Goal: Task Accomplishment & Management: Use online tool/utility

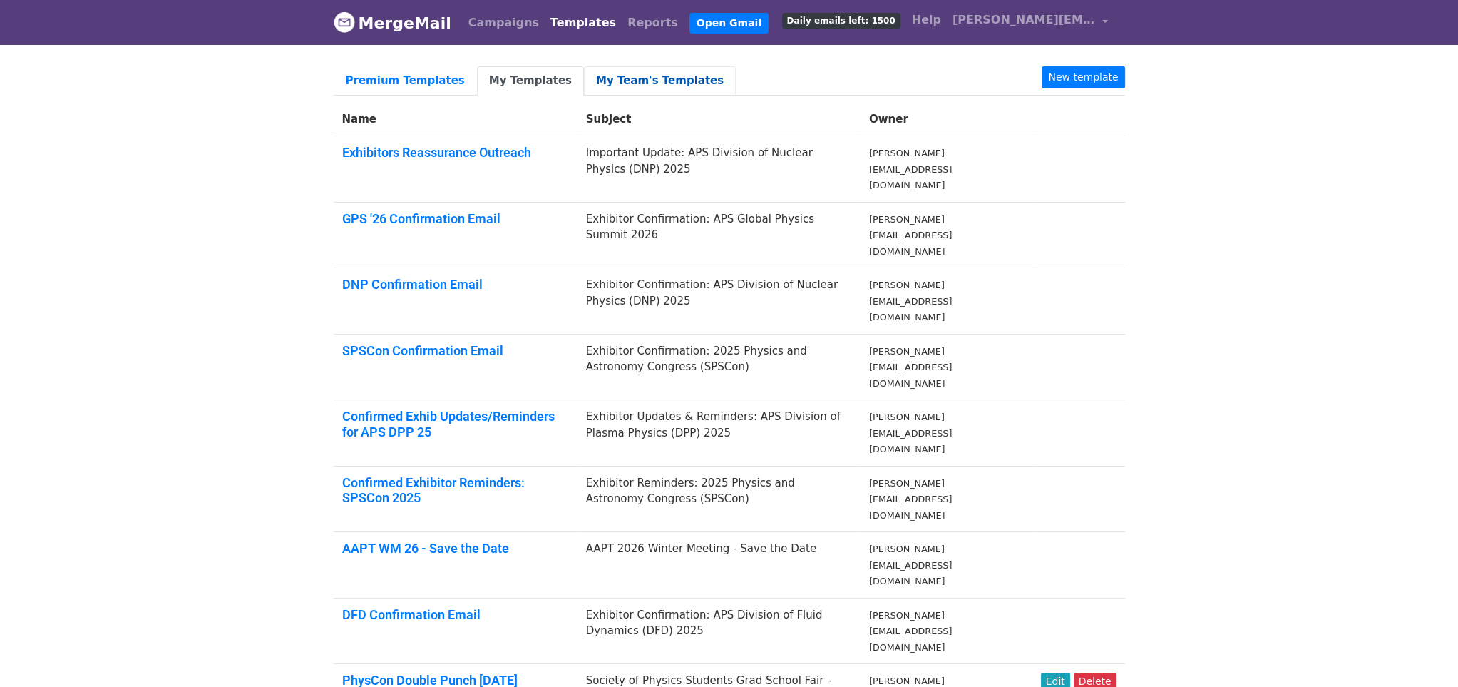
click at [604, 74] on link "My Team's Templates" at bounding box center [660, 80] width 152 height 29
click at [608, 80] on link "My Team's Templates" at bounding box center [660, 80] width 152 height 29
click at [1091, 76] on link "New template" at bounding box center [1083, 77] width 83 height 22
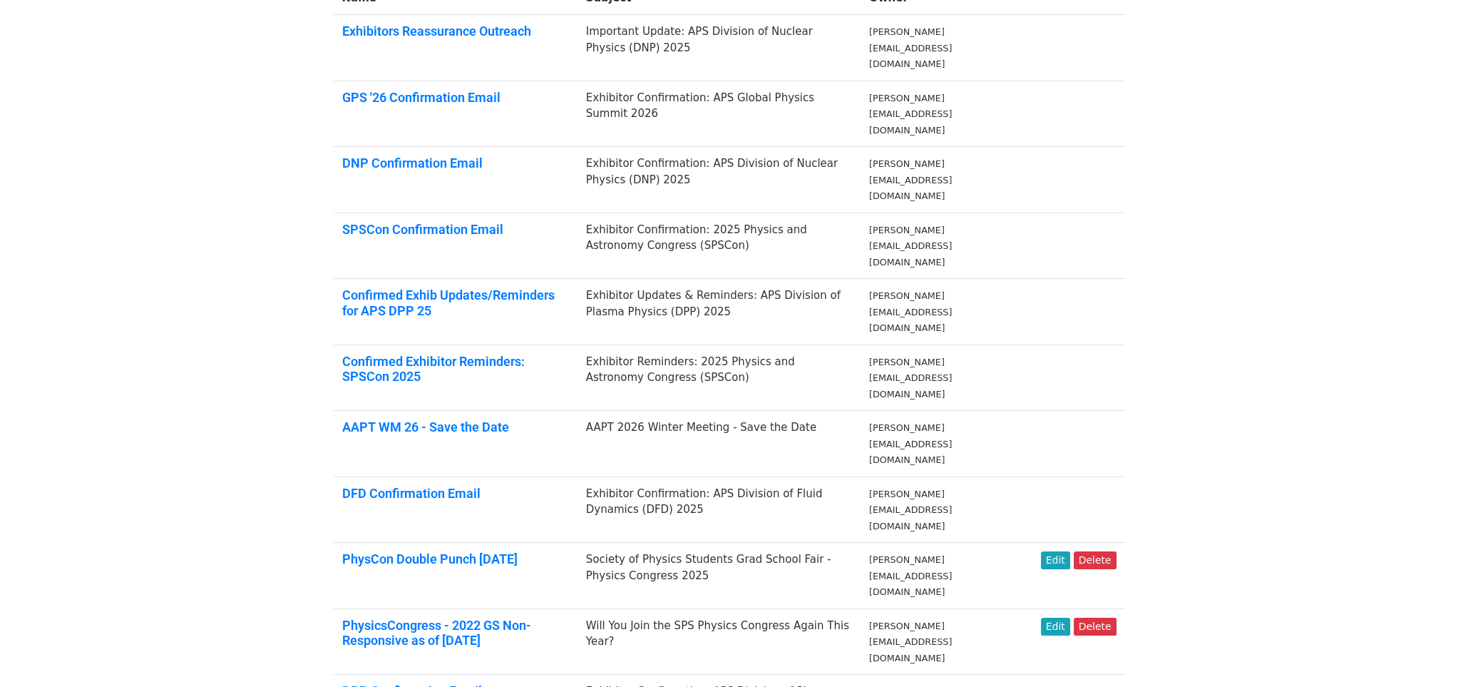
scroll to position [186, 0]
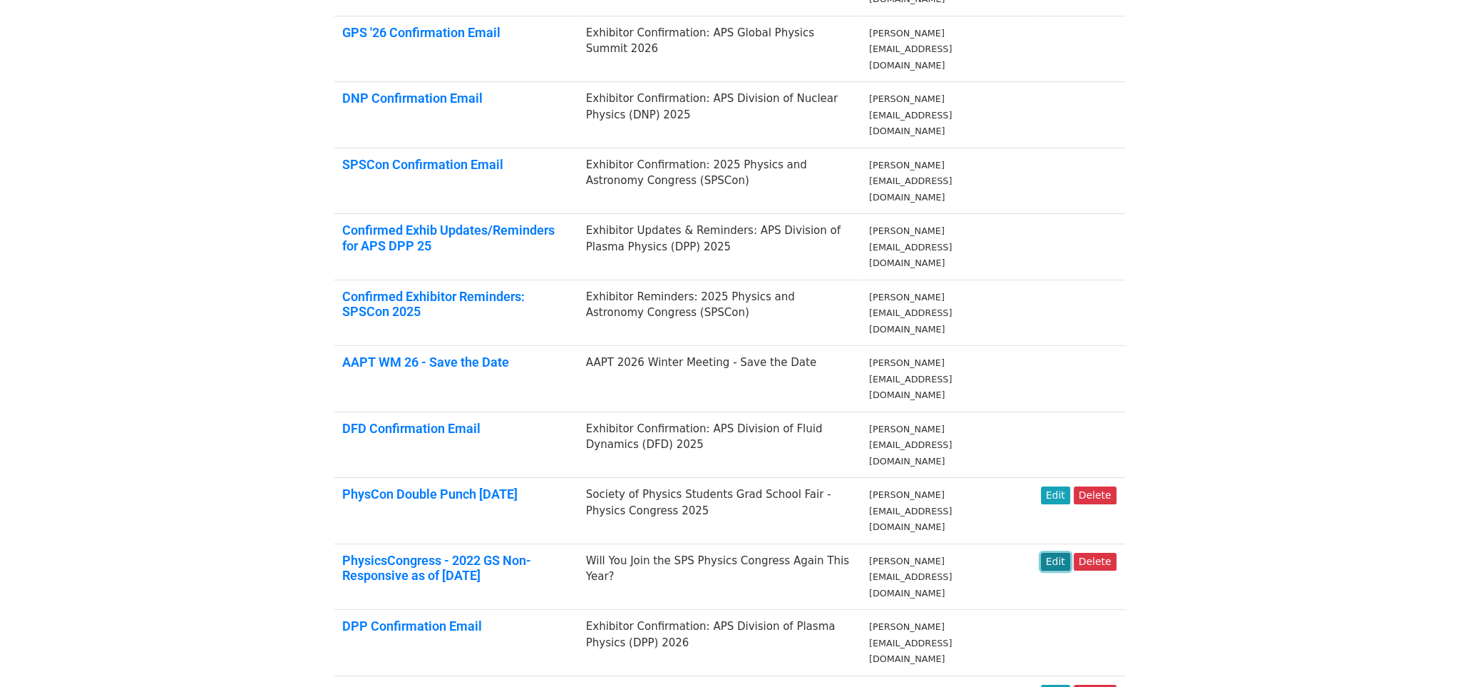
click at [1052, 553] on link "Edit" at bounding box center [1055, 562] width 29 height 18
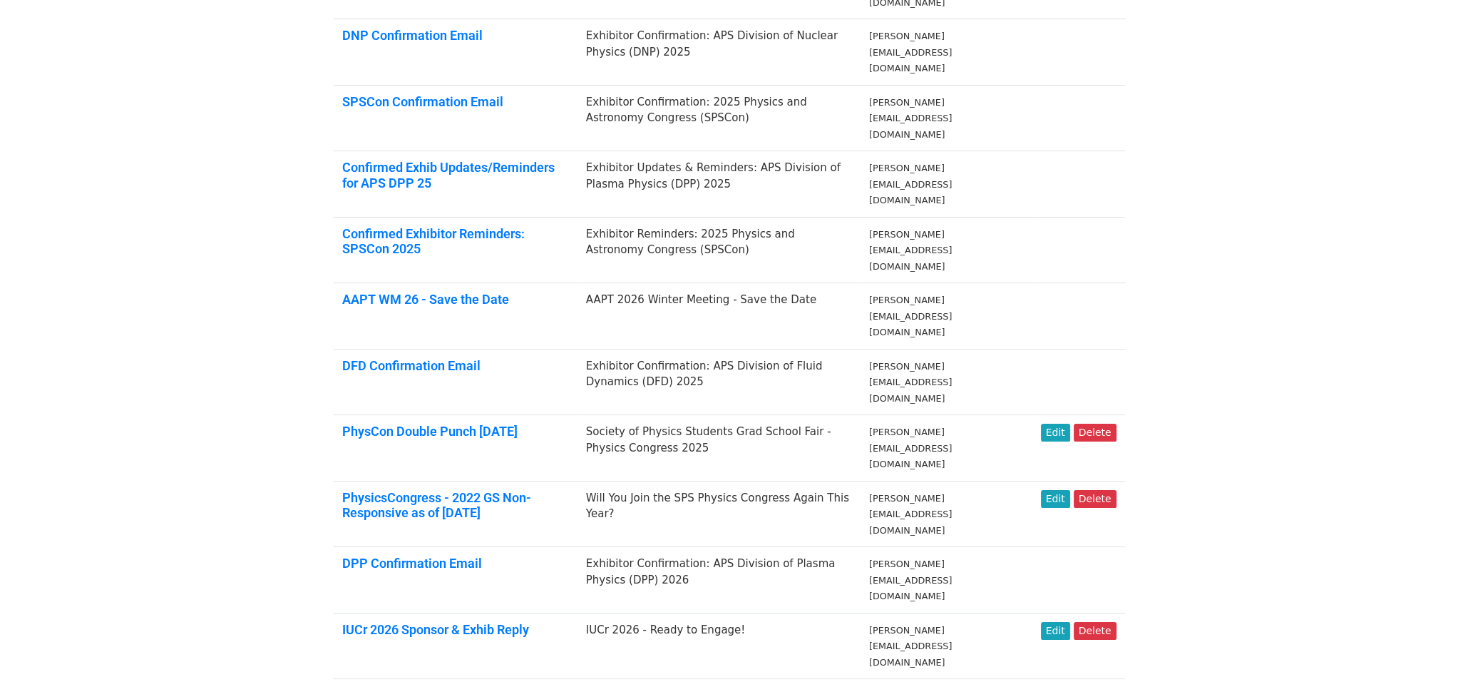
scroll to position [285, 0]
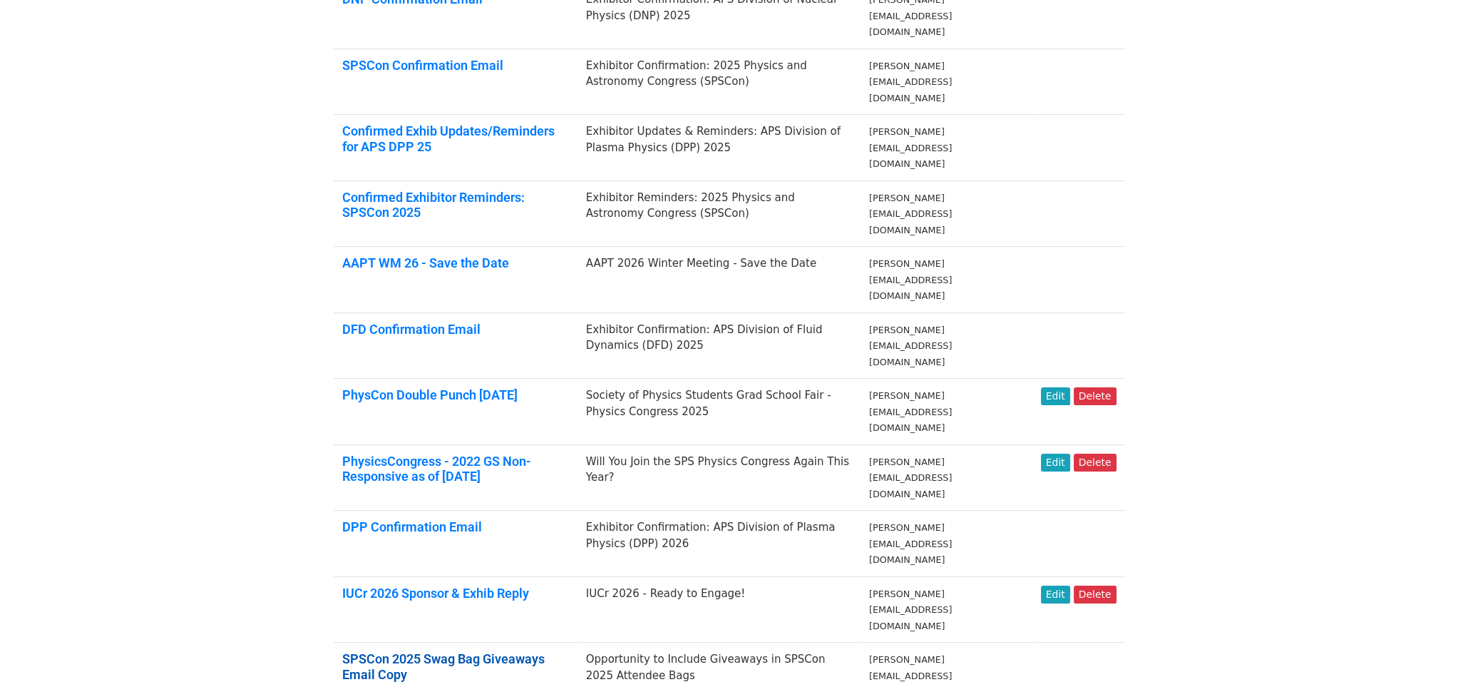
click at [545, 651] on link "SPSCon 2025 Swag Bag Giveaways Email Copy" at bounding box center [443, 666] width 203 height 31
click at [1060, 454] on link "Edit" at bounding box center [1055, 463] width 29 height 18
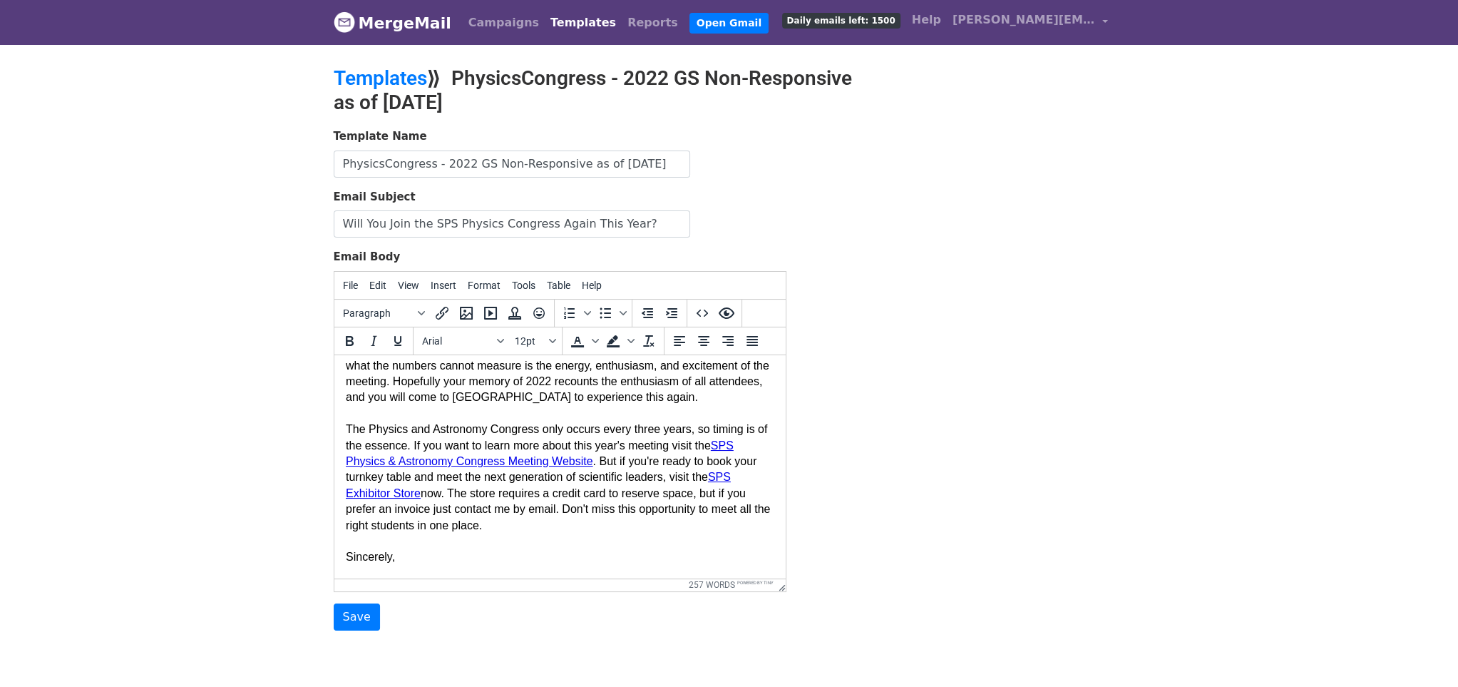
scroll to position [250, 0]
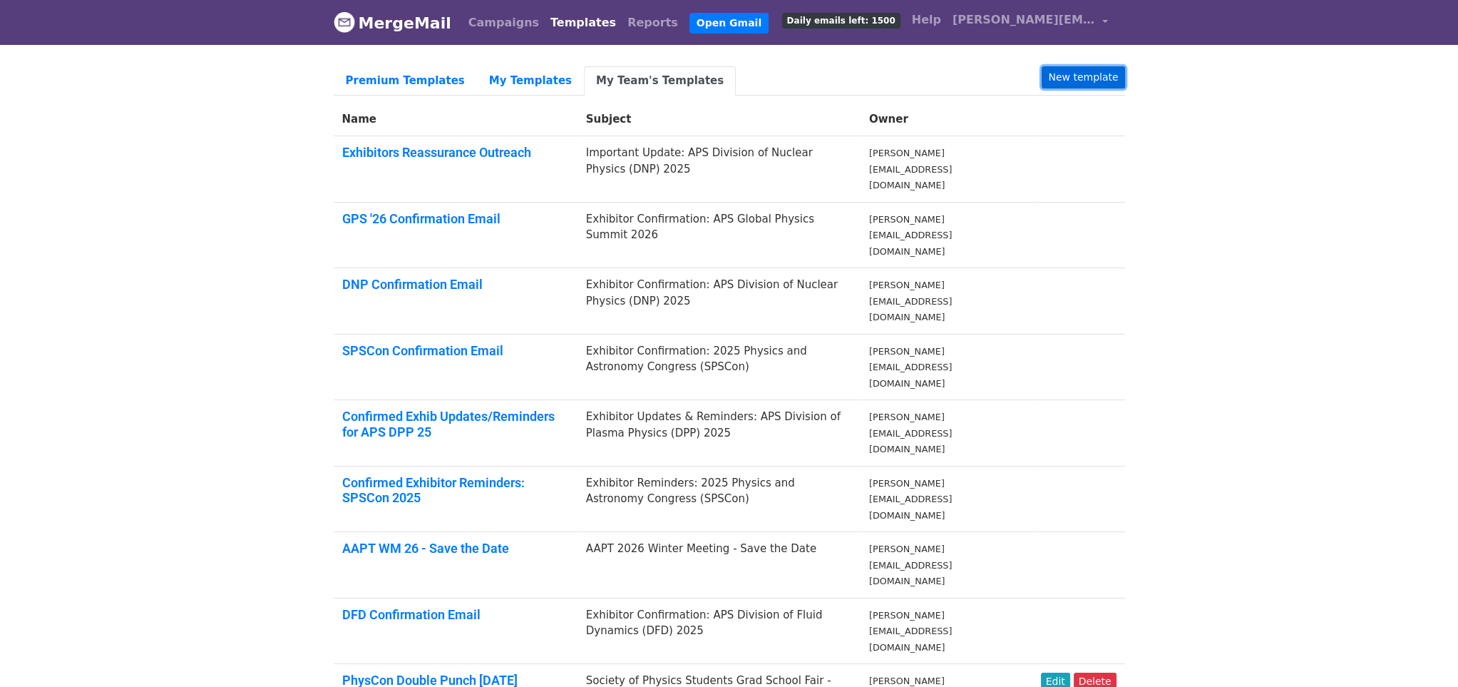
click at [1080, 74] on link "New template" at bounding box center [1083, 77] width 83 height 22
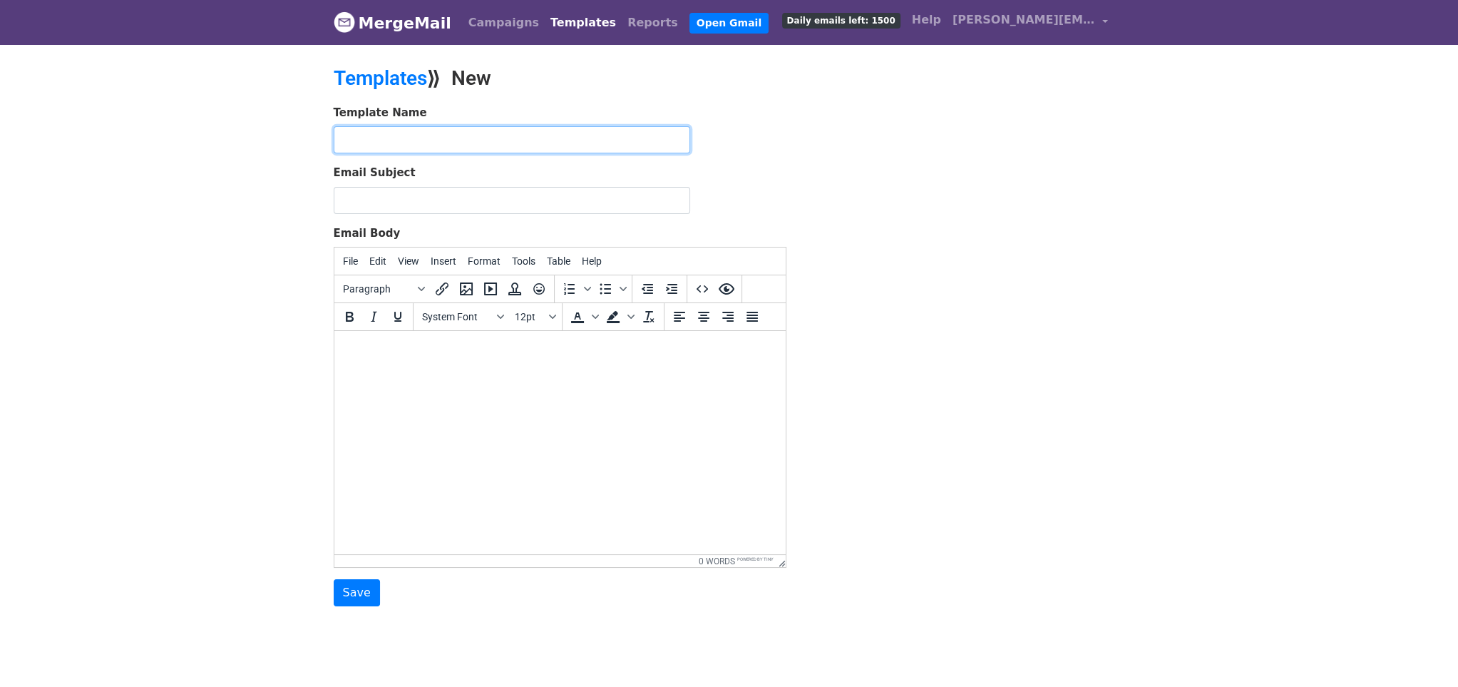
click at [379, 140] on input "text" at bounding box center [512, 139] width 357 height 27
drag, startPoint x: 644, startPoint y: 135, endPoint x: 436, endPoint y: 135, distance: 207.5
click at [436, 135] on input "Physics Congress Grad School Outreach 1 May 2025" at bounding box center [512, 139] width 357 height 27
type input "Physics Congress Scavenger Hunt Notice 10-8-2025"
click at [859, 194] on div "Template Name Physics Congress Scavenger Hunt Notice 10-8-2025 Email Subject Em…" at bounding box center [729, 356] width 813 height 502
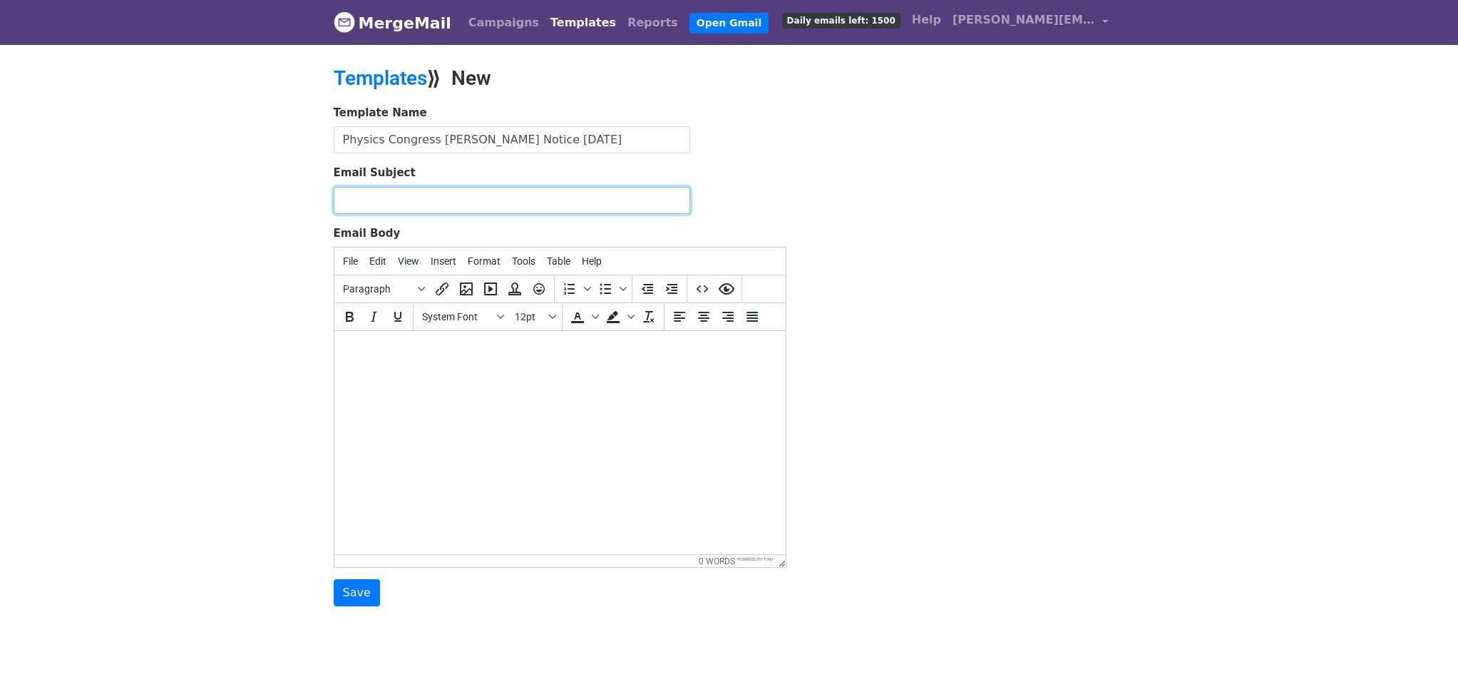
click at [390, 202] on input "Email Subject" at bounding box center [512, 200] width 357 height 27
type input "S"
type input "Y"
type input "SPS Physics Congress Scavenger Hunt Update"
paste body
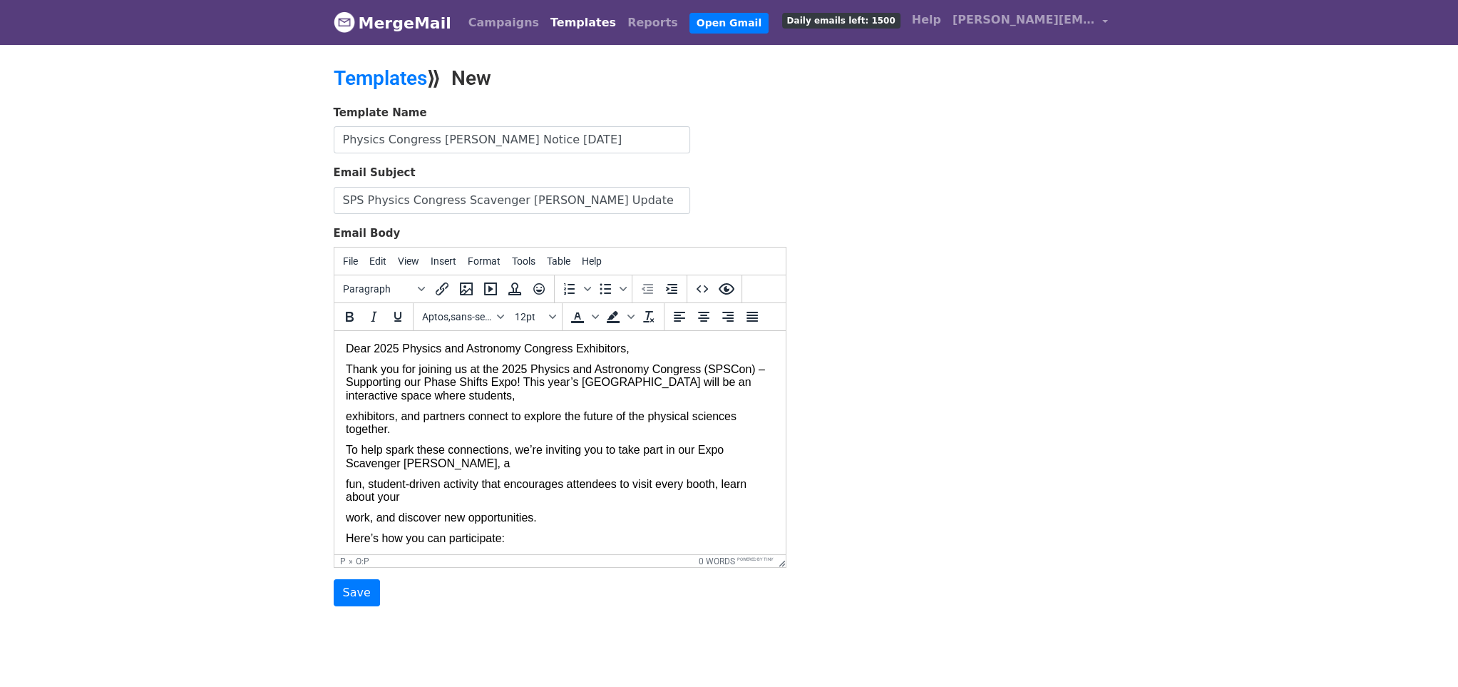
scroll to position [422, 0]
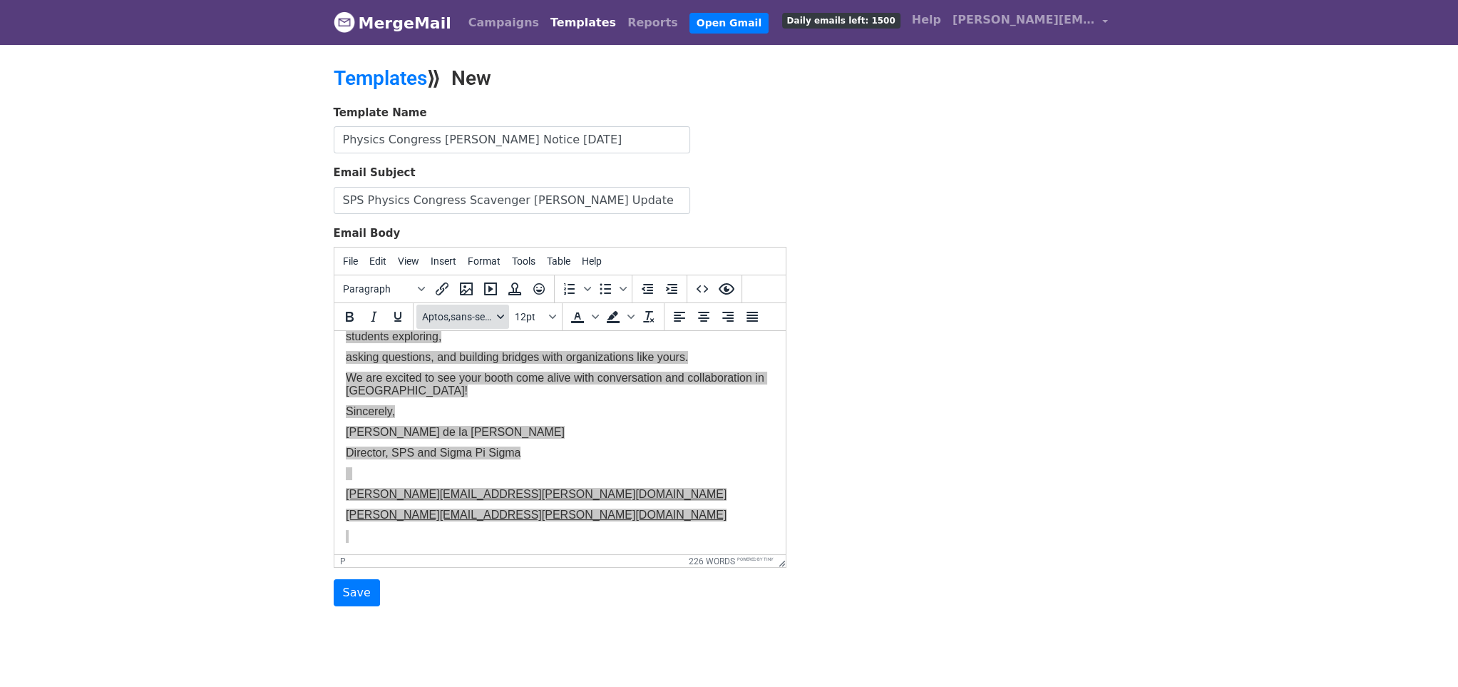
click at [498, 319] on button "Aptos,sans-serif" at bounding box center [462, 317] width 93 height 24
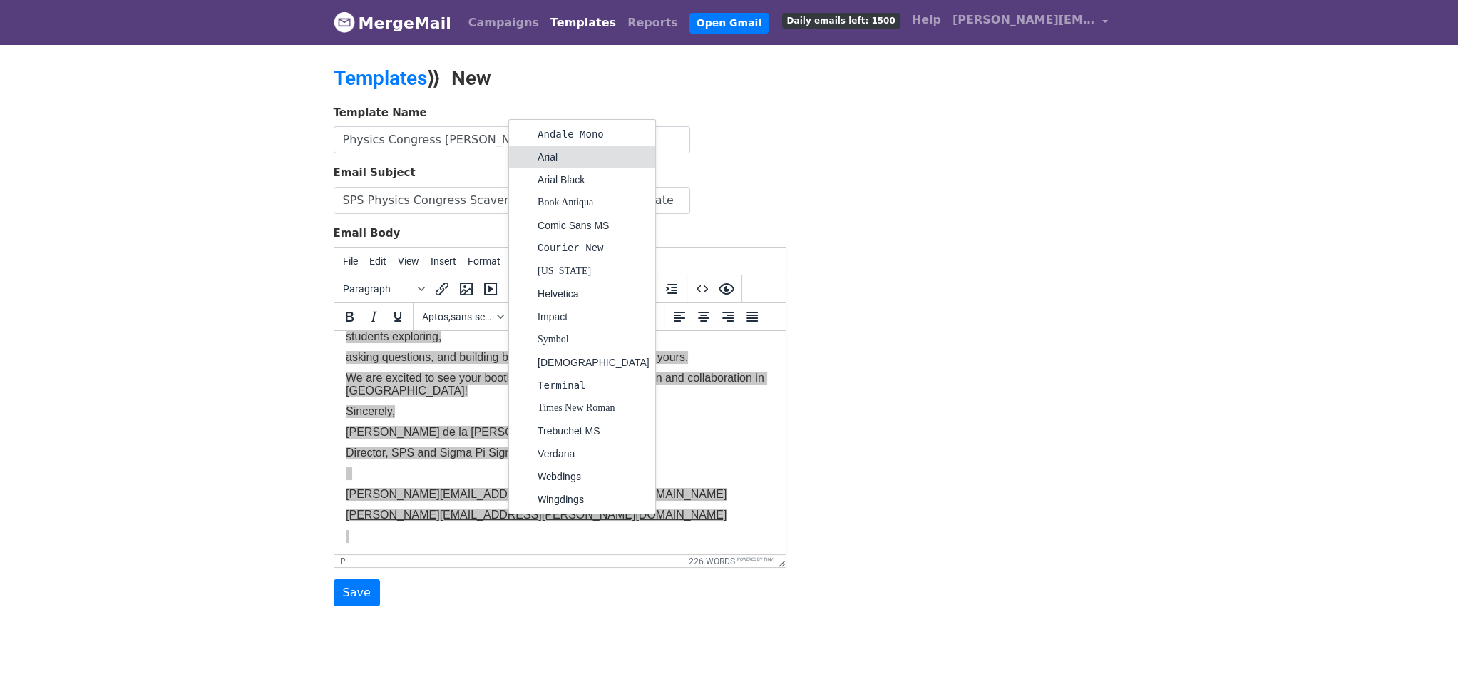
click at [549, 159] on div "Arial" at bounding box center [594, 156] width 112 height 17
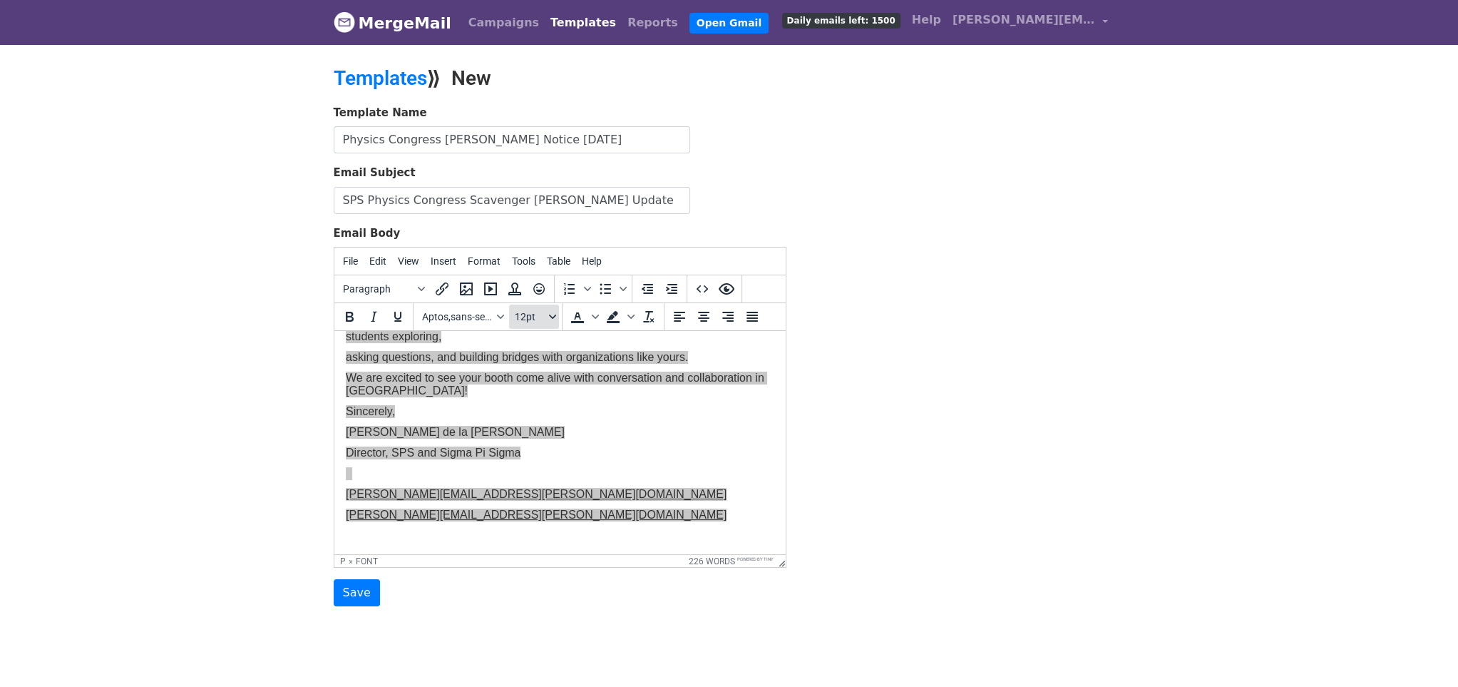
click at [547, 308] on button "12pt" at bounding box center [534, 317] width 50 height 24
click at [538, 411] on div "14pt" at bounding box center [548, 412] width 21 height 17
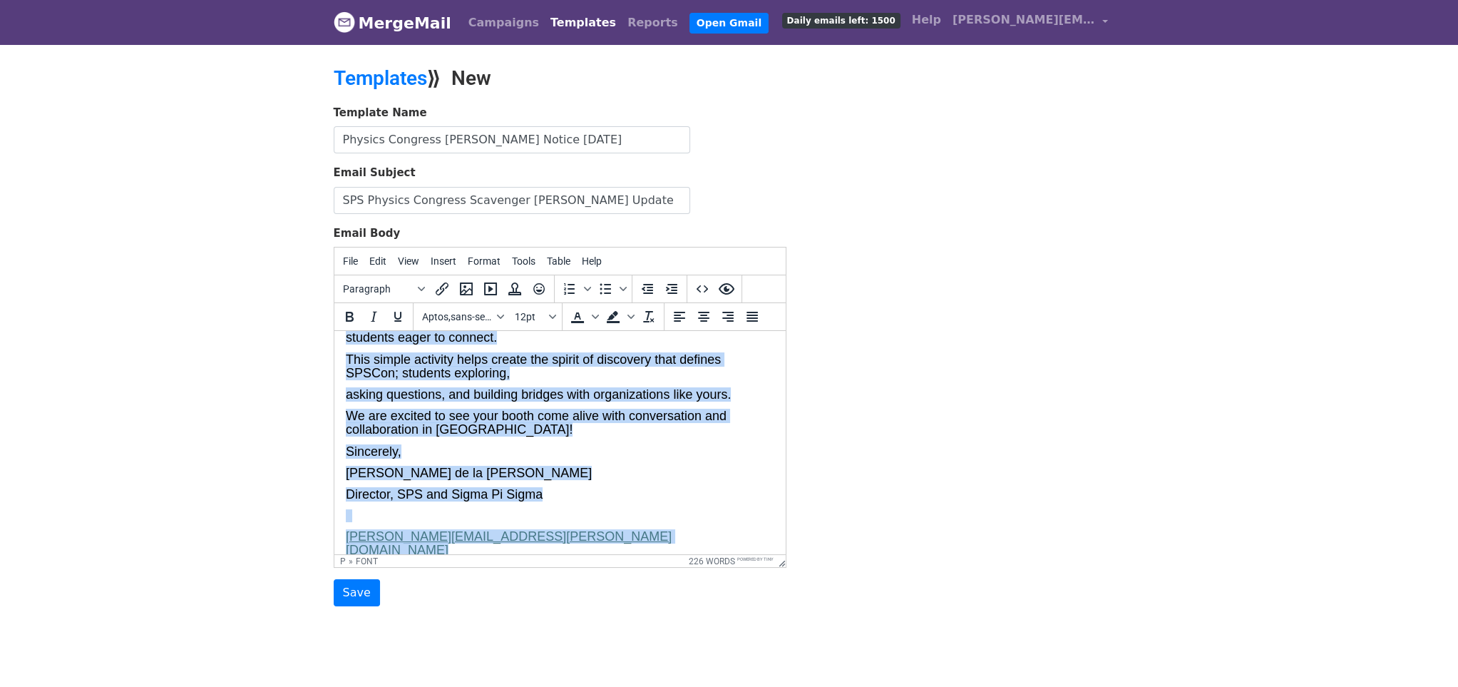
scroll to position [0, 0]
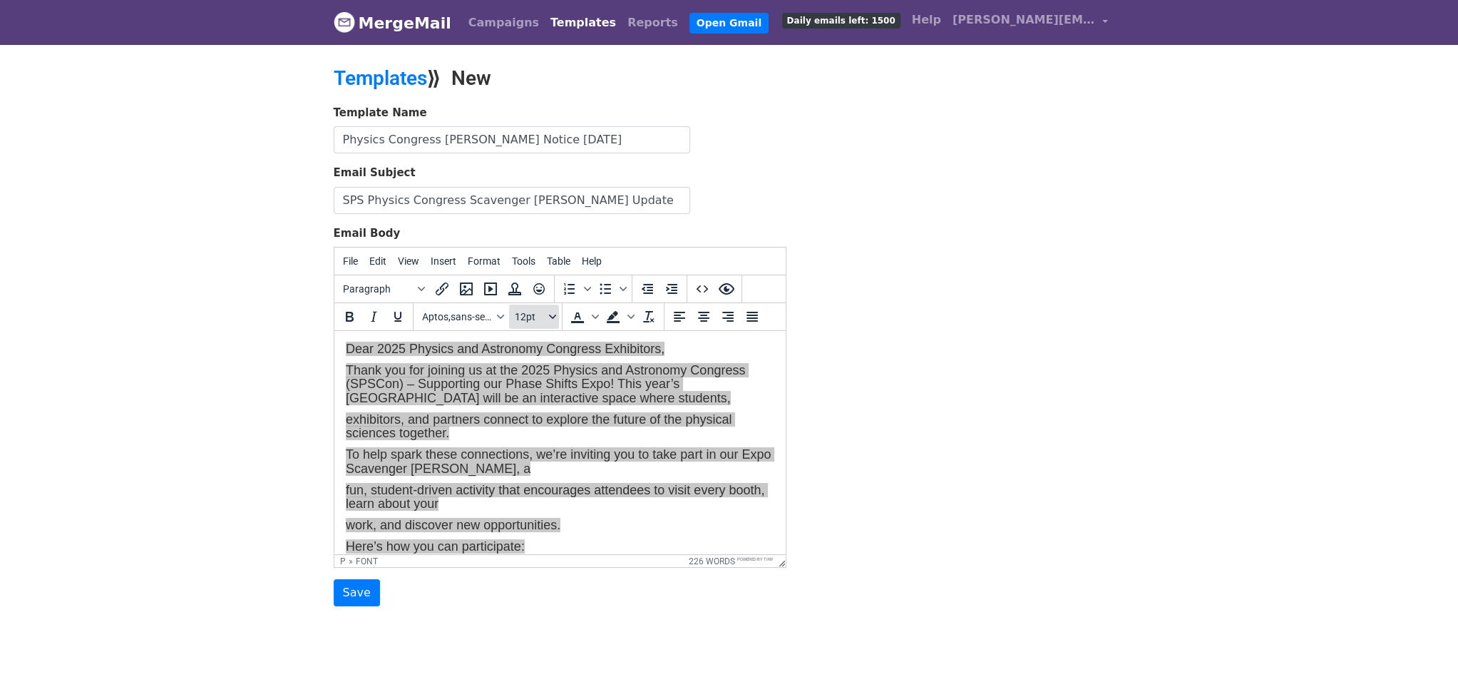
click at [545, 314] on span "12pt" at bounding box center [530, 316] width 31 height 11
click at [538, 384] on div "12pt" at bounding box center [548, 389] width 21 height 17
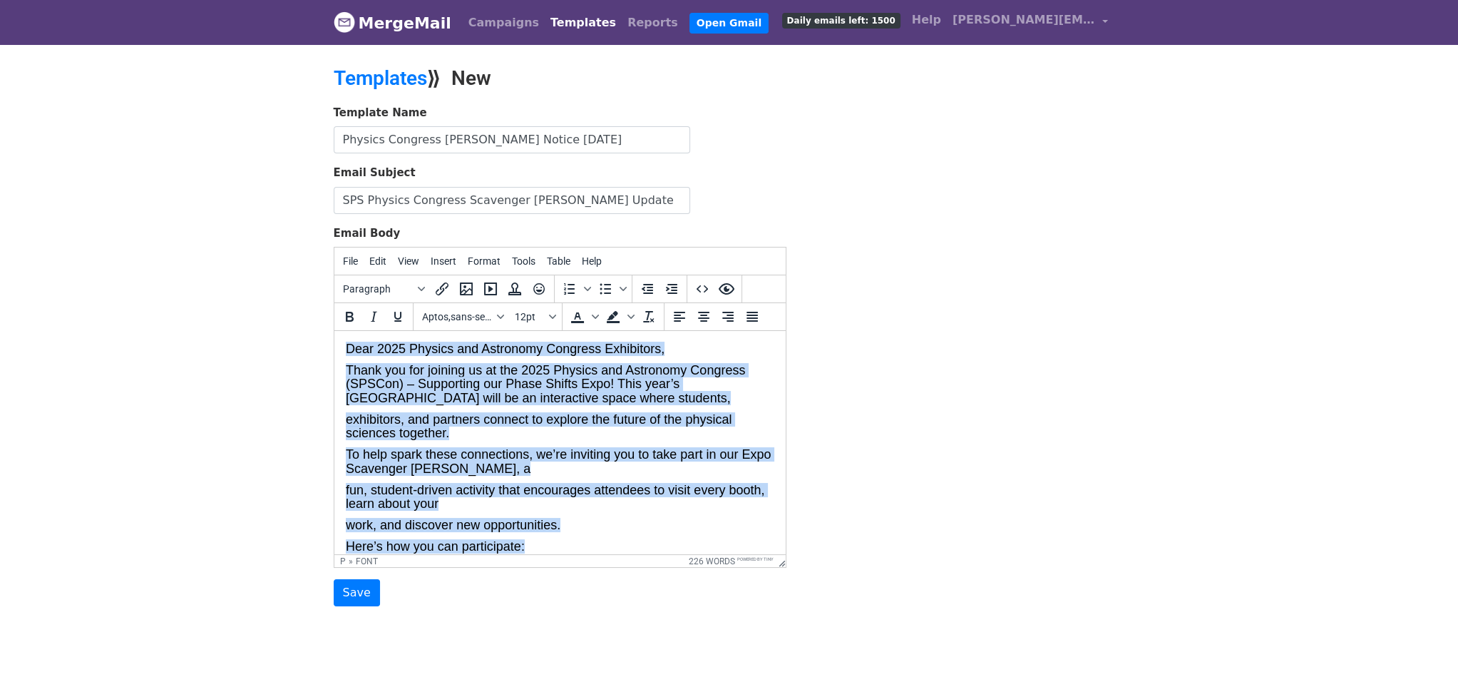
scroll to position [11, 0]
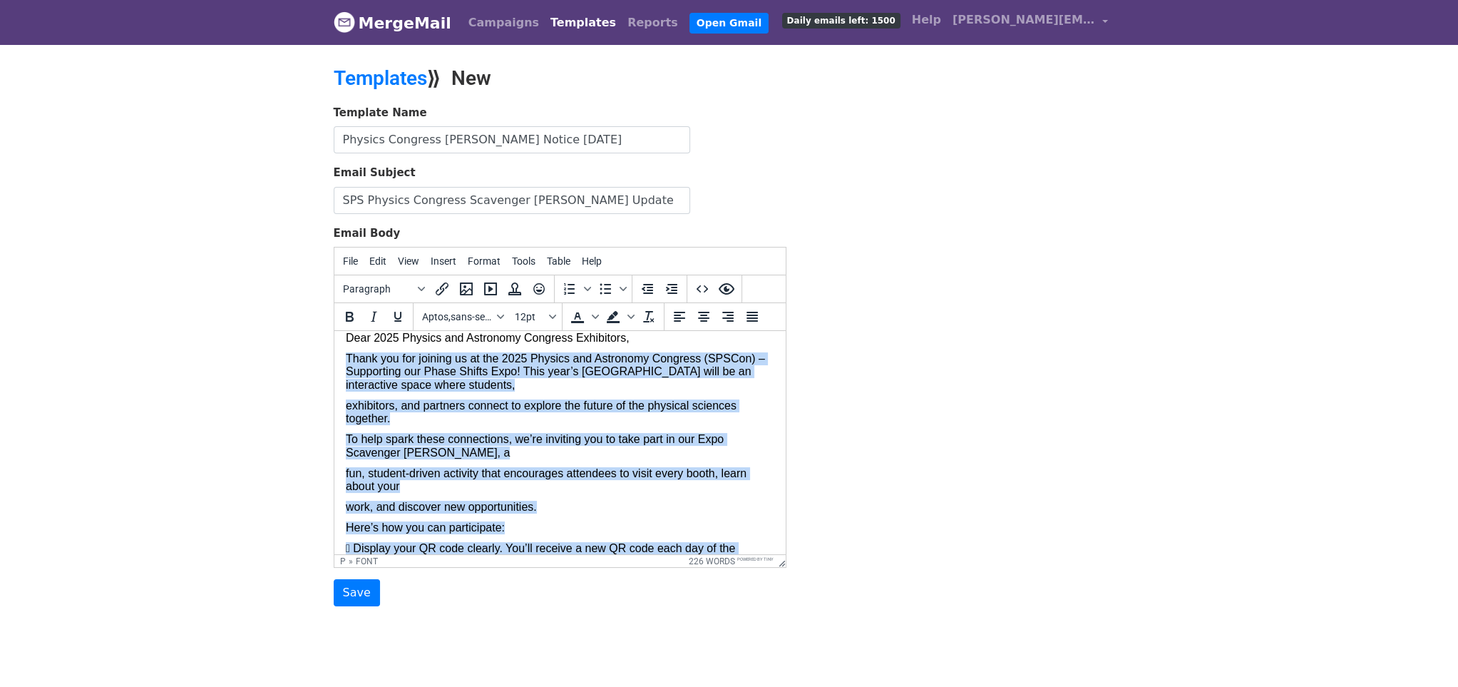
click at [534, 384] on p "Thank you for joining us at the 2025 Physics and Astronomy Congress (SPSCon) – …" at bounding box center [559, 371] width 429 height 39
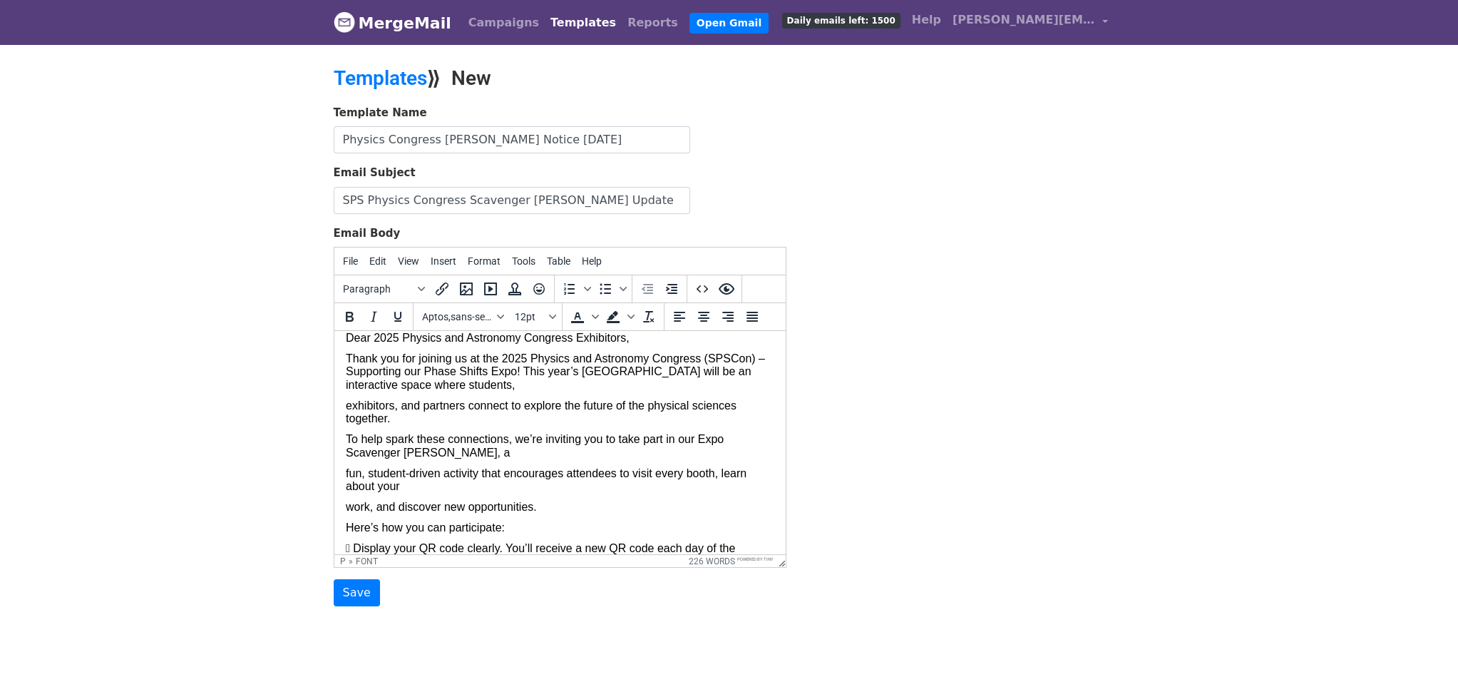
click at [344, 404] on html "Dear 2025 Physics and Astronomy Congress Exhibitors, Thank you for joining us a…" at bounding box center [559, 642] width 451 height 644
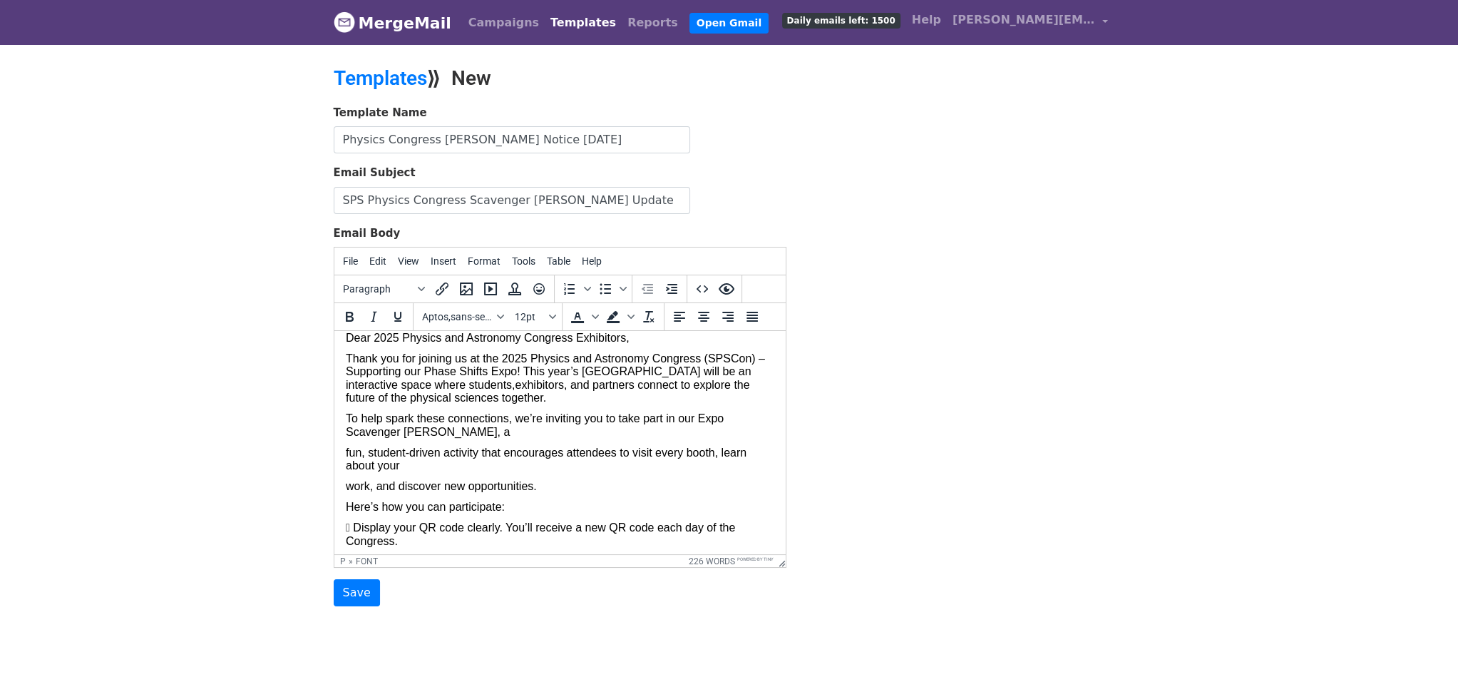
click at [347, 451] on font "fun, student-driven activity that encourages attendees to visit every booth, le…" at bounding box center [545, 458] width 401 height 25
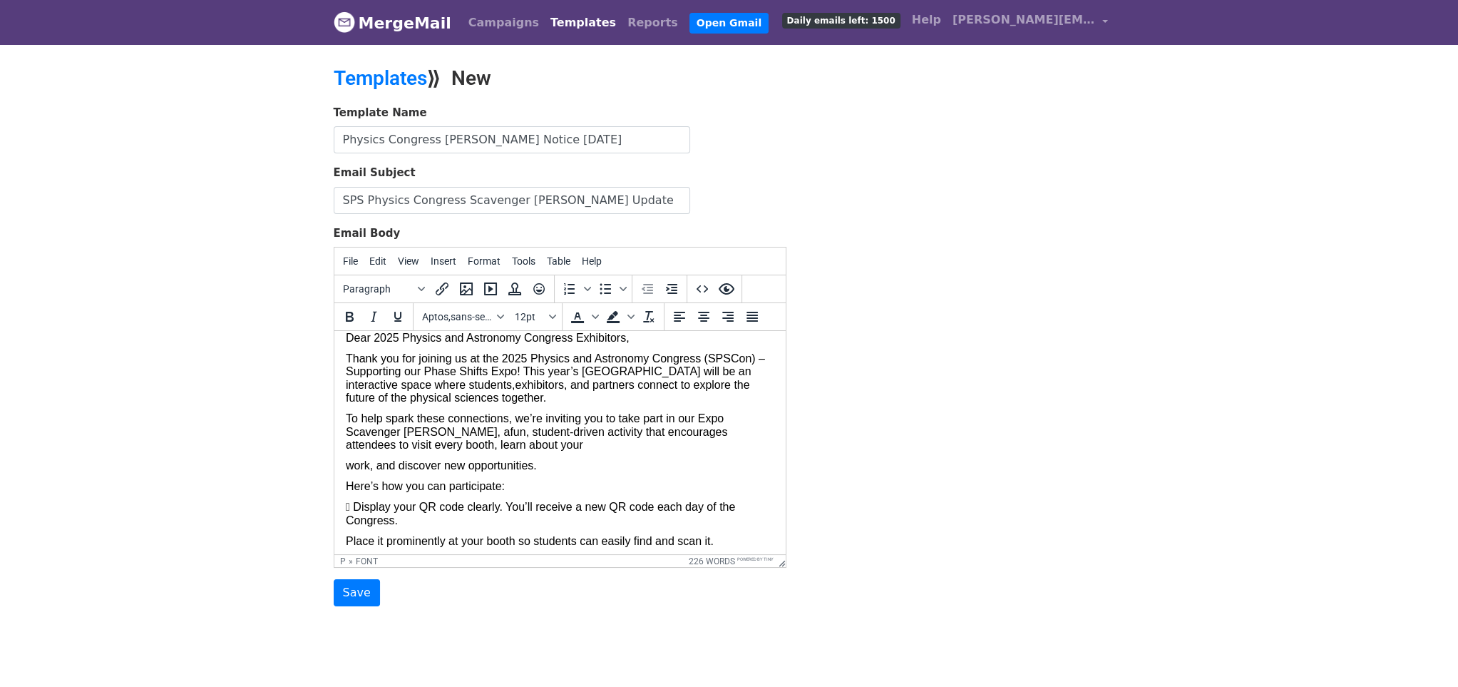
click at [345, 466] on font "work, and discover new opportunities." at bounding box center [440, 465] width 191 height 12
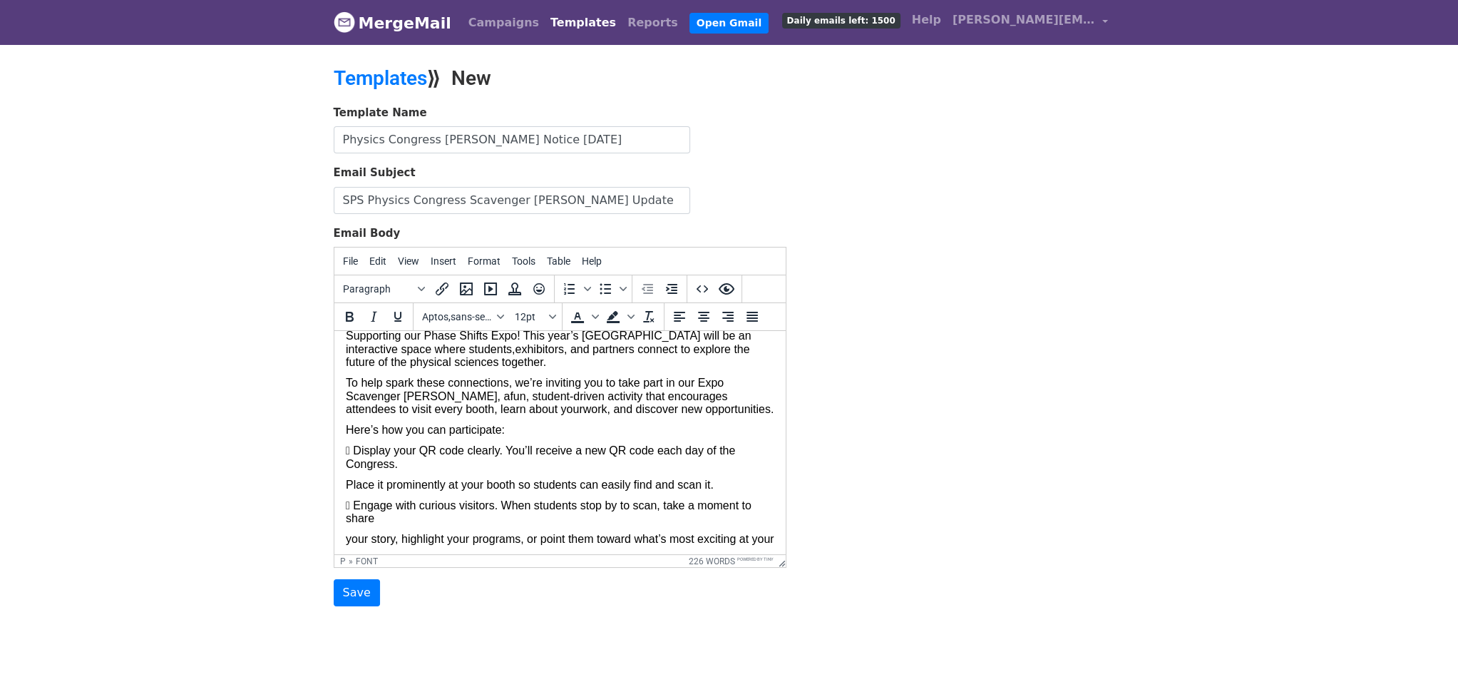
scroll to position [99, 0]
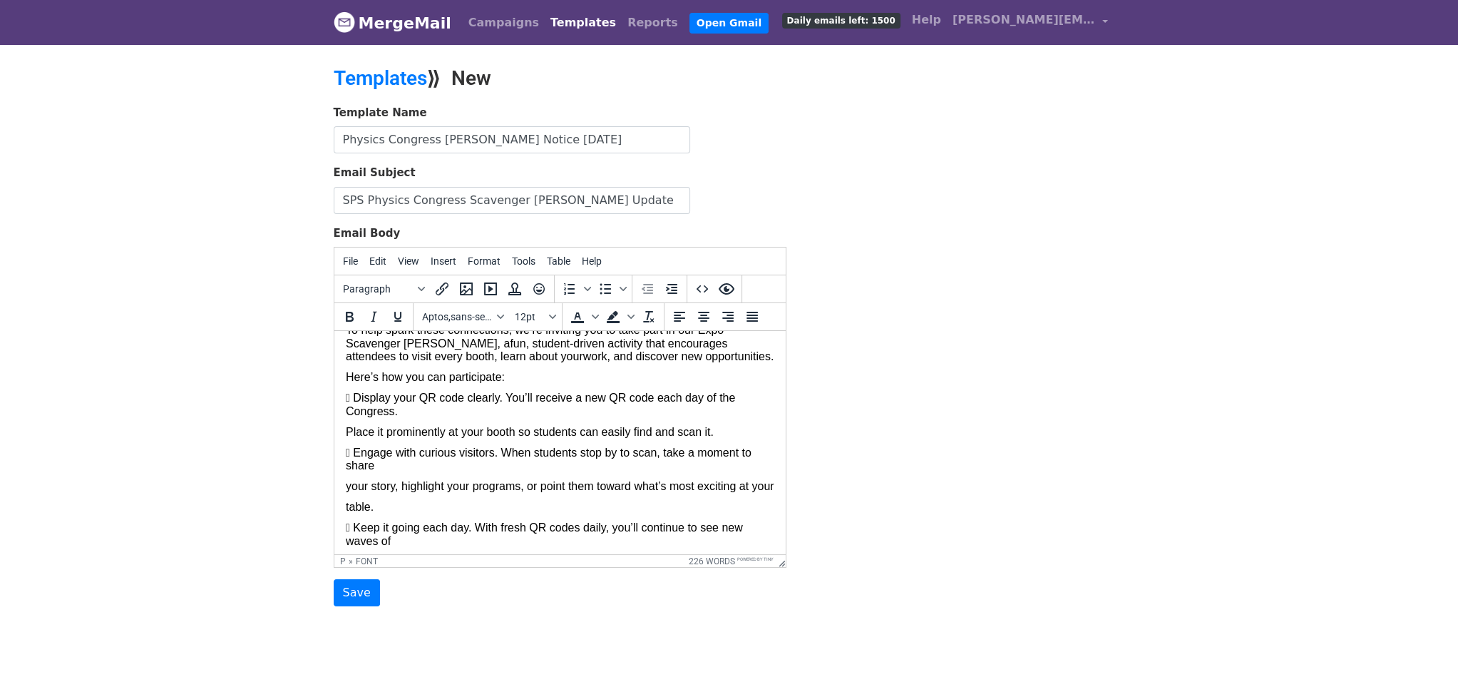
click at [355, 398] on font " Display your QR code clearly. You’ll receive a new QR code each day of the Co…" at bounding box center [539, 404] width 389 height 25
click at [357, 451] on font " Engage with curious visitors. When students stop by to scan, take a moment to…" at bounding box center [548, 458] width 406 height 25
click at [345, 431] on font "Place it prominently at your booth so students can easily find and scan it." at bounding box center [529, 432] width 368 height 12
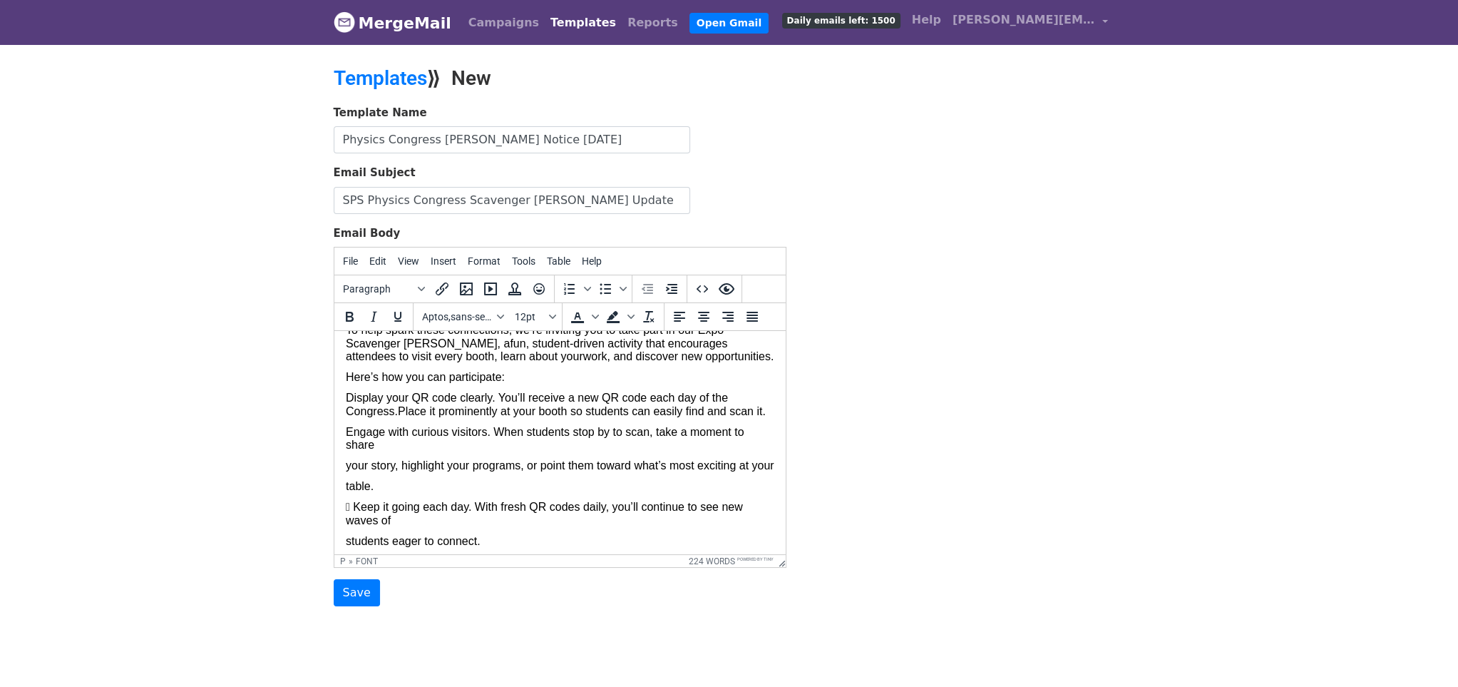
click at [347, 471] on font "your story, highlight your programs, or point them toward what’s most exciting …" at bounding box center [559, 465] width 429 height 12
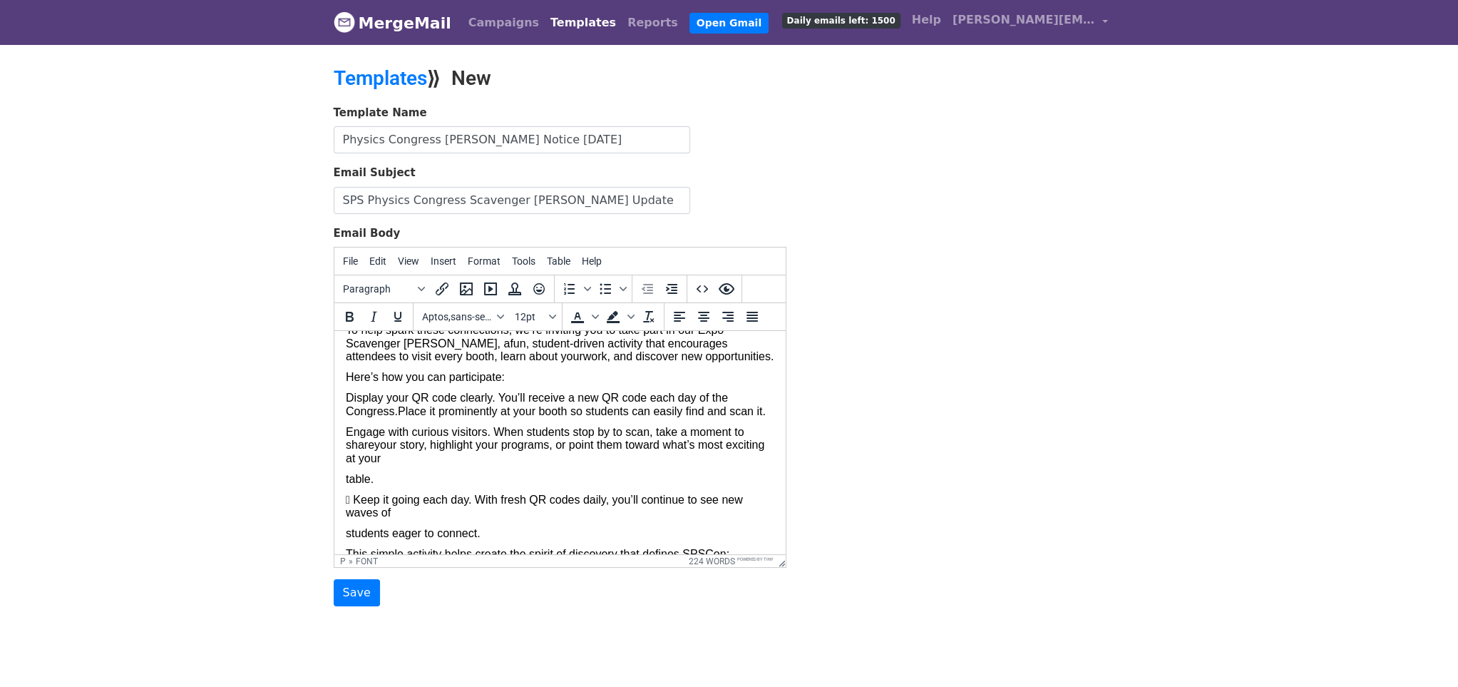
click at [345, 485] on font "table." at bounding box center [359, 479] width 28 height 12
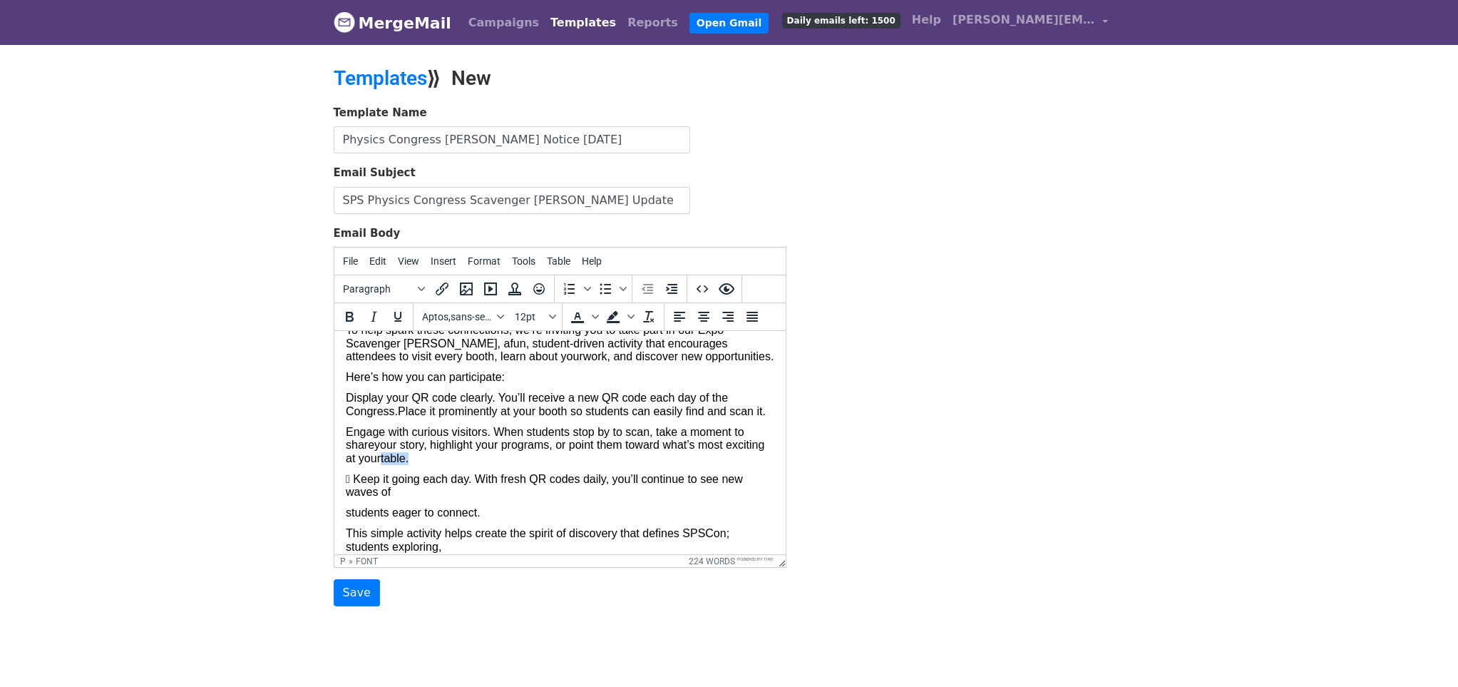
drag, startPoint x: 467, startPoint y: 469, endPoint x: 424, endPoint y: 468, distance: 43.5
click at [424, 465] on p "Engage with curious visitors. When students stop by to scan, take a moment to s…" at bounding box center [559, 445] width 429 height 39
click at [347, 518] on font "students eager to connect." at bounding box center [412, 512] width 135 height 12
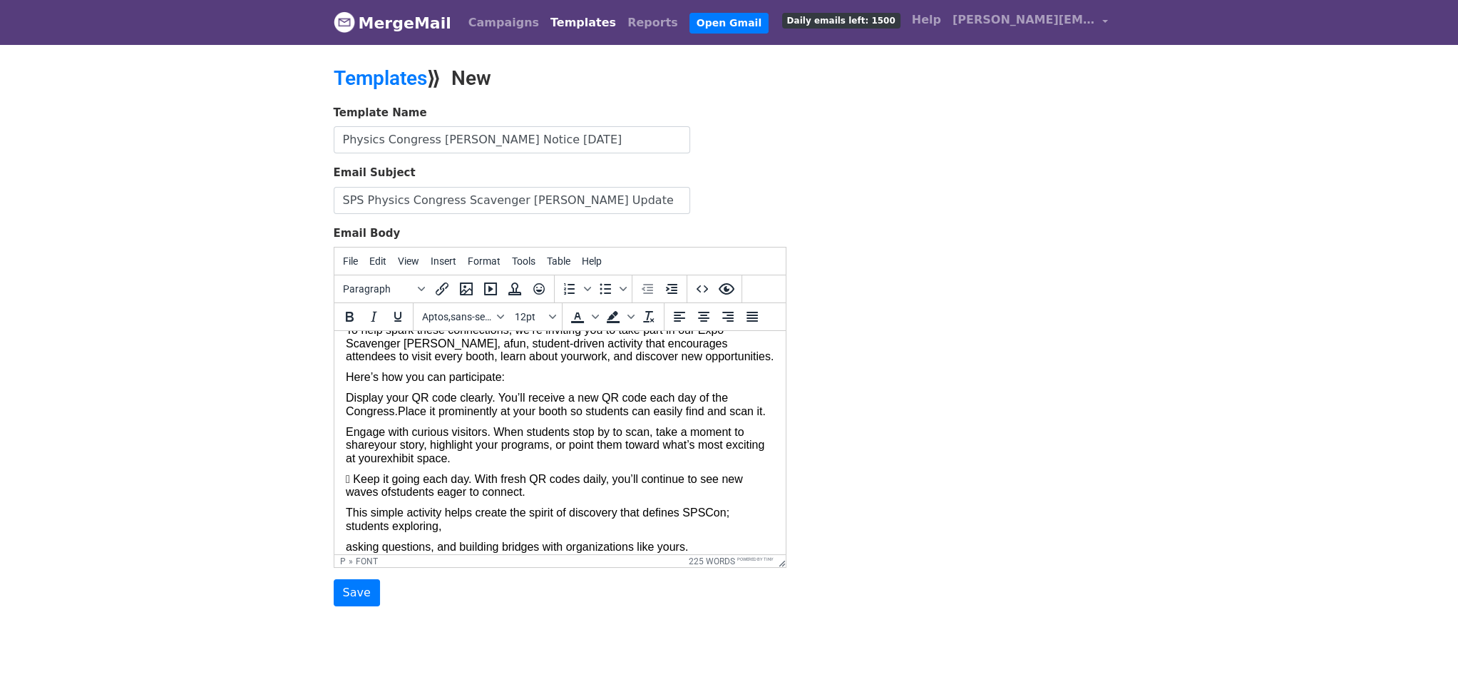
click at [354, 490] on font " Keep it going each day. With fresh QR codes daily, you’ll continue to see new…" at bounding box center [543, 485] width 397 height 25
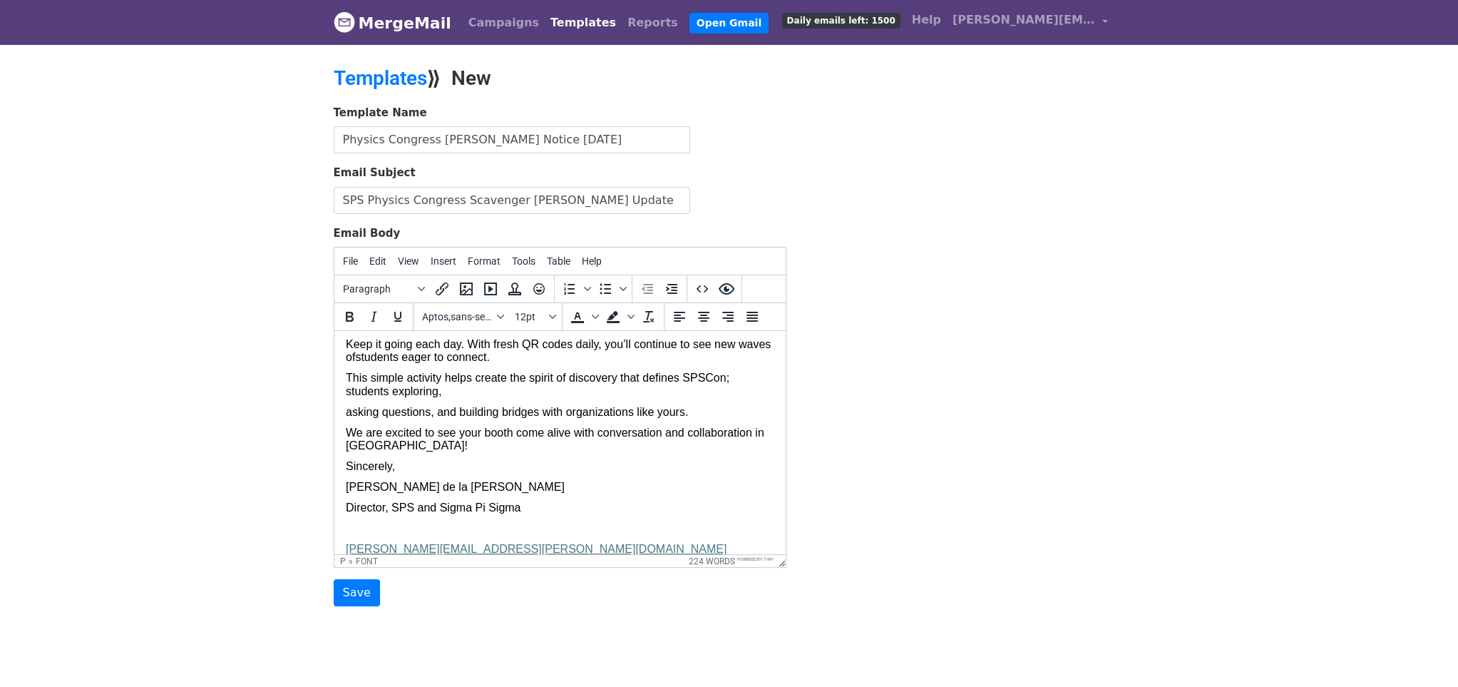
scroll to position [214, 0]
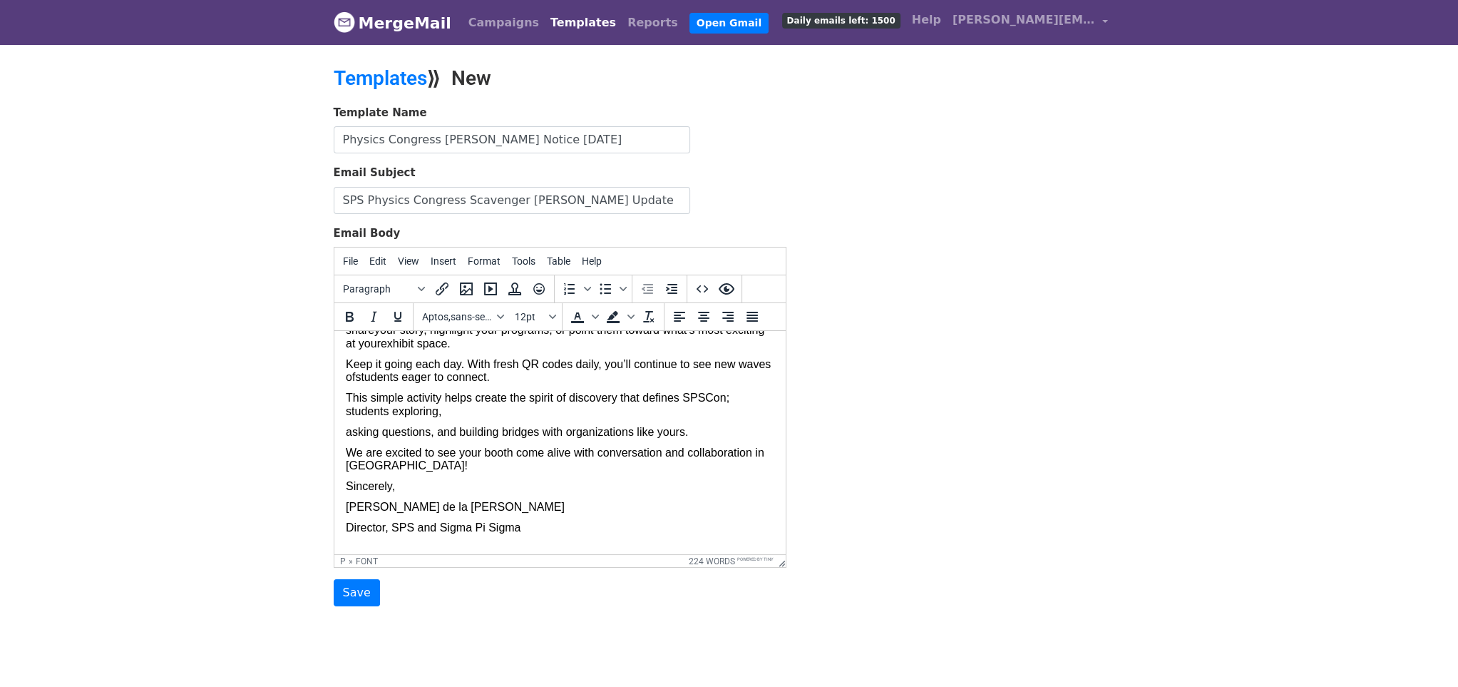
click at [345, 438] on font "asking questions, and building bridges with organizations like yours." at bounding box center [516, 432] width 342 height 12
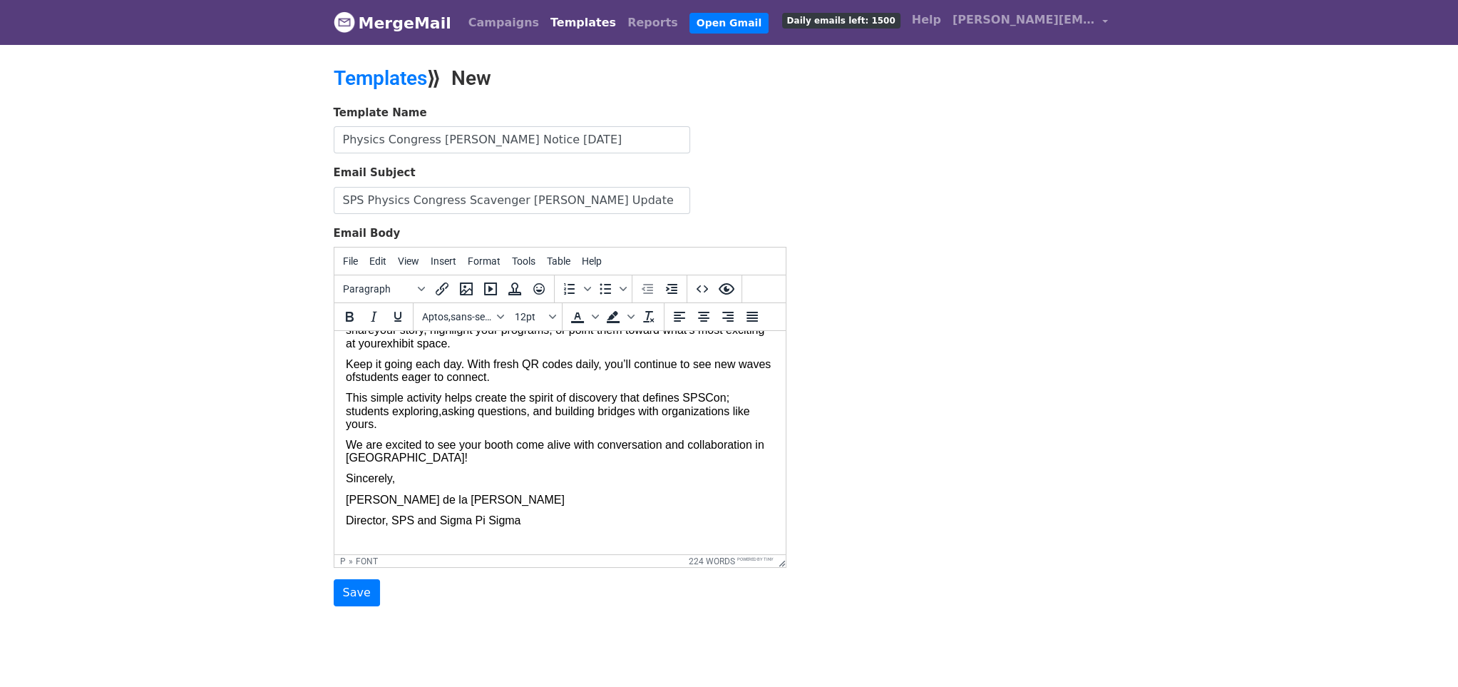
click at [348, 457] on font "We are excited to see your booth come alive with conversation and collaboration…" at bounding box center [554, 451] width 419 height 25
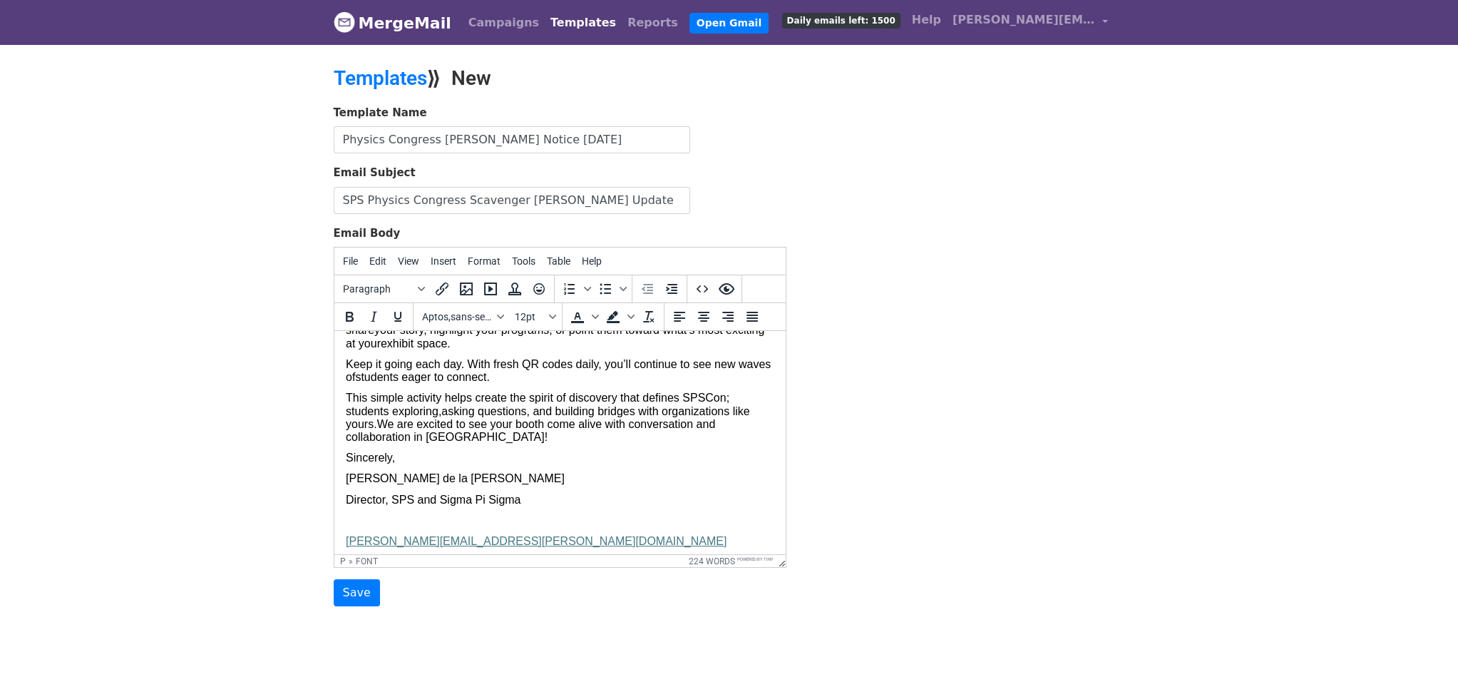
click at [345, 464] on font "Sincerely," at bounding box center [369, 457] width 49 height 12
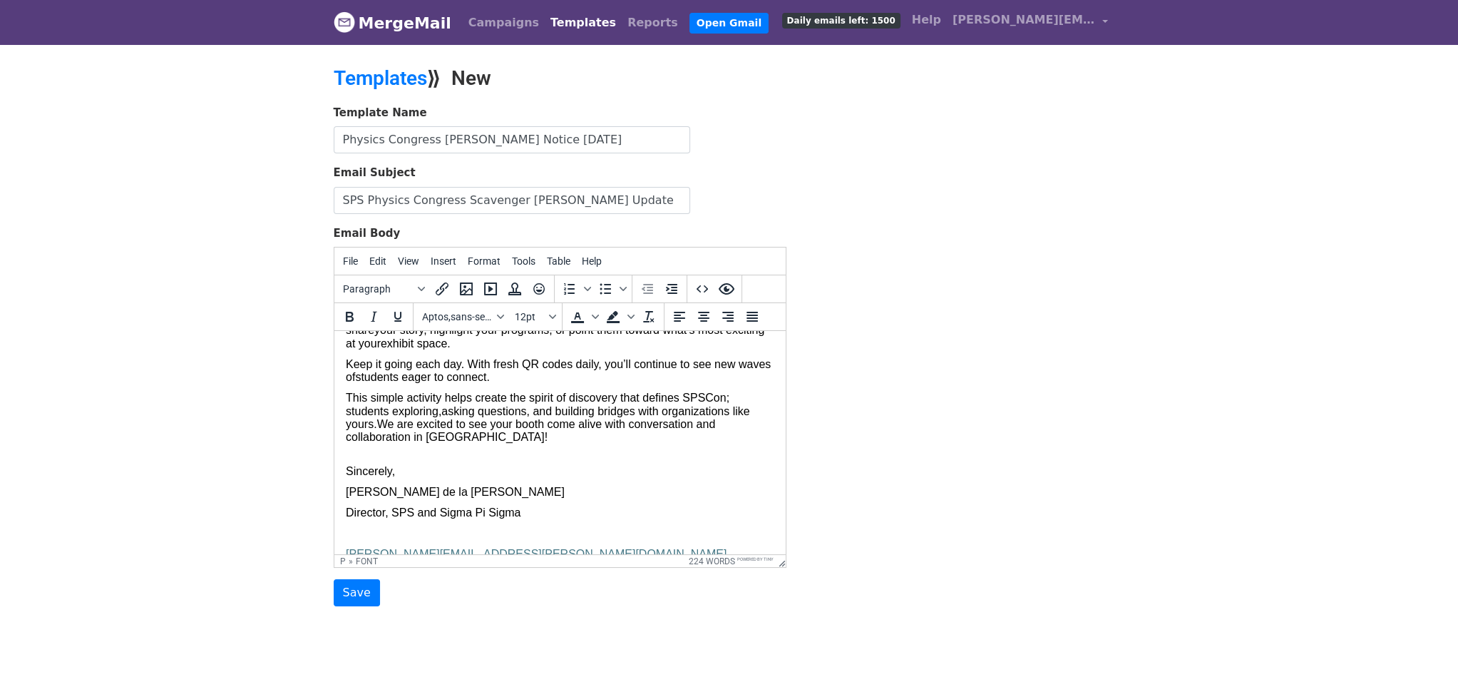
click at [347, 518] on font "Director, SPS and Sigma Pi Sigma" at bounding box center [432, 512] width 175 height 12
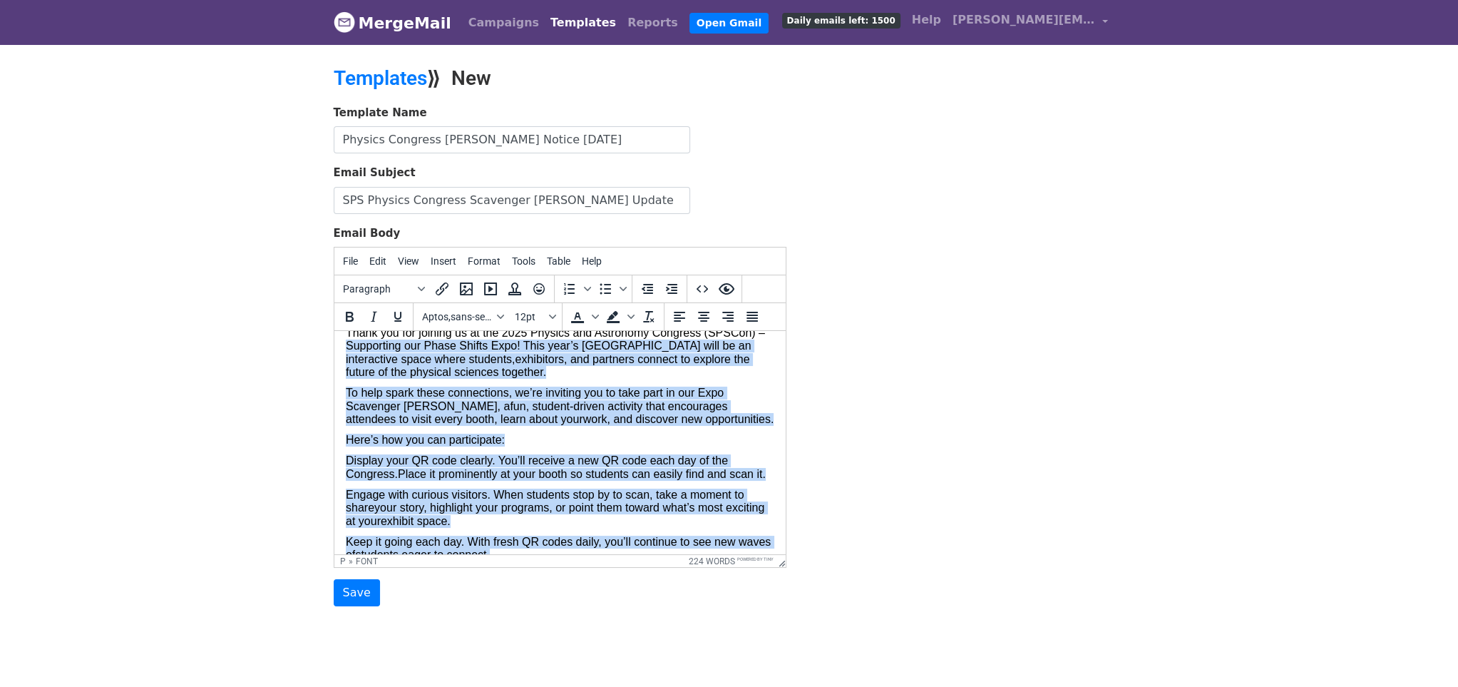
scroll to position [0, 0]
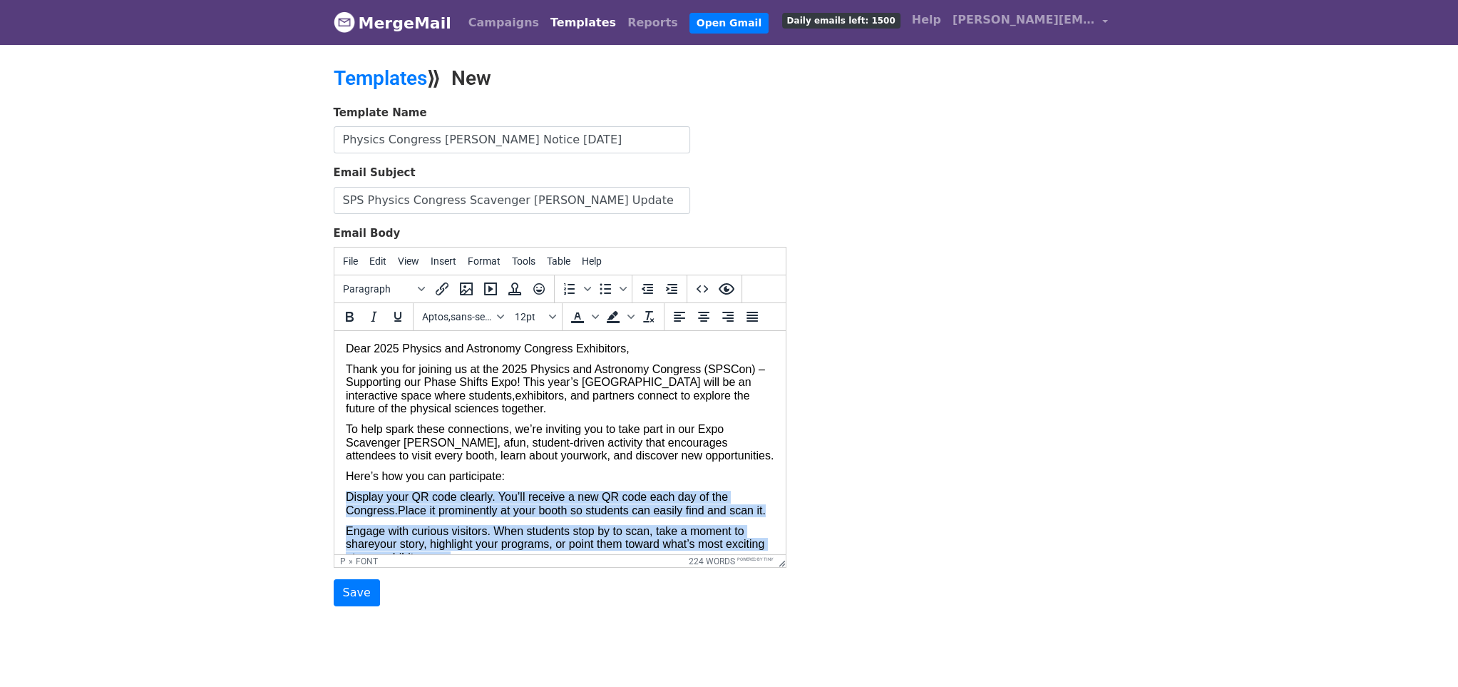
drag, startPoint x: 532, startPoint y: 474, endPoint x: 335, endPoint y: 493, distance: 197.7
click at [335, 493] on html "Dear 2025 Physics and Astronomy Congress Exhibitors, Thank you for joining us a…" at bounding box center [559, 575] width 451 height 489
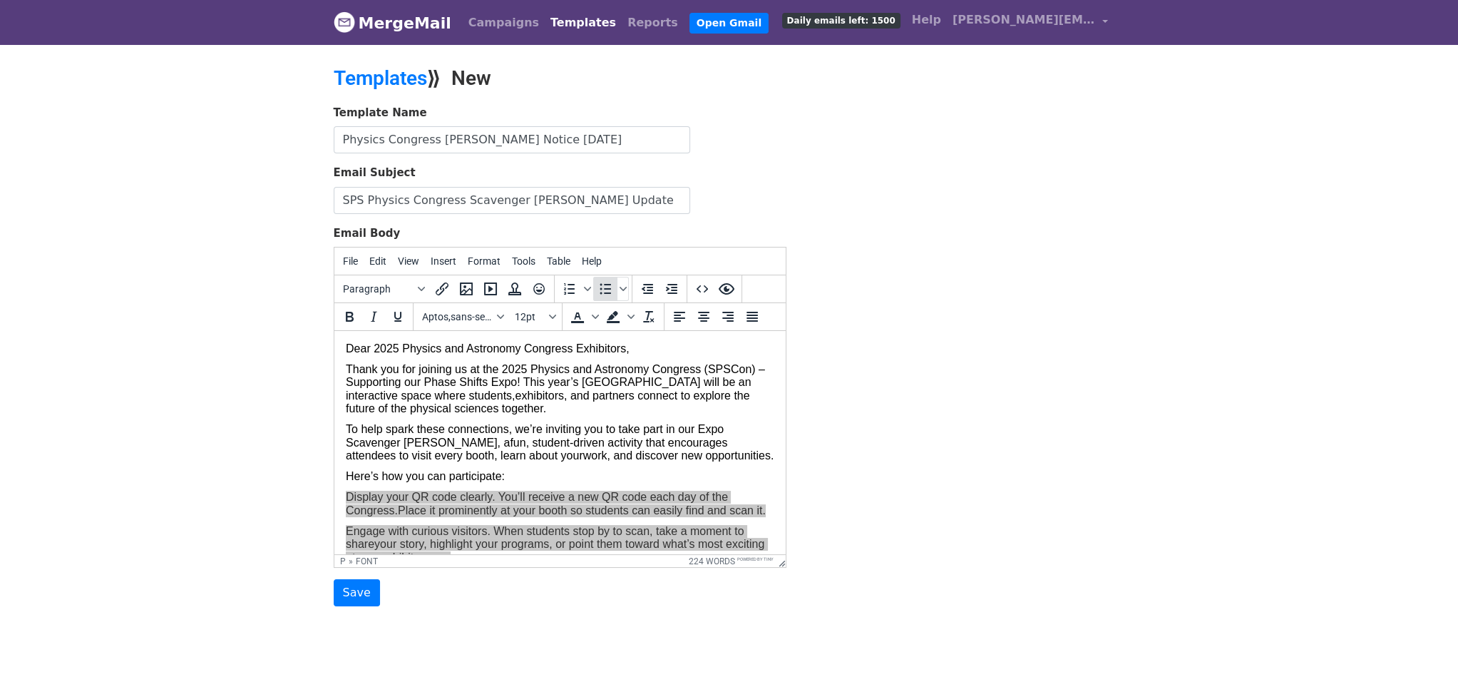
click at [606, 289] on icon "Bullet list" at bounding box center [605, 288] width 17 height 17
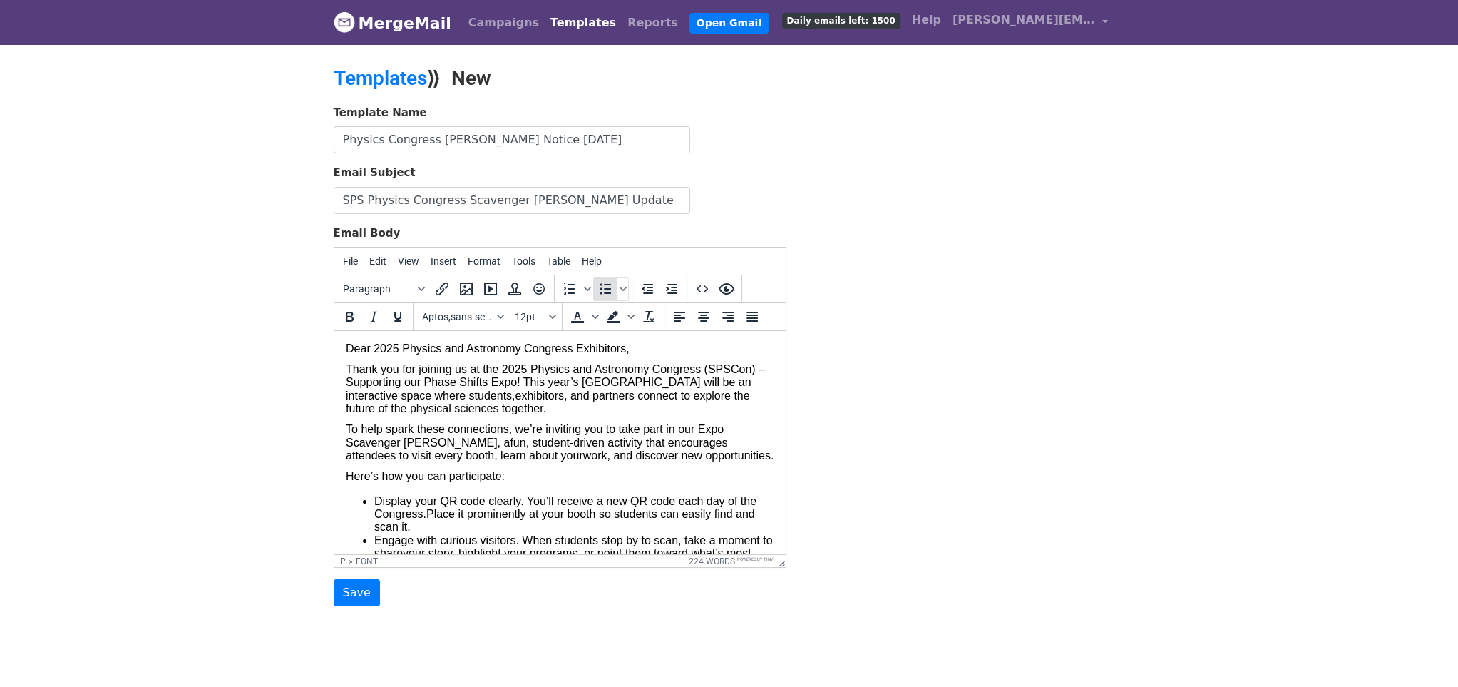
scroll to position [56, 0]
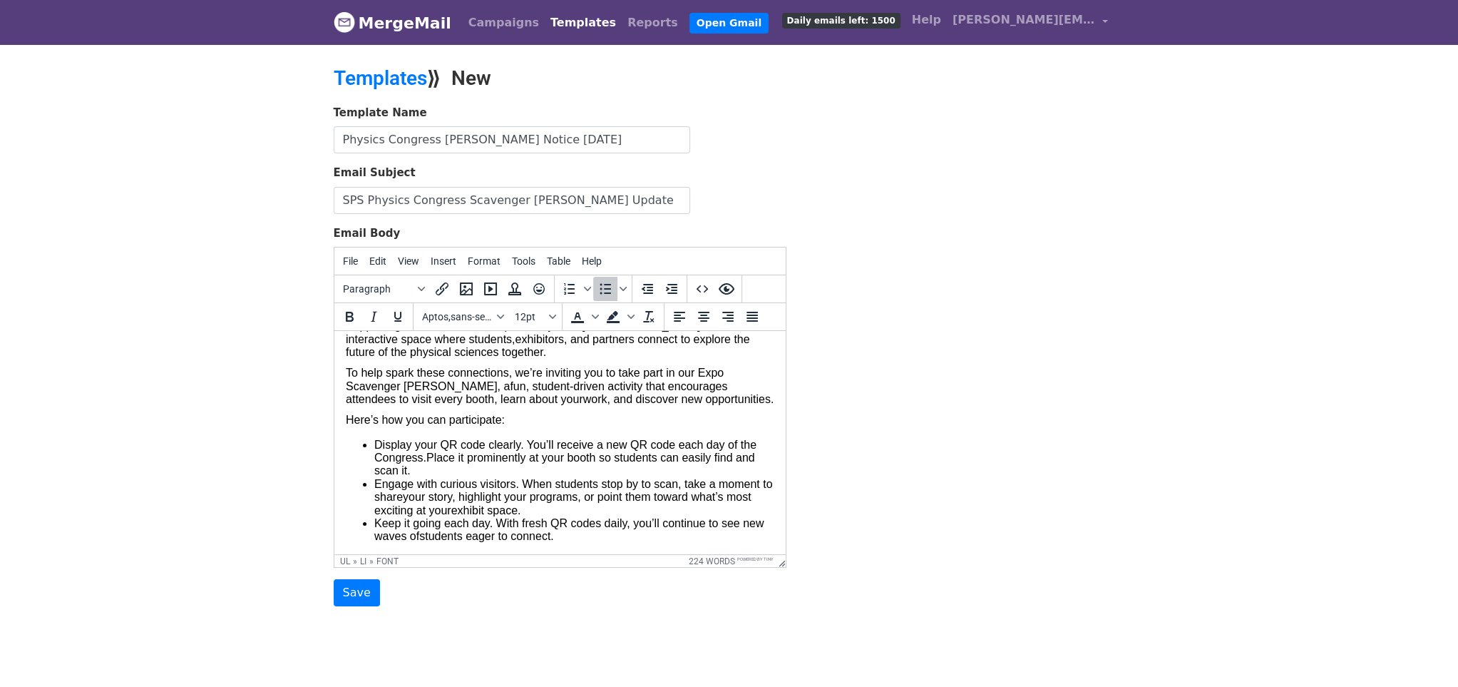
click at [528, 416] on p "Here’s how you can participate:" at bounding box center [559, 420] width 429 height 13
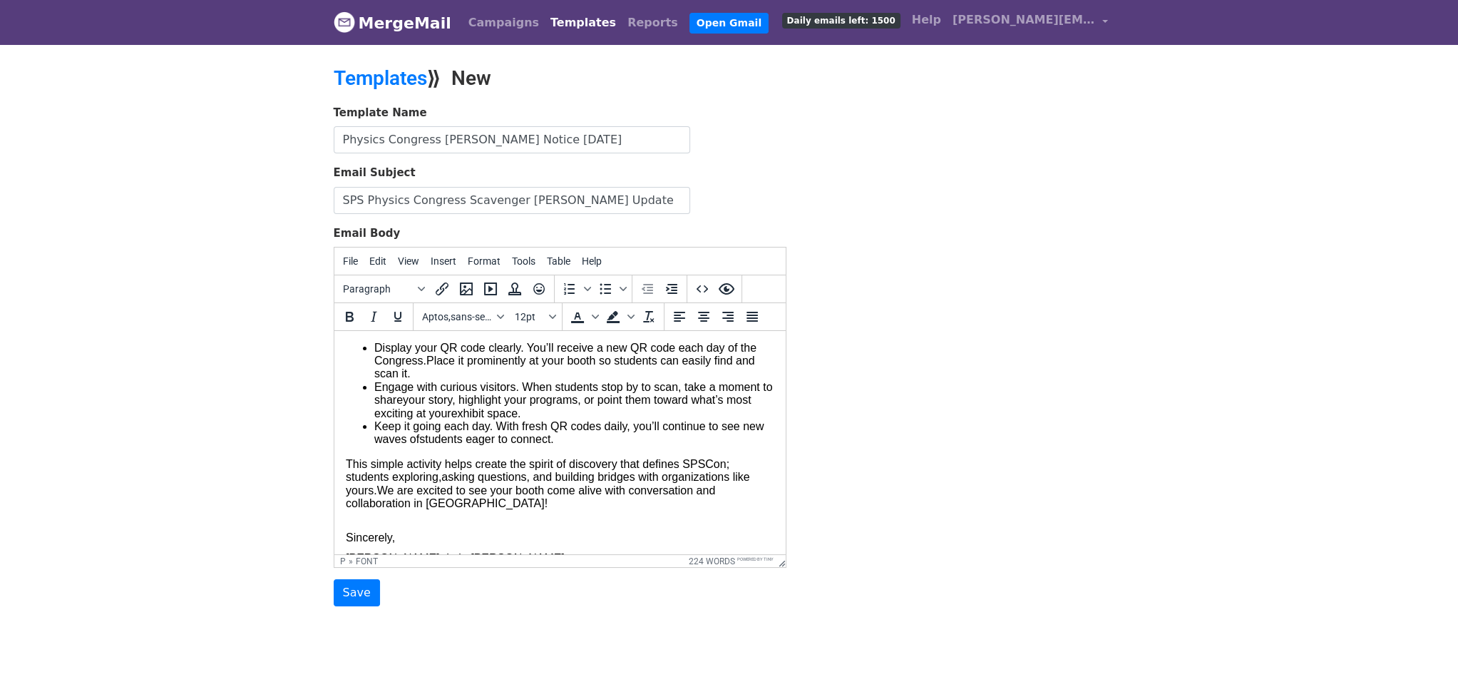
scroll to position [151, 0]
click at [561, 444] on li "Keep it going each day. With fresh QR codes daily, you’ll continue to see new w…" at bounding box center [574, 435] width 400 height 26
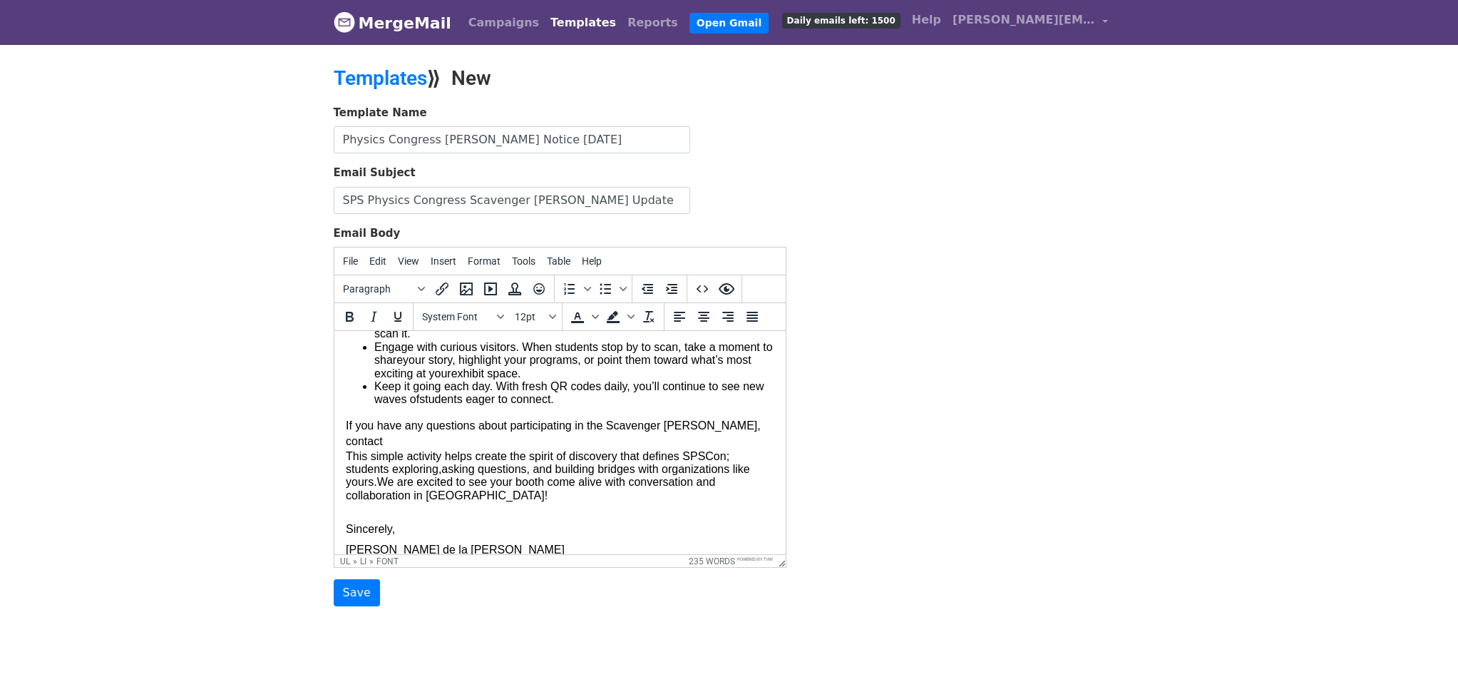
scroll to position [287, 0]
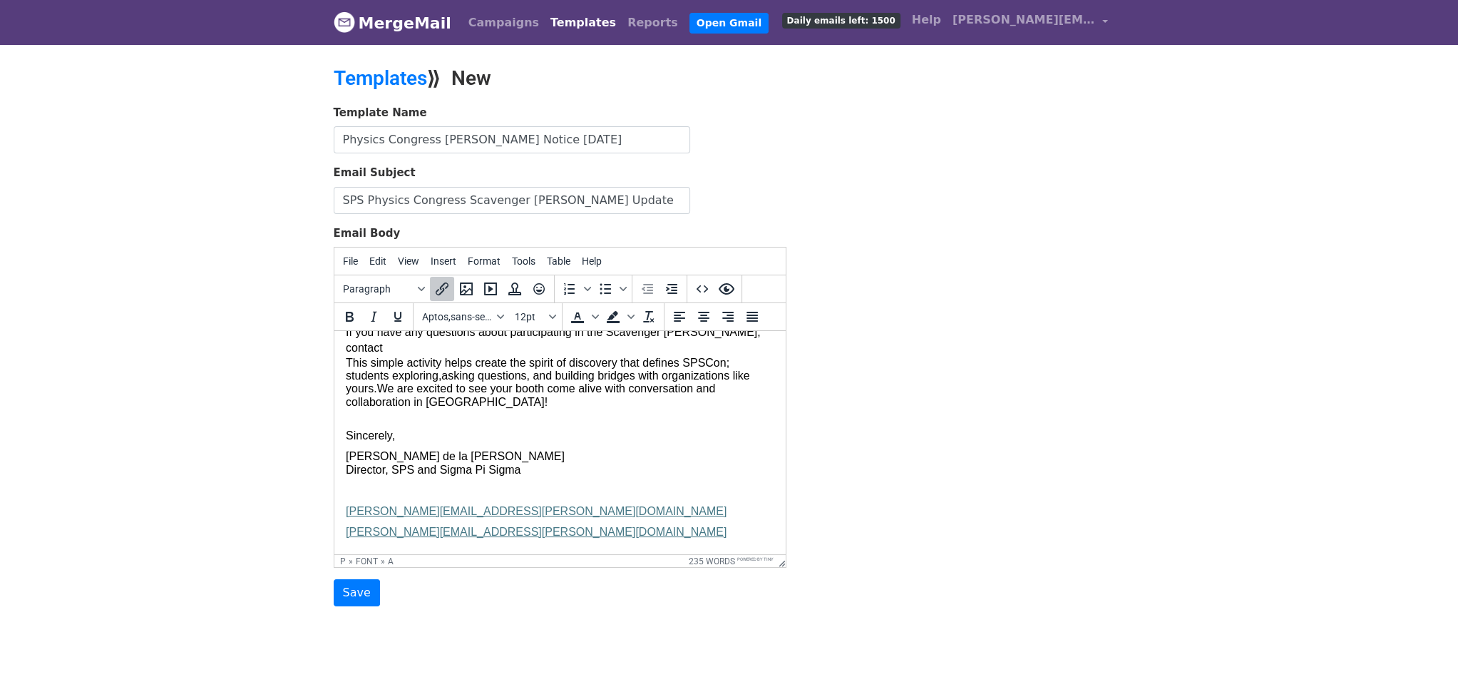
click at [506, 505] on p "brittney.hauke@gmail.com" at bounding box center [559, 511] width 429 height 13
click at [537, 526] on p "molly.mcdonough.86@gmail.com﻿" at bounding box center [559, 532] width 429 height 13
drag, startPoint x: 530, startPoint y: 517, endPoint x: 488, endPoint y: 517, distance: 42.1
click at [488, 526] on p "molly.mcdonough.86@gmail.com﻿" at bounding box center [559, 532] width 429 height 13
click at [531, 526] on p "molly.mcdonough.86@gmail.com﻿" at bounding box center [559, 532] width 429 height 13
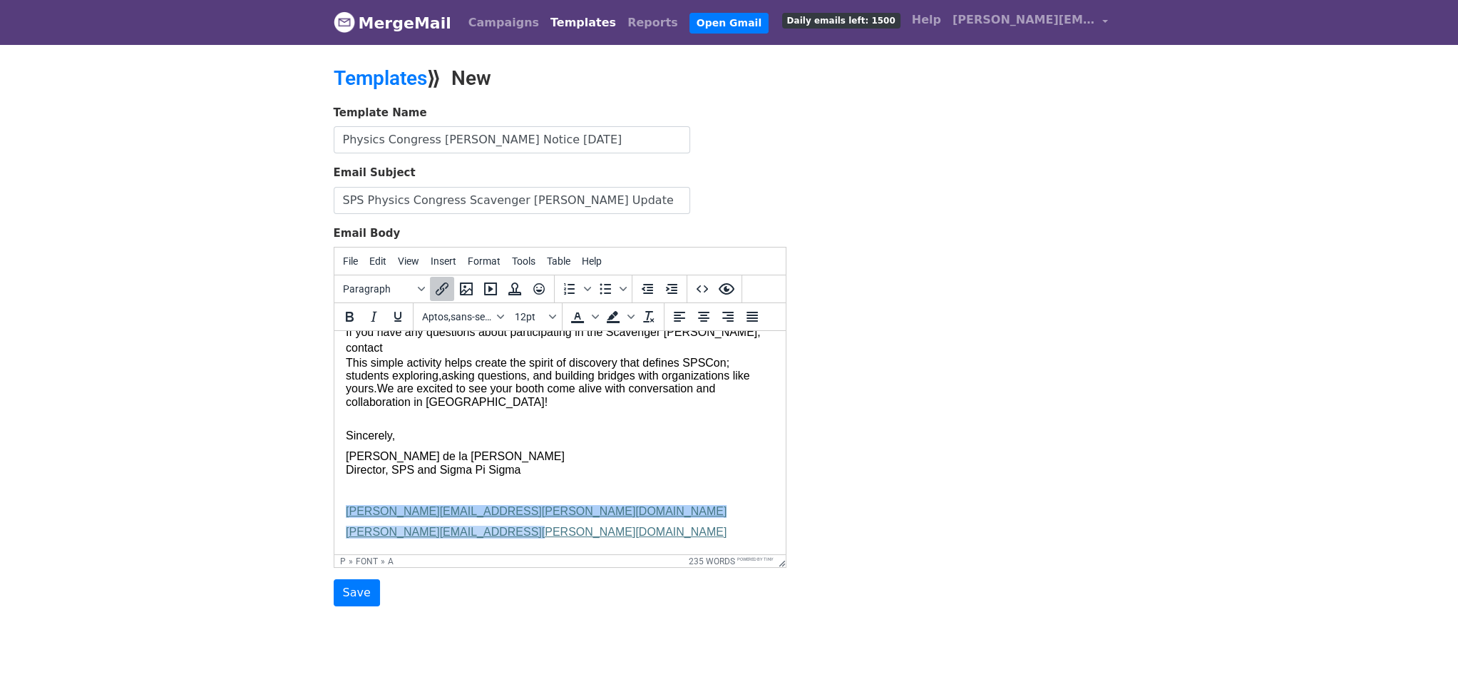
drag, startPoint x: 530, startPoint y: 514, endPoint x: 357, endPoint y: 488, distance: 174.6
click at [357, 488] on body "Dear 2025 Physics and Astronomy Congress Exhibitors, Thank you for joining us a…" at bounding box center [559, 307] width 429 height 503
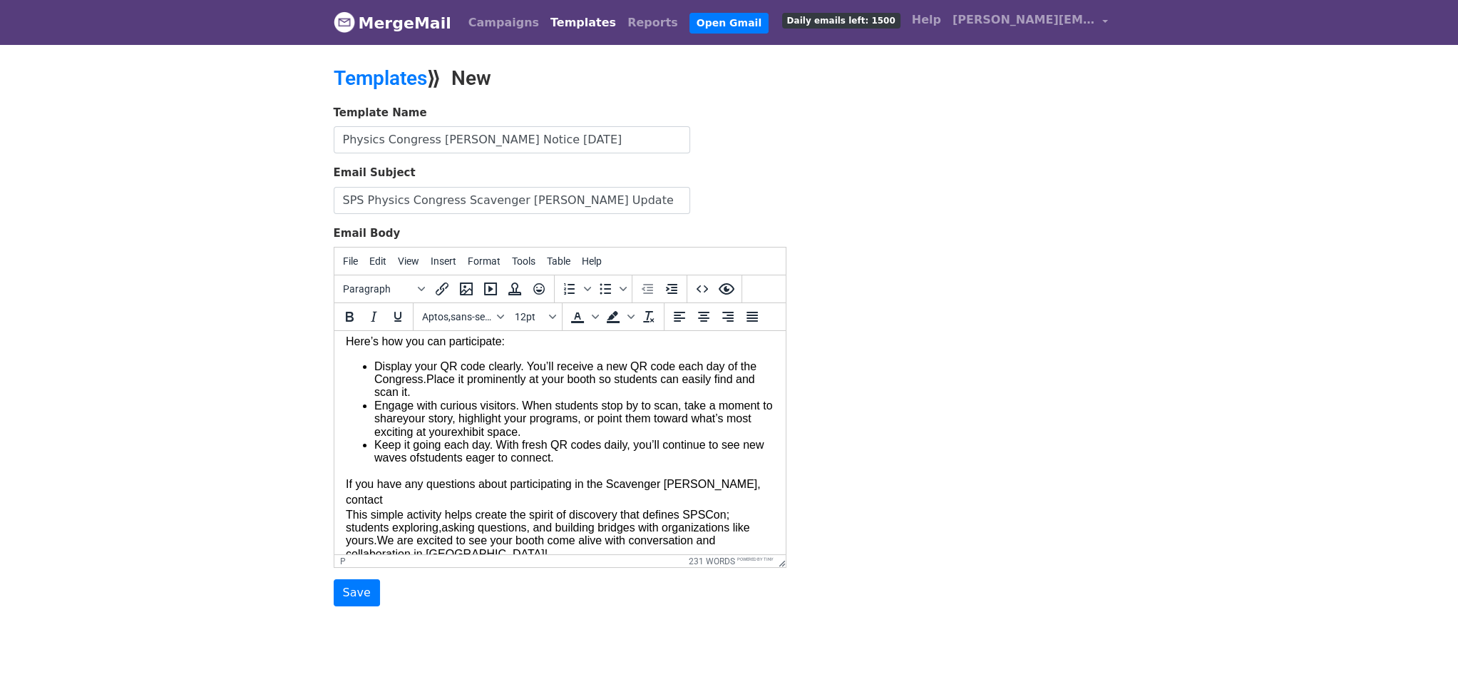
scroll to position [165, 0]
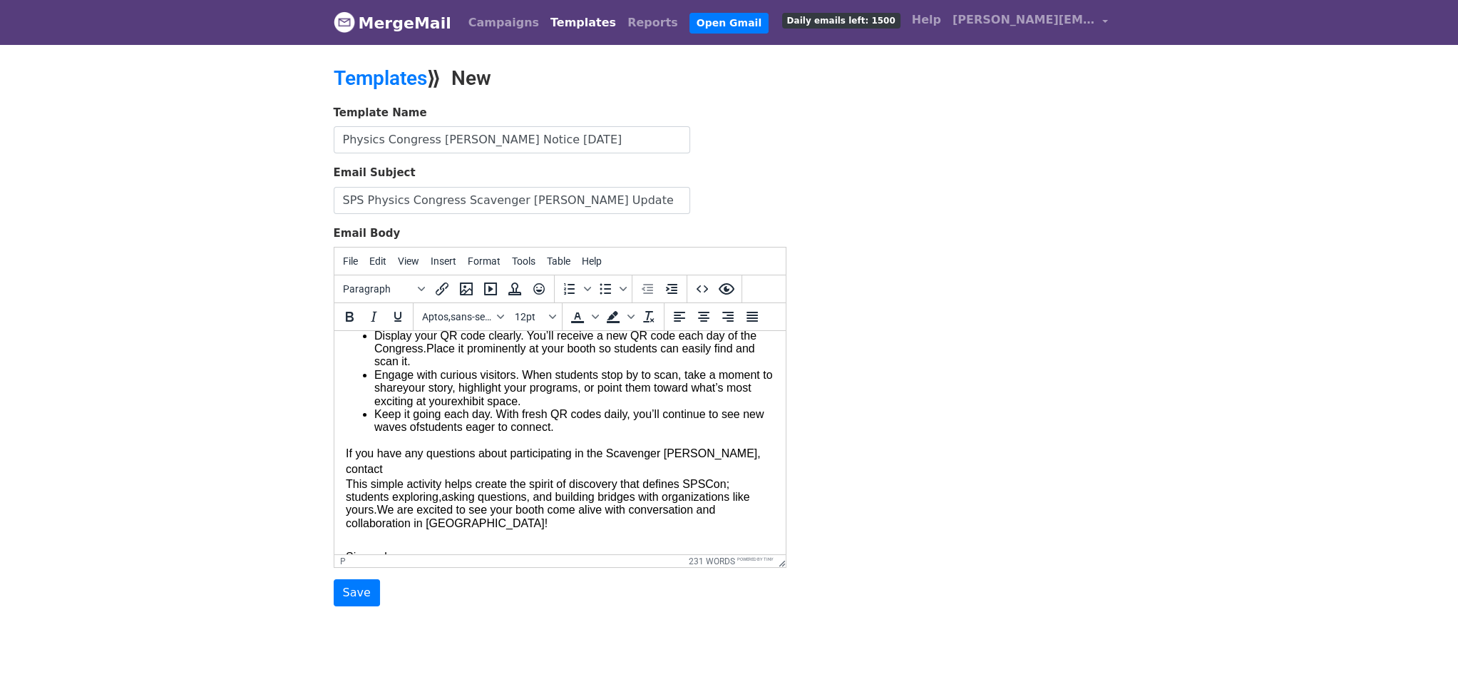
click at [744, 450] on body "Dear 2025 Physics and Astronomy Congress Exhibitors, Thank you for joining us a…" at bounding box center [559, 418] width 429 height 483
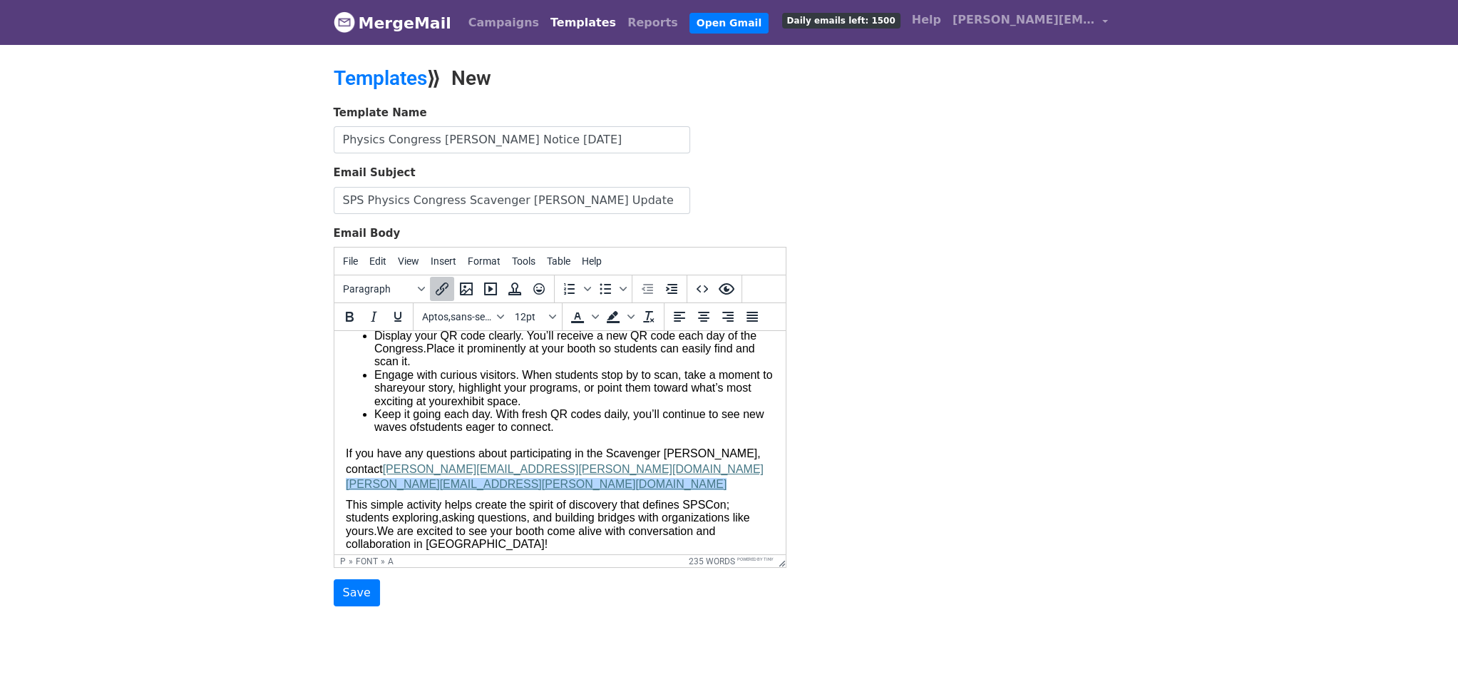
click at [574, 478] on p "molly.mcdonough.86@gmail.com﻿" at bounding box center [559, 484] width 429 height 13
click at [349, 482] on link "﻿molly.mcdonough.86@gmail.com" at bounding box center [535, 484] width 381 height 12
click at [345, 481] on link "﻿molly.mcdonough.86@gmail.com" at bounding box center [535, 484] width 381 height 12
click at [542, 526] on font "We are excited to see your booth come alive with conversation and collaboration…" at bounding box center [529, 537] width 369 height 25
click at [345, 486] on link "molly.mcdonough.86@gmail.com" at bounding box center [535, 484] width 381 height 12
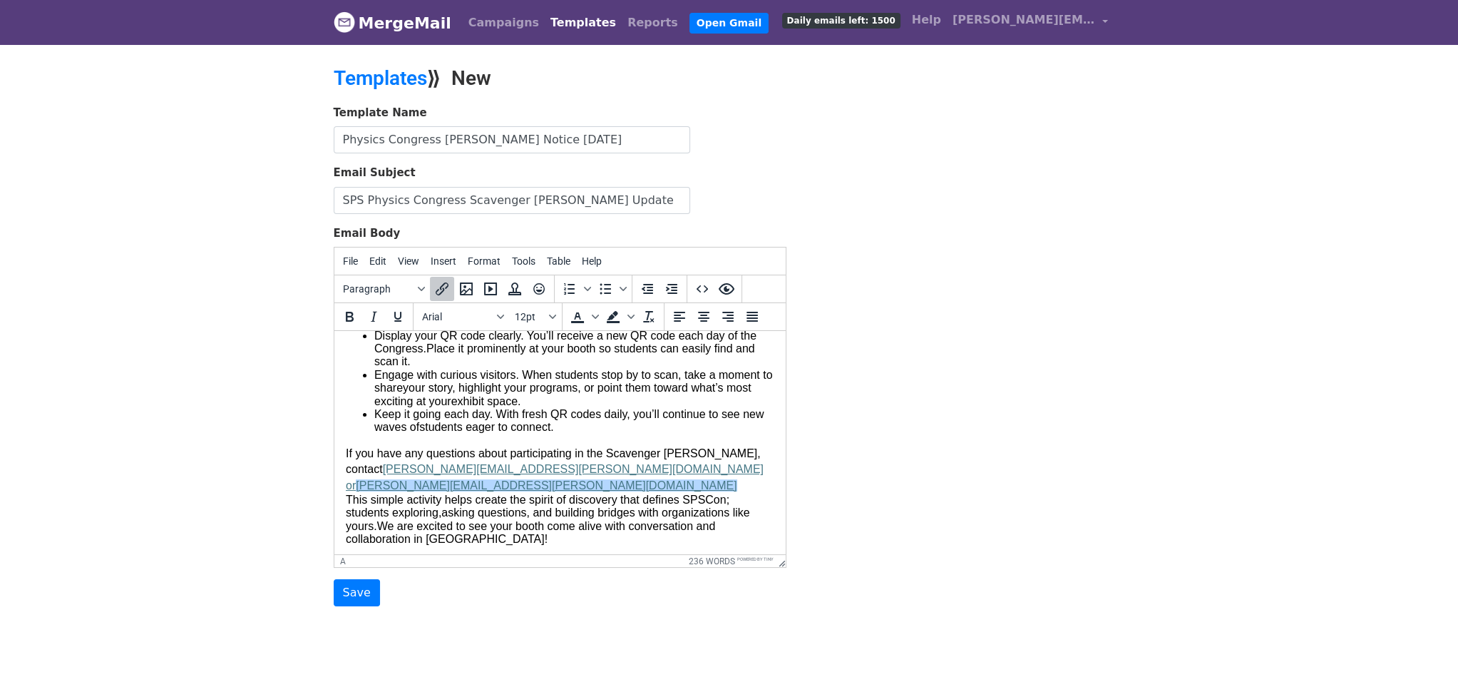
click at [717, 466] on body "Dear 2025 Physics and Astronomy Congress Exhibitors, Thank you for joining us a…" at bounding box center [559, 426] width 429 height 499
click at [388, 466] on link "brittney.hauke@gmail.com or" at bounding box center [554, 477] width 418 height 28
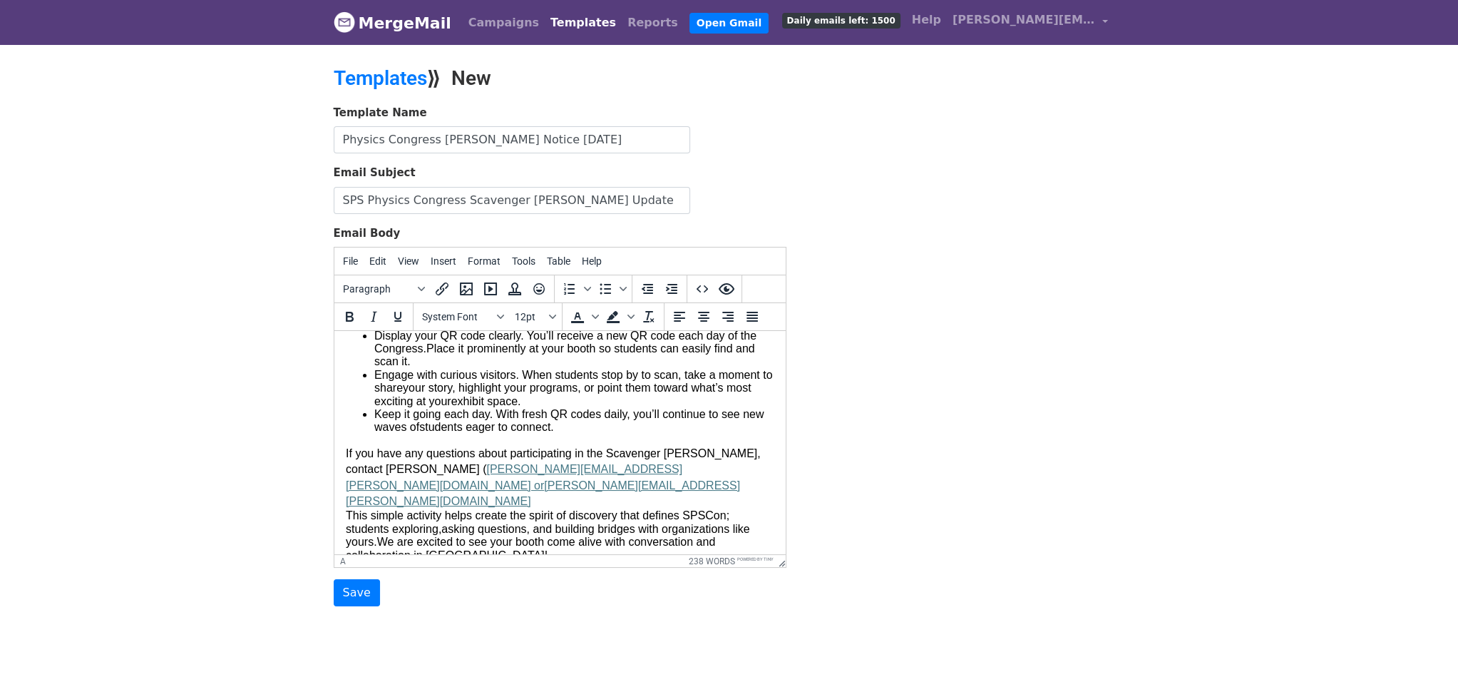
click at [562, 467] on link "brittney.hauke@gmail.com or" at bounding box center [513, 477] width 337 height 28
click at [615, 479] on link "molly.mcdonough.86@gmail.com" at bounding box center [545, 493] width 401 height 28
drag, startPoint x: 566, startPoint y: 471, endPoint x: 580, endPoint y: 471, distance: 14.3
click at [580, 471] on link "brittney.hauke@gmail.com) or" at bounding box center [513, 477] width 337 height 28
click at [588, 479] on link "molly.mcdonough.86@gmail.com" at bounding box center [545, 493] width 401 height 28
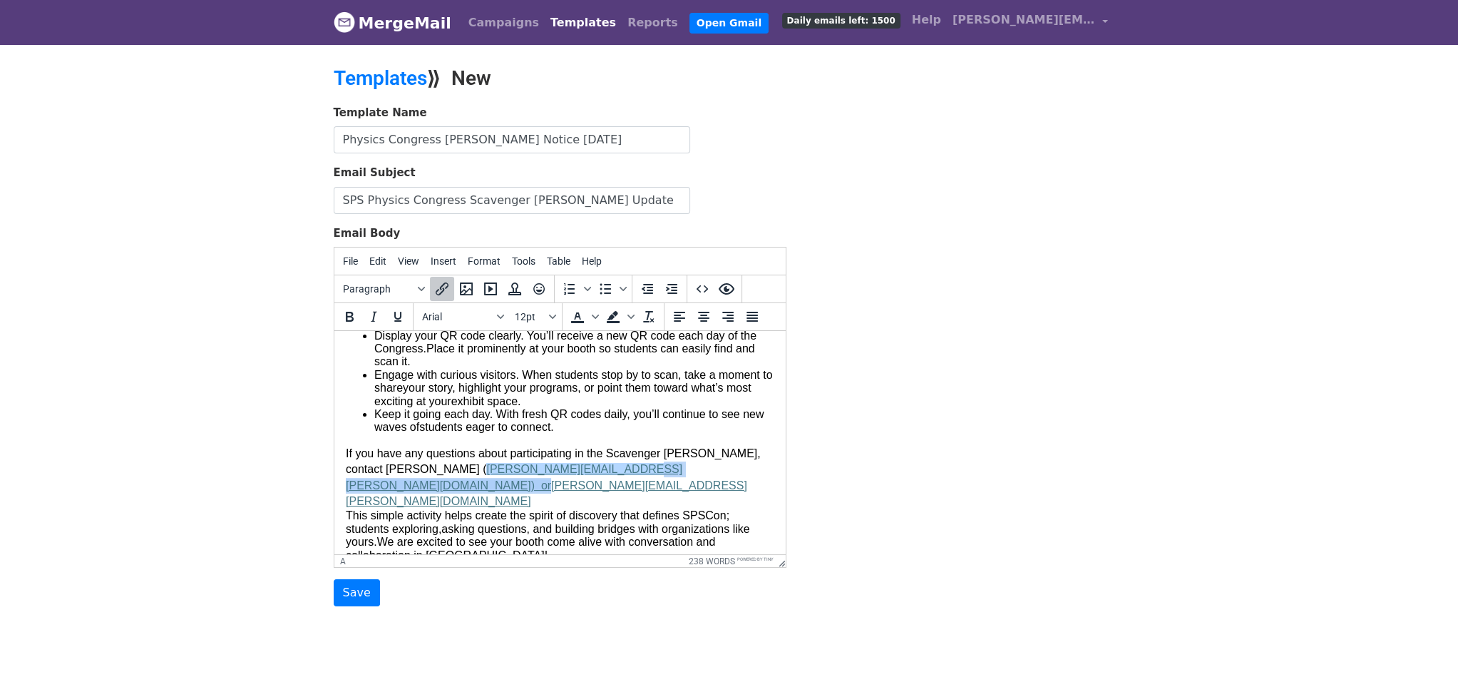
drag, startPoint x: 588, startPoint y: 469, endPoint x: 566, endPoint y: 466, distance: 22.3
click at [566, 466] on body "Dear 2025 Physics and Astronomy Congress Exhibitors, Thank you for joining us a…" at bounding box center [559, 434] width 429 height 515
click at [391, 317] on icon "Underline" at bounding box center [397, 316] width 17 height 17
click at [581, 466] on link "brittney.hauke@gmail.com) or" at bounding box center [513, 477] width 337 height 28
click at [573, 466] on link "brittney.hauke@gmail.com) or" at bounding box center [513, 477] width 337 height 28
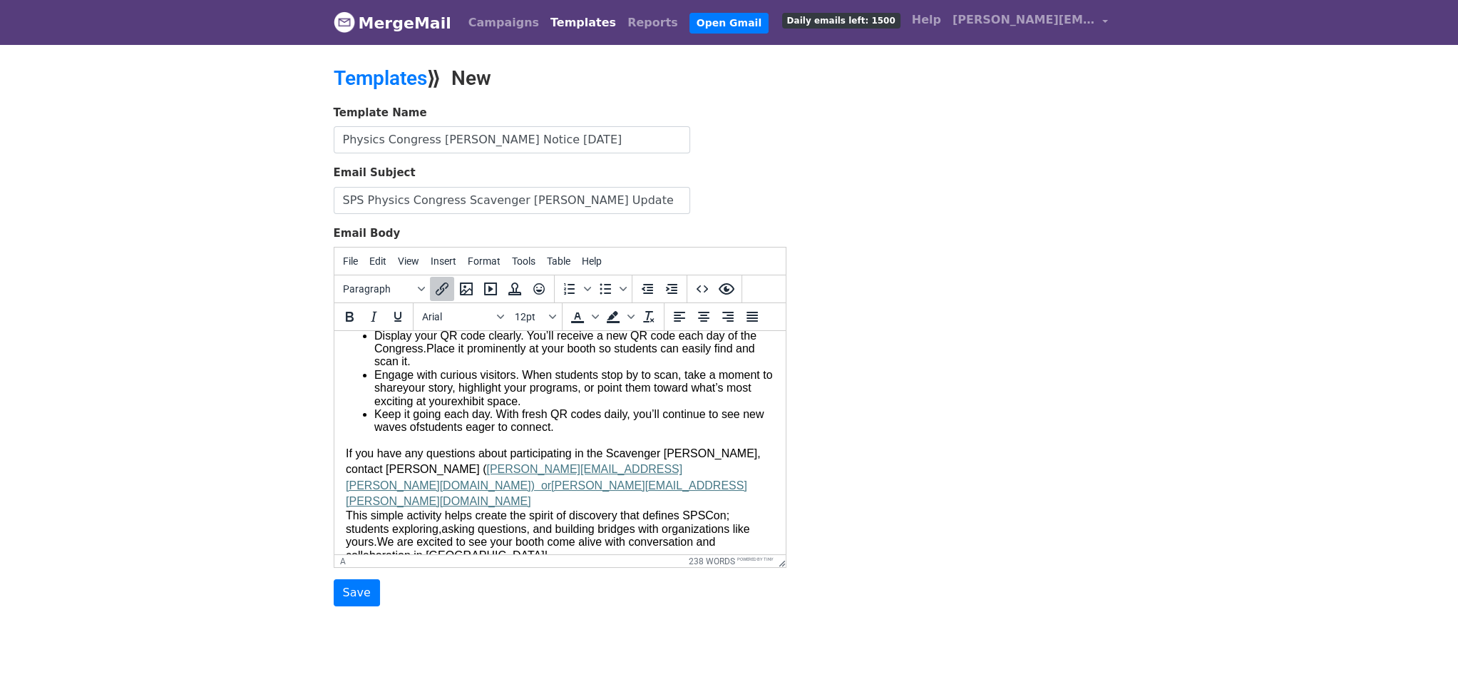
click at [588, 479] on link "molly.mcdonough.86@gmail.com" at bounding box center [545, 493] width 401 height 28
click at [709, 523] on font "asking questions, and building bridges with organizations like yours." at bounding box center [547, 535] width 404 height 25
click at [568, 479] on link "molly.mcdonough.86@gmail.com" at bounding box center [537, 493] width 385 height 28
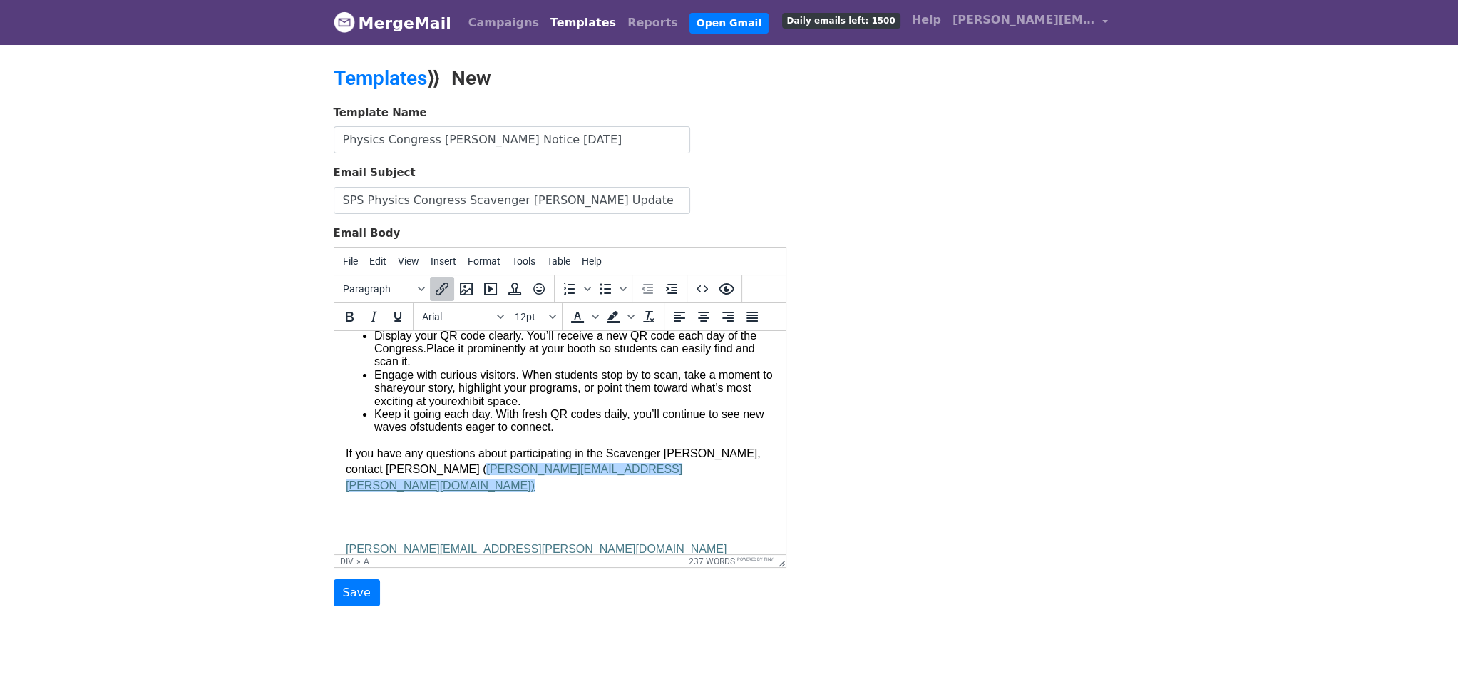
click at [651, 461] on body "Dear 2025 Physics and Astronomy Congress Exhibitors, Thank you for joining us a…" at bounding box center [559, 458] width 429 height 563
click at [650, 464] on body "Dear 2025 Physics and Astronomy Congress Exhibitors, Thank you for joining us a…" at bounding box center [559, 458] width 429 height 563
click at [357, 498] on div "molly.mcdonough.86@gmail.com This simple activity helps create the spirit of di…" at bounding box center [559, 616] width 429 height 246
click at [351, 499] on div "or molly.mcdonough.86@gmail.com This simple activity helps create the spirit of…" at bounding box center [559, 616] width 429 height 246
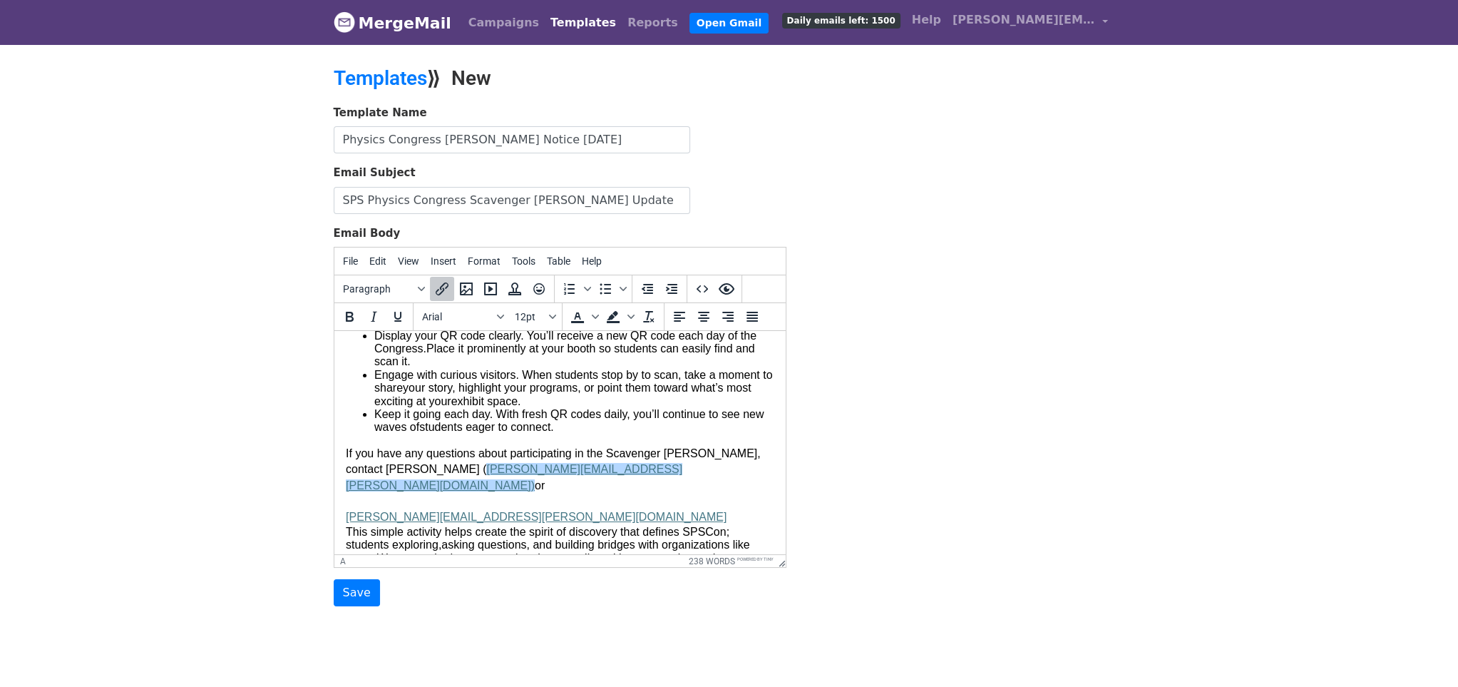
click at [611, 470] on body "Dear 2025 Physics and Astronomy Congress Exhibitors, Thank you for joining us a…" at bounding box center [559, 442] width 429 height 531
click at [346, 511] on link "molly.mcdonough.86@gmail.com" at bounding box center [535, 517] width 381 height 12
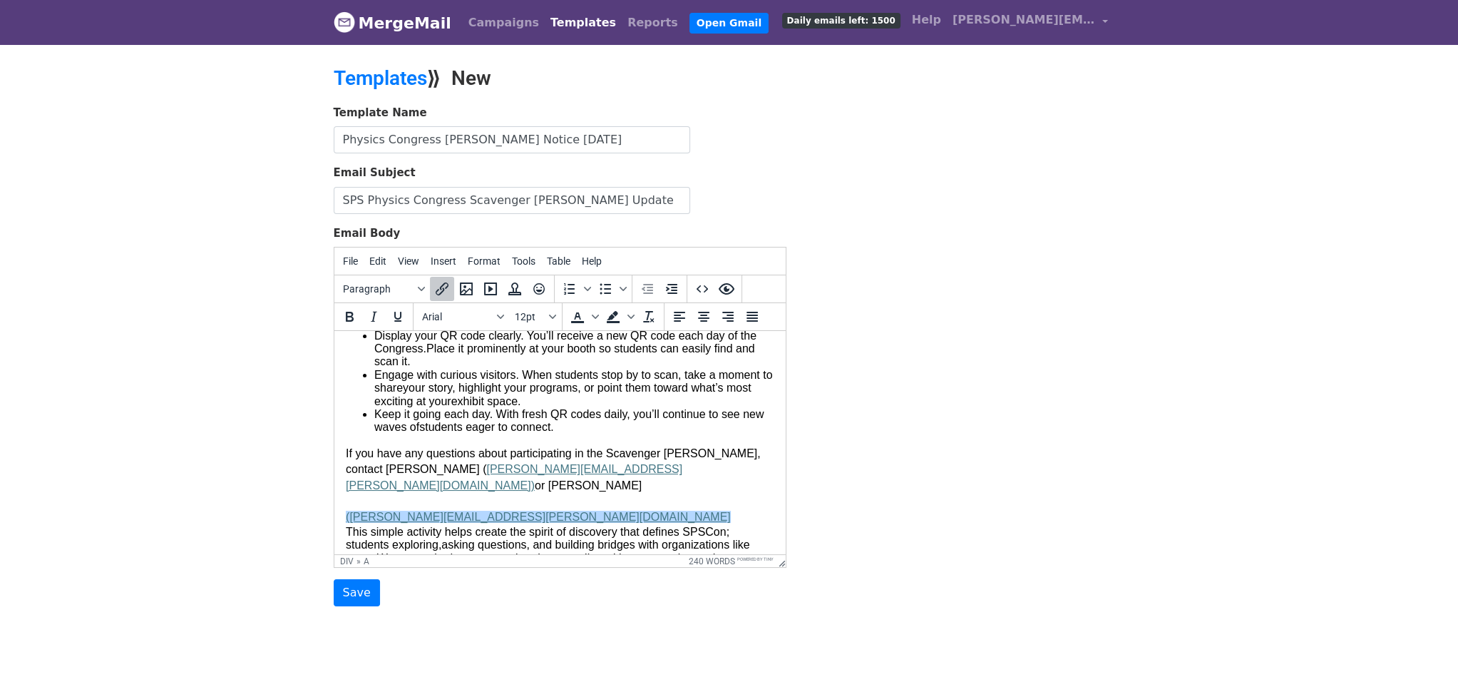
click at [518, 502] on div "(molly.mcdonough.86@gmail.com This simple activity helps create the spirit of d…" at bounding box center [559, 600] width 429 height 215
click at [354, 493] on div "(molly.mcdonough.86@gmail.com).﻿ This simple activity helps create the spirit o…" at bounding box center [559, 600] width 429 height 215
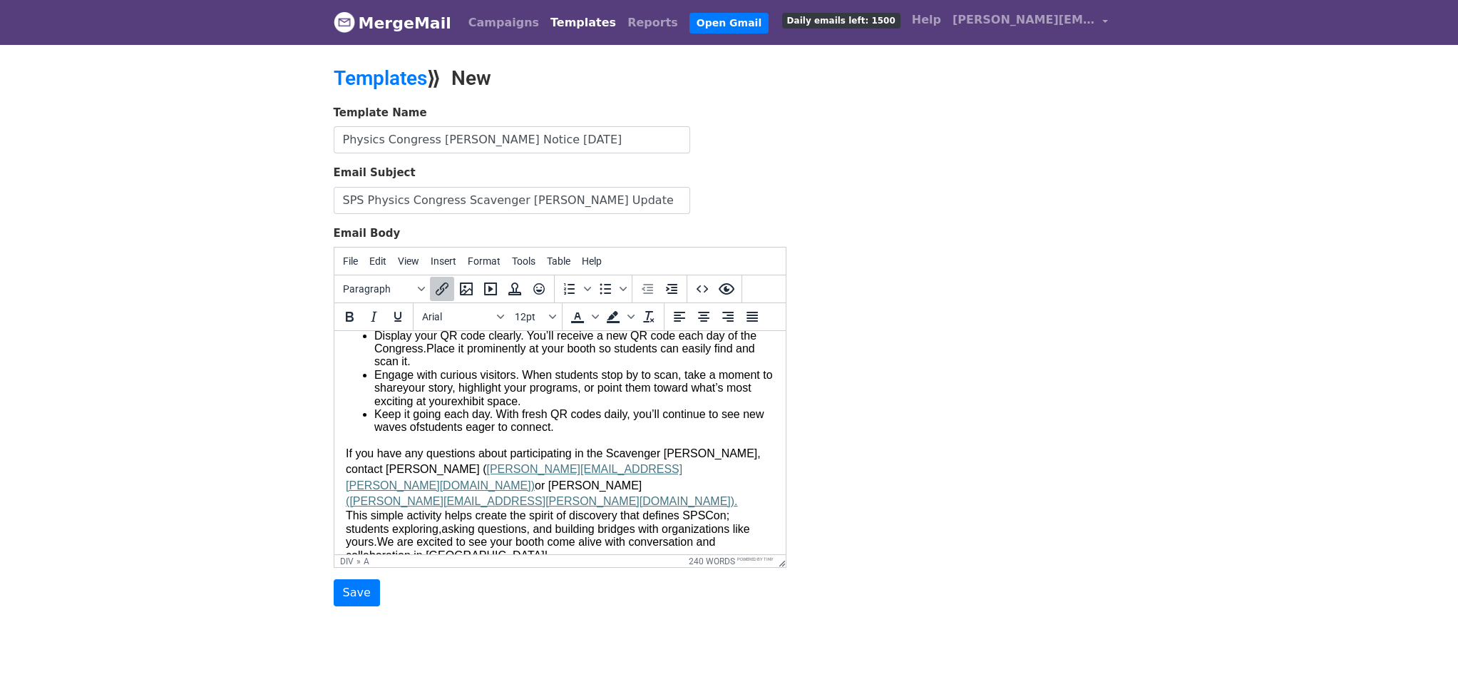
click at [346, 495] on link "([PERSON_NAME][EMAIL_ADDRESS][PERSON_NAME][DOMAIN_NAME])." at bounding box center [541, 501] width 392 height 12
click at [538, 493] on div "(molly.mcdonough.86@gmail.com).﻿ This simple activity helps create the spirit o…" at bounding box center [559, 592] width 429 height 198
drag, startPoint x: 573, startPoint y: 485, endPoint x: 571, endPoint y: 494, distance: 9.5
click at [573, 493] on div "(molly.mcdonough.86@gmail.com).﻿ This simple activity helps create the spirit o…" at bounding box center [559, 592] width 429 height 198
click at [347, 509] on font "This simple activity helps create the spirit of discovery that defines SPSCon; …" at bounding box center [537, 521] width 384 height 25
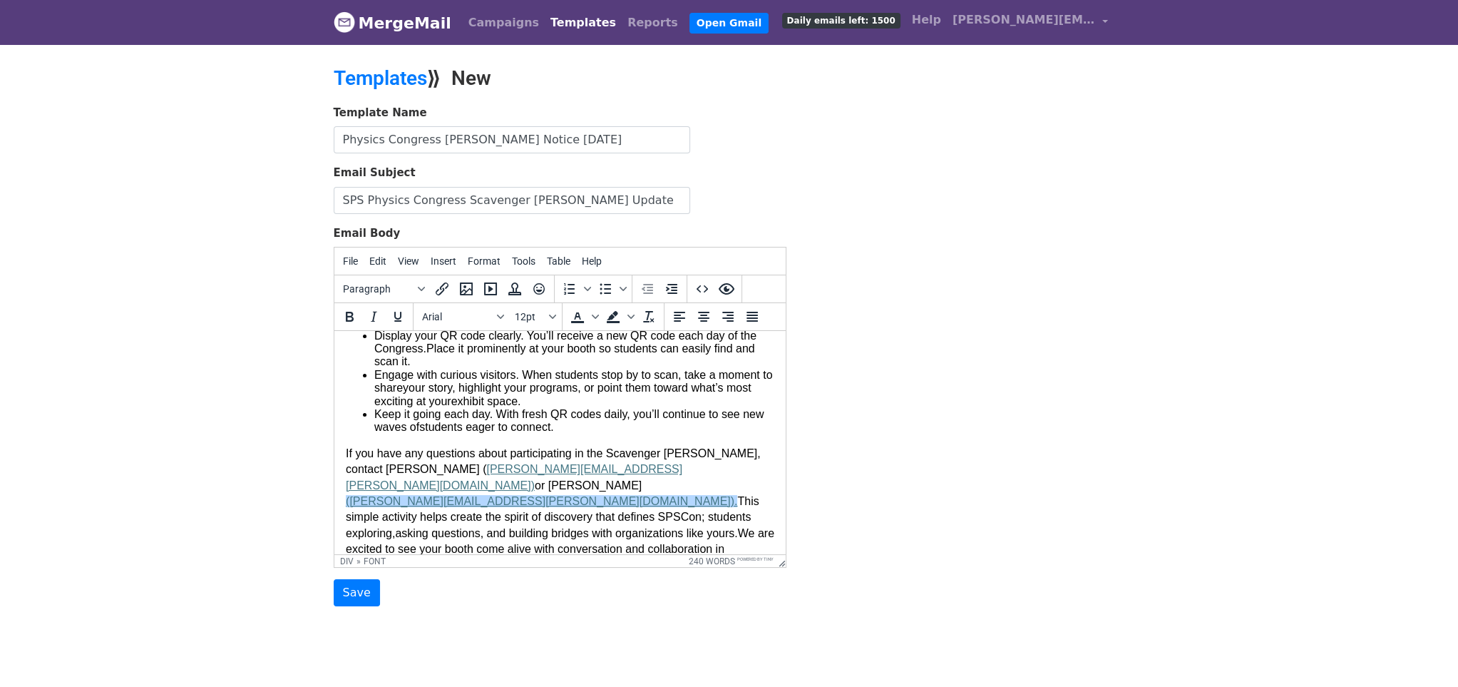
click at [615, 524] on div "(molly.mcdonough.86@gmail.com).﻿ This simple activity helps create the spirit o…" at bounding box center [559, 594] width 429 height 202
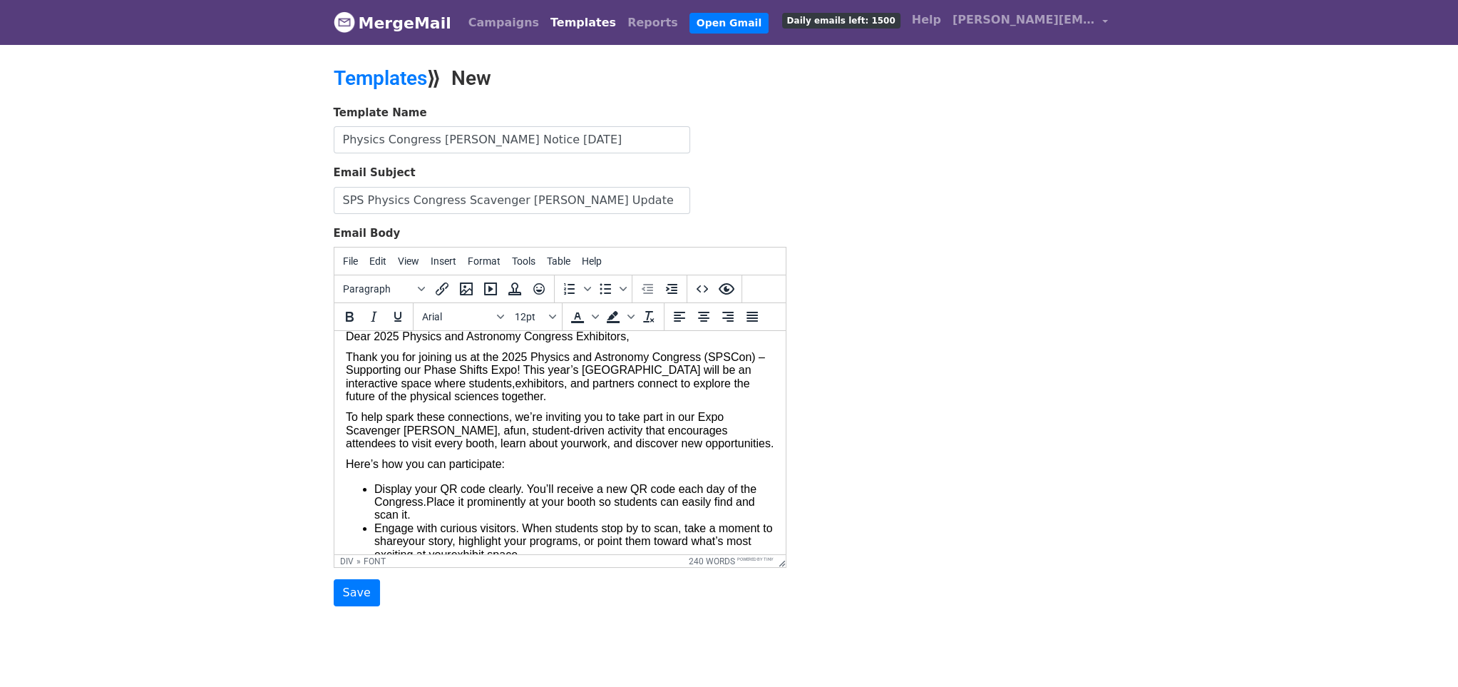
scroll to position [0, 0]
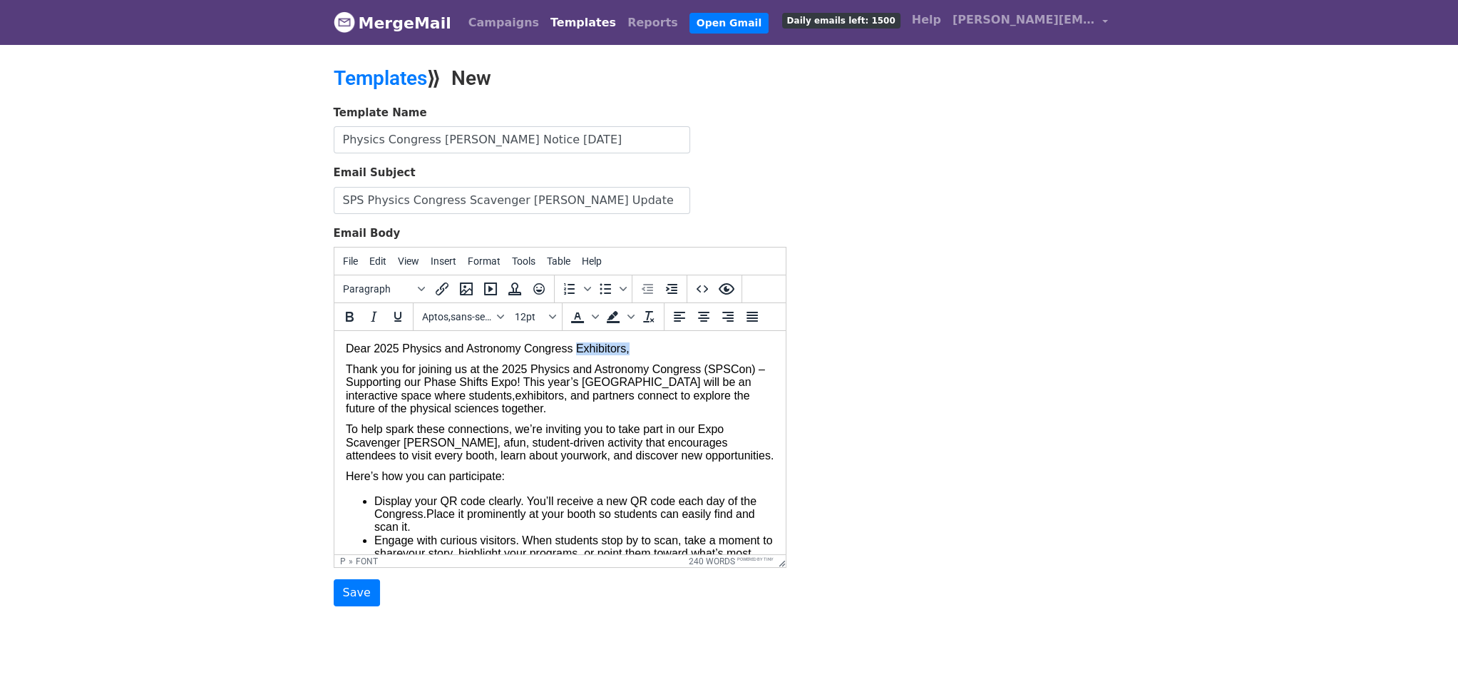
drag, startPoint x: 631, startPoint y: 349, endPoint x: 576, endPoint y: 344, distance: 55.1
click at [576, 344] on p "Dear 2025 Physics and Astronomy Congress Exhibitors," at bounding box center [559, 348] width 429 height 13
click at [577, 431] on font "To help spark these connections, we’re inviting you to take part in our Expo Sc…" at bounding box center [534, 435] width 378 height 25
click at [347, 426] on font "To help spark these connections, we’re inviting you to take part in our Expo Sc…" at bounding box center [534, 435] width 378 height 25
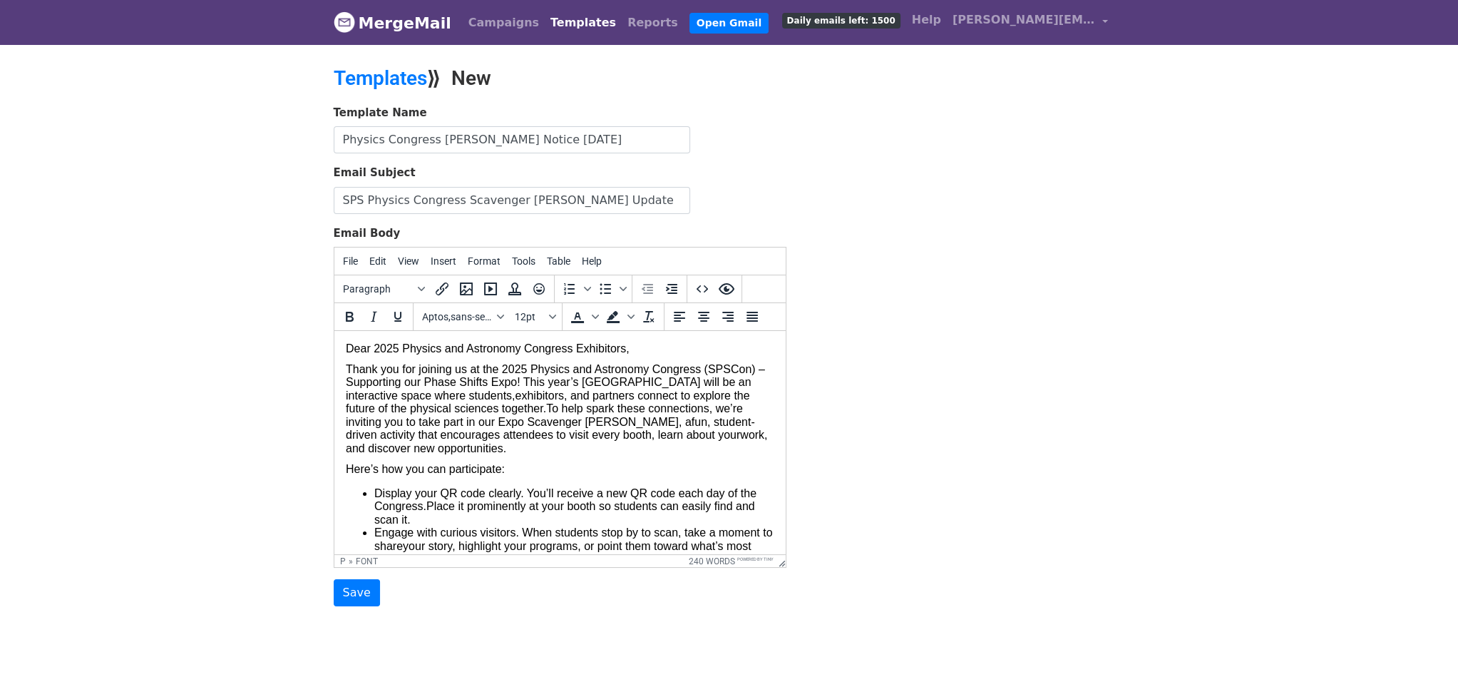
click at [561, 461] on body "Dear 2025 Physics and Astronomy Congress Exhibitors, Thank you for joining us a…" at bounding box center [559, 597] width 429 height 511
click at [630, 201] on input "SPS Physics Congress Scavenger Hunt Update" at bounding box center [512, 200] width 357 height 27
type input "SPS Physics Congress [PERSON_NAME] - How You Can Participate"
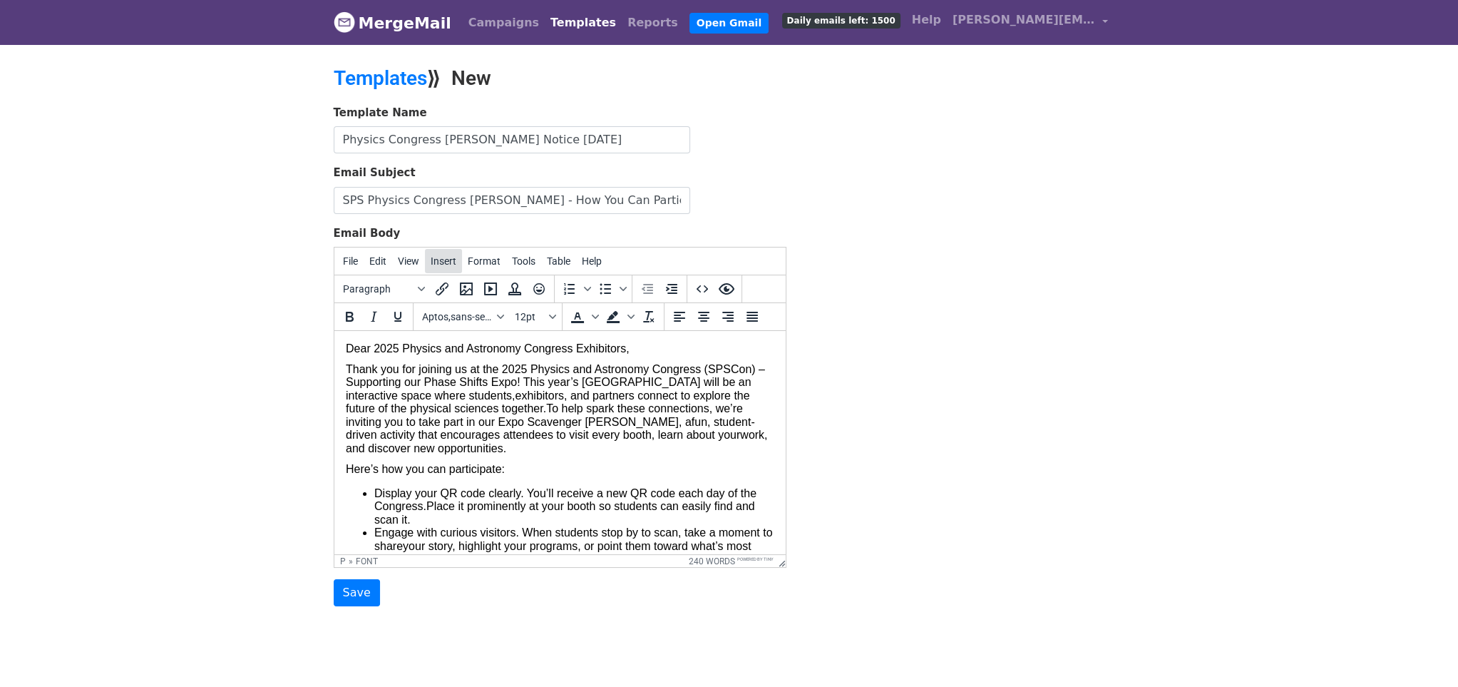
click at [435, 261] on span "Insert" at bounding box center [444, 260] width 26 height 11
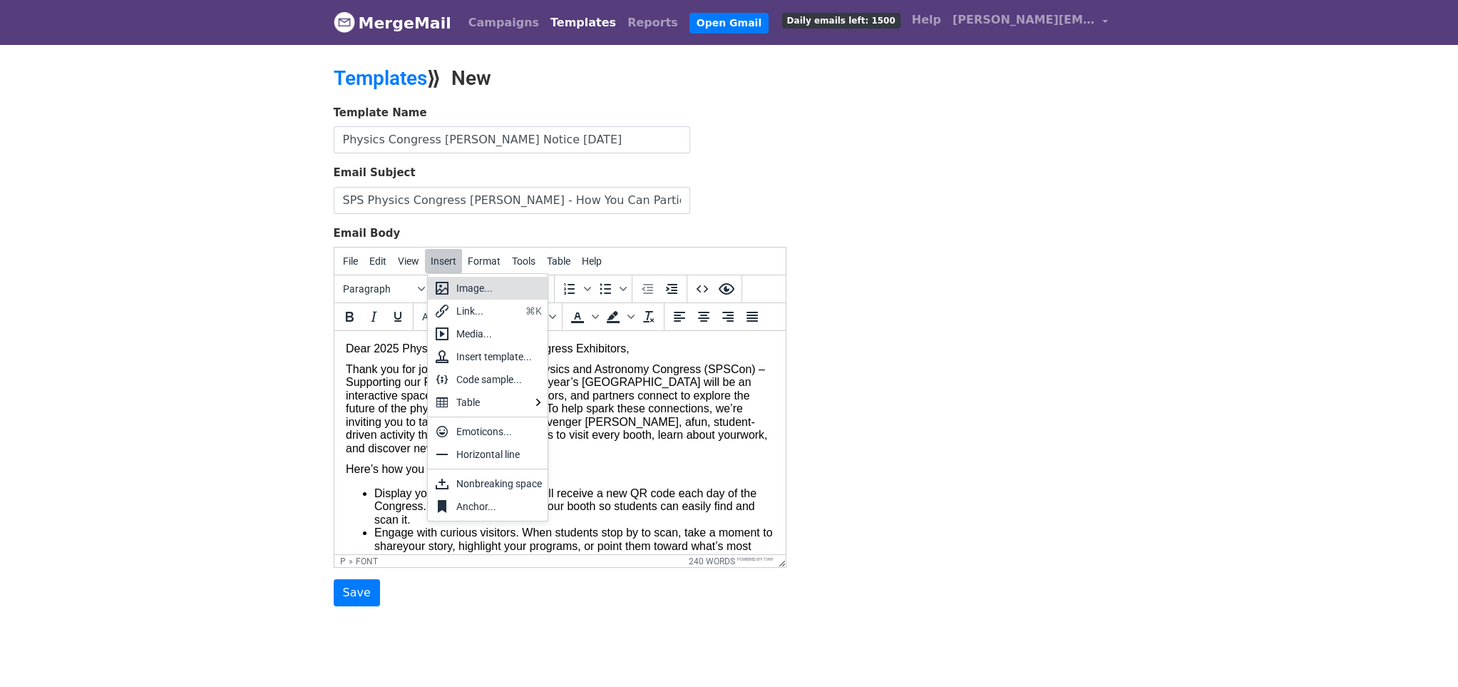
click at [450, 285] on div "Image..." at bounding box center [488, 288] width 120 height 23
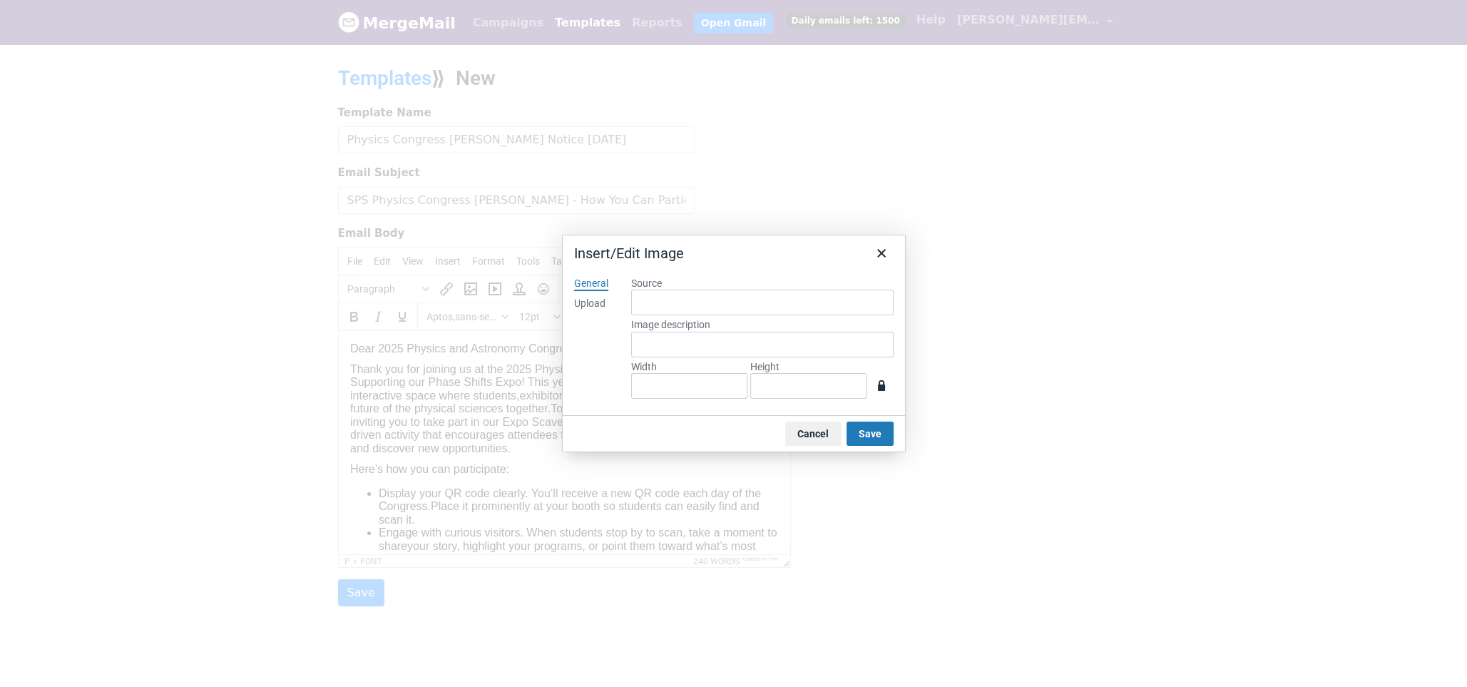
click at [598, 302] on div "Upload" at bounding box center [589, 304] width 31 height 14
click at [759, 350] on button "Browse for an image" at bounding box center [762, 351] width 120 height 24
type input "2057"
type input "1261"
click at [595, 302] on div "Upload" at bounding box center [589, 304] width 31 height 14
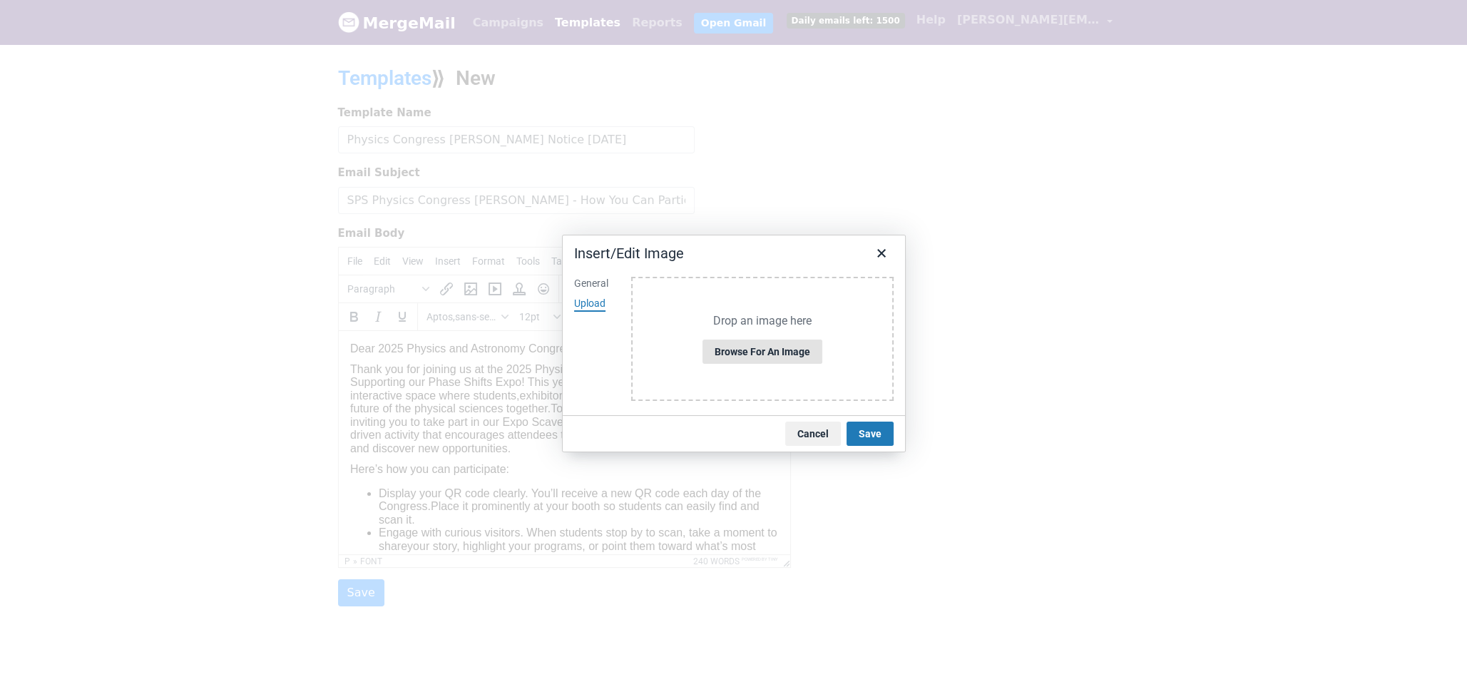
click at [767, 354] on button "Browse for an image" at bounding box center [762, 351] width 120 height 24
type input "1158"
type input "513"
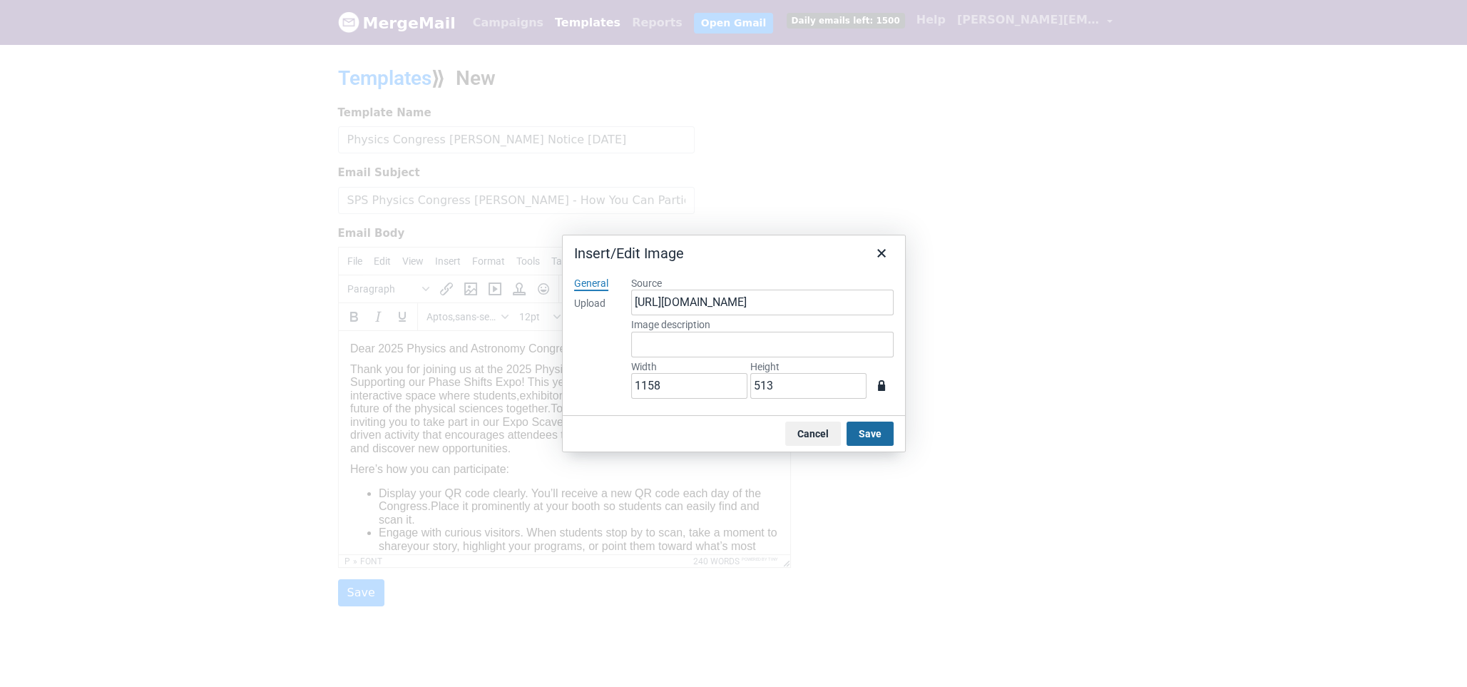
click at [872, 427] on button "Save" at bounding box center [869, 433] width 47 height 24
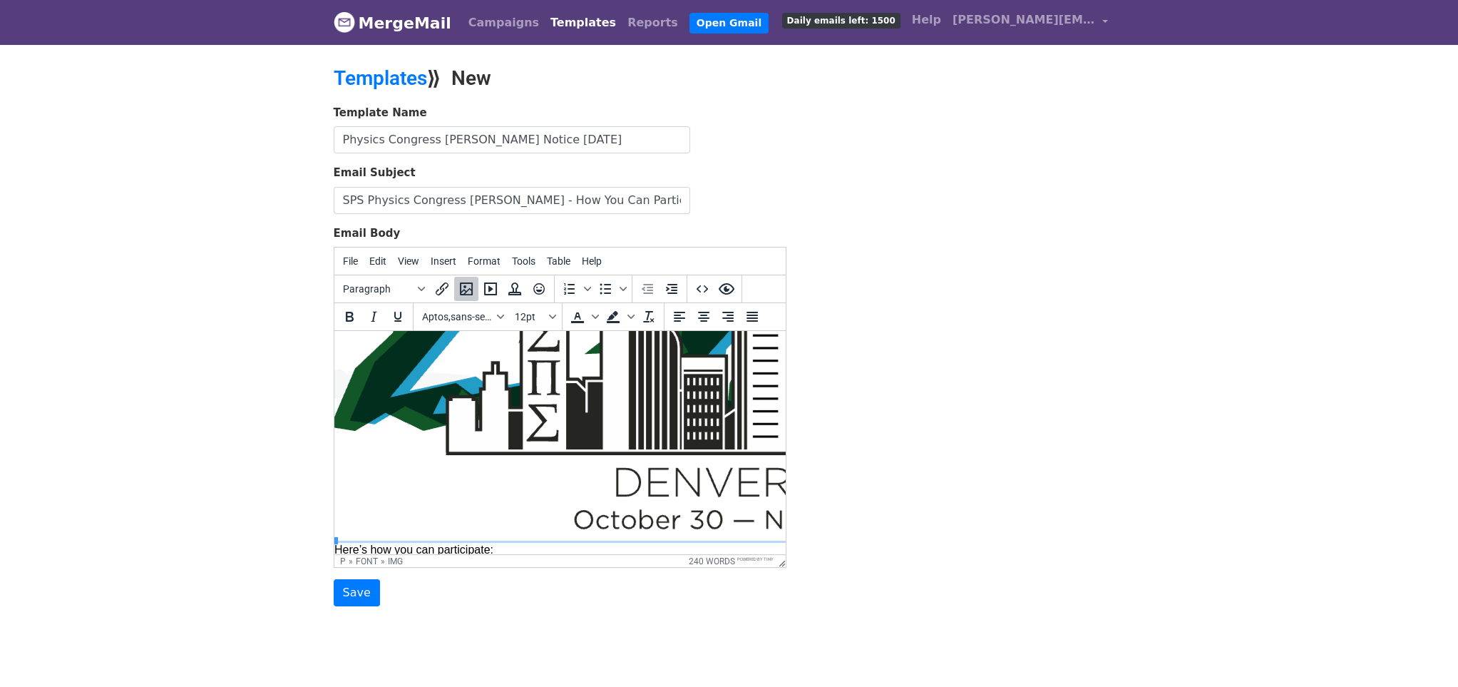
click at [608, 382] on img at bounding box center [747, 358] width 826 height 366
click at [379, 267] on button "Edit" at bounding box center [378, 261] width 29 height 24
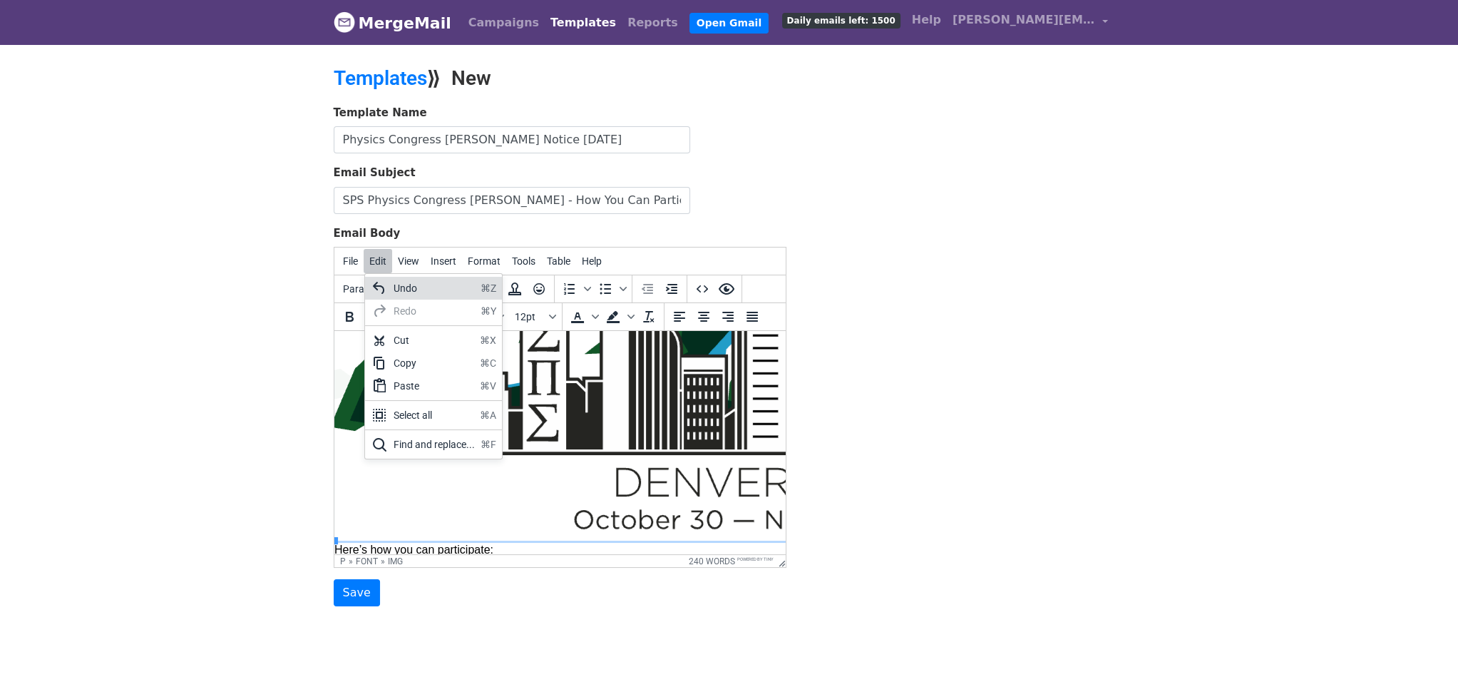
click at [400, 290] on div "Undo" at bounding box center [434, 288] width 81 height 17
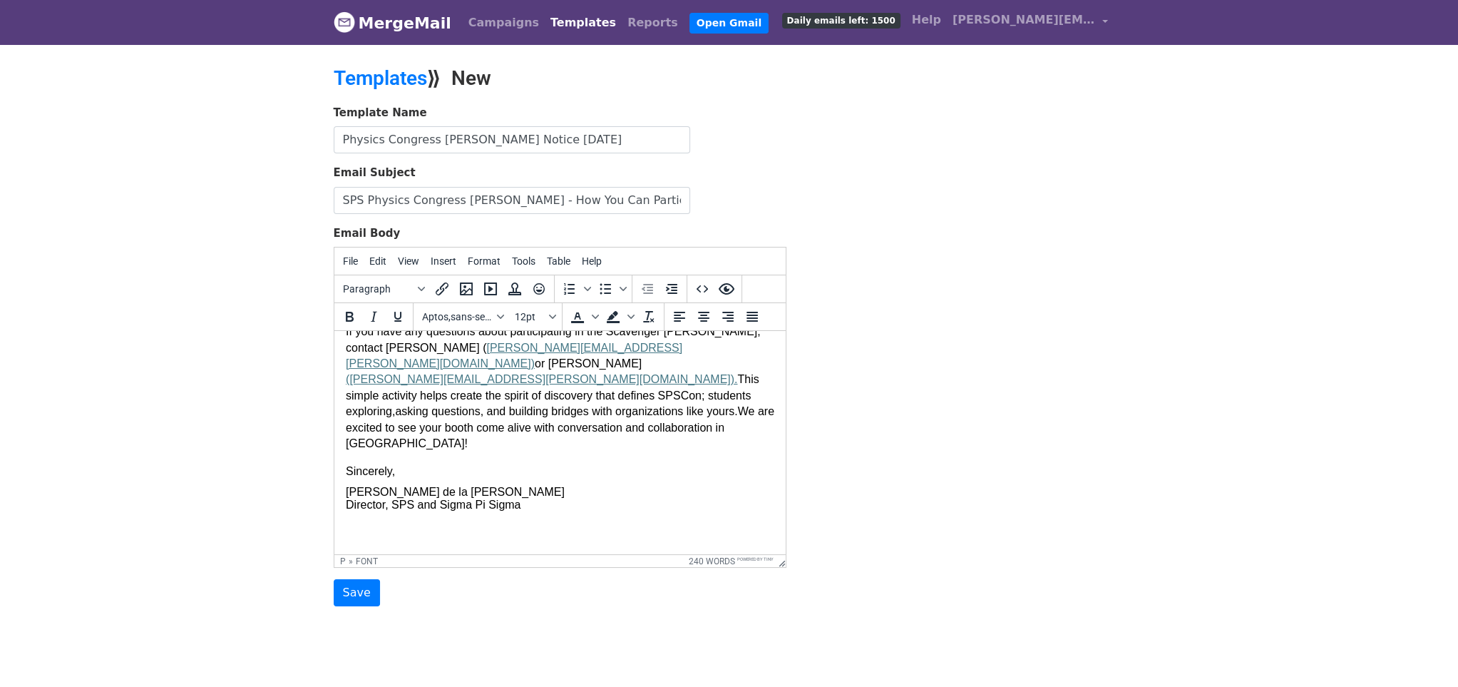
scroll to position [0, 0]
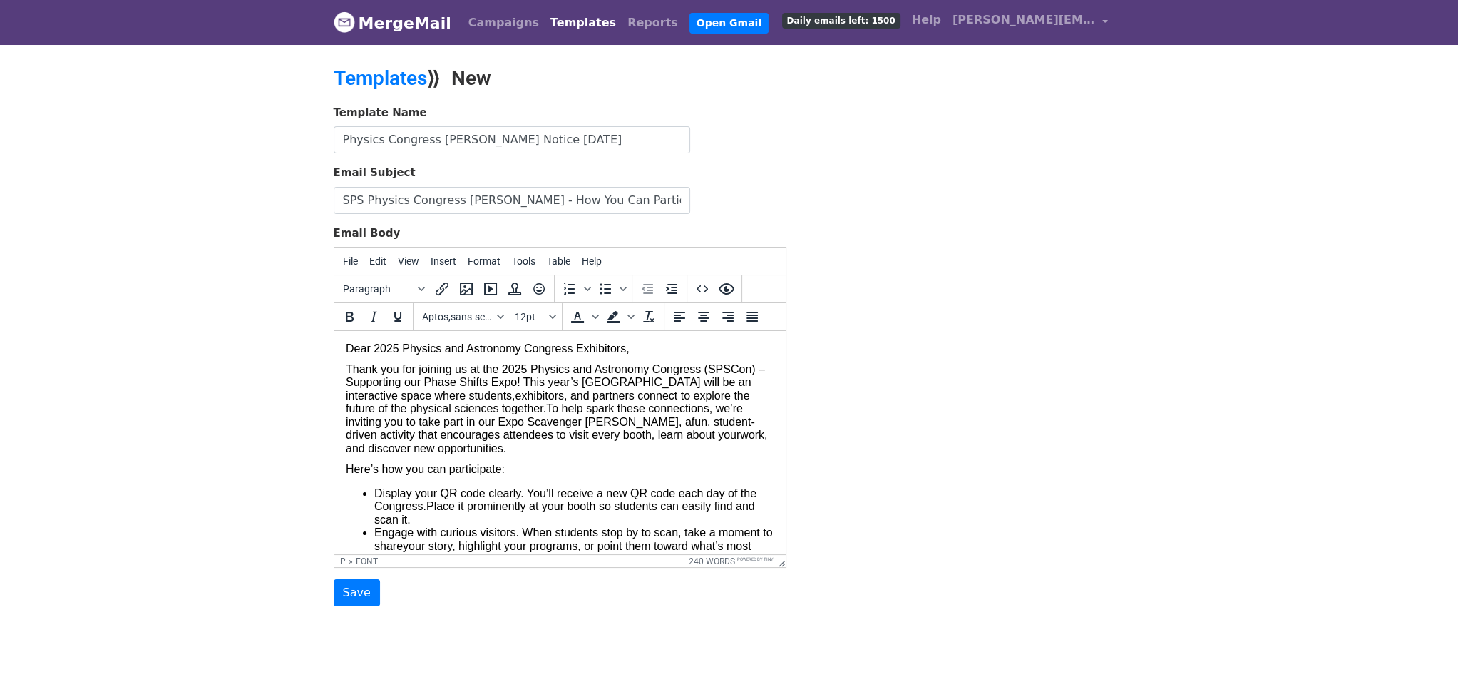
click at [347, 347] on font "Dear 2025 Physics and Astronomy Congress Exhibitors," at bounding box center [487, 348] width 284 height 12
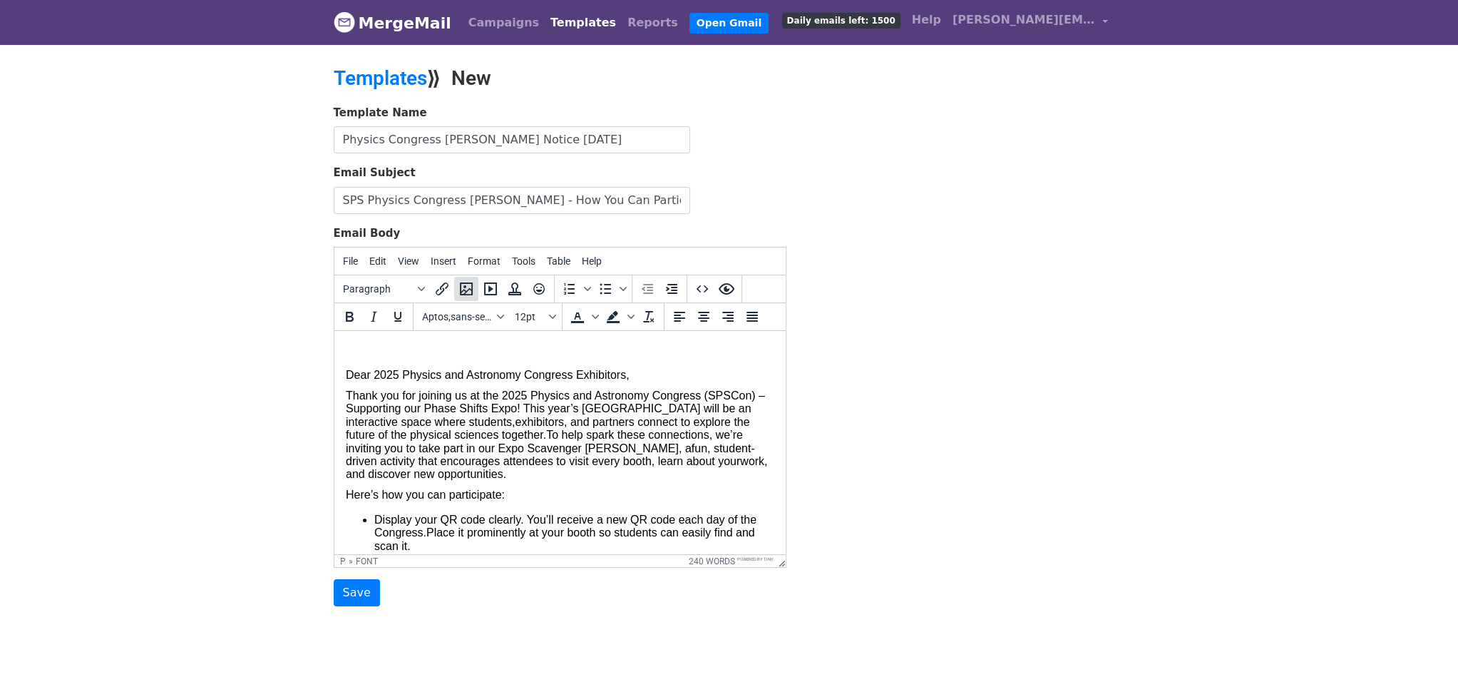
click at [470, 291] on icon "Insert/edit image" at bounding box center [466, 288] width 17 height 17
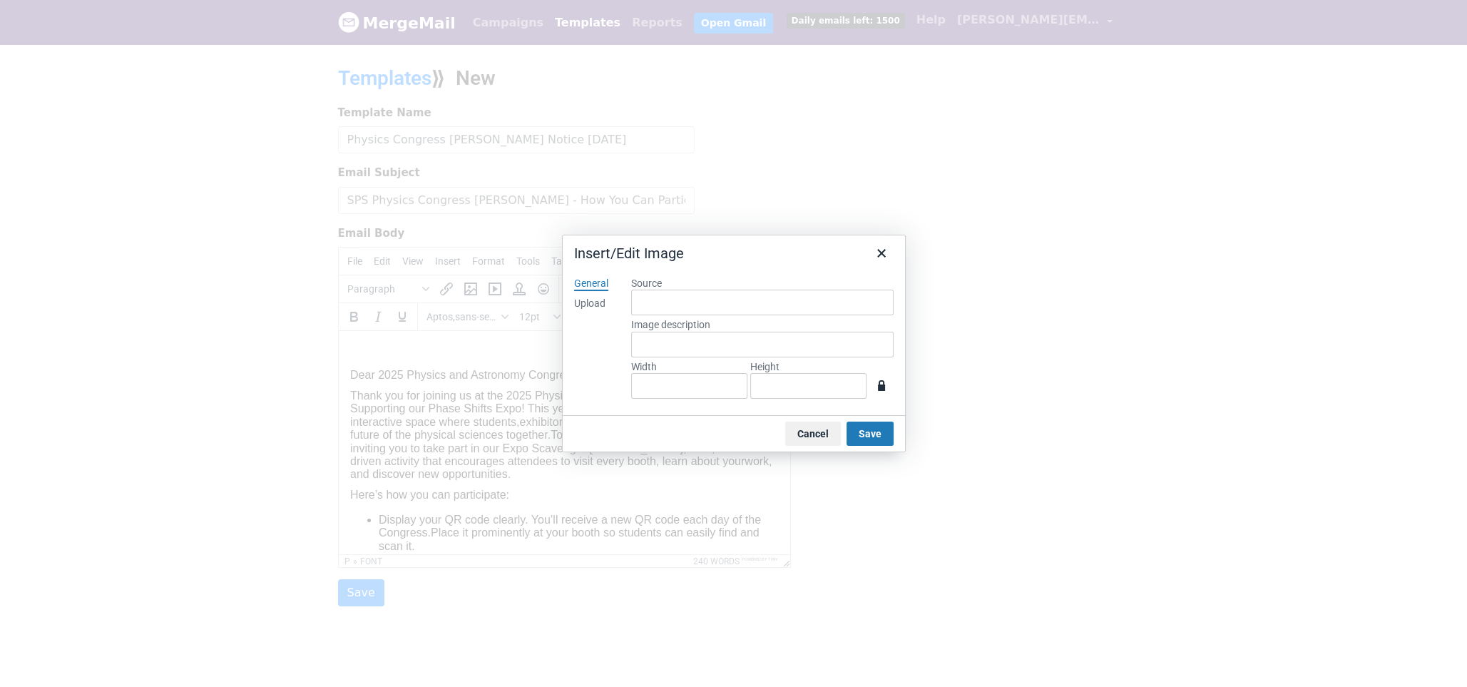
click at [593, 305] on div "Upload" at bounding box center [589, 304] width 31 height 14
click at [765, 347] on button "Browse for an image" at bounding box center [762, 351] width 120 height 24
type input "1158"
type input "513"
click at [691, 385] on input "1158" at bounding box center [689, 386] width 116 height 26
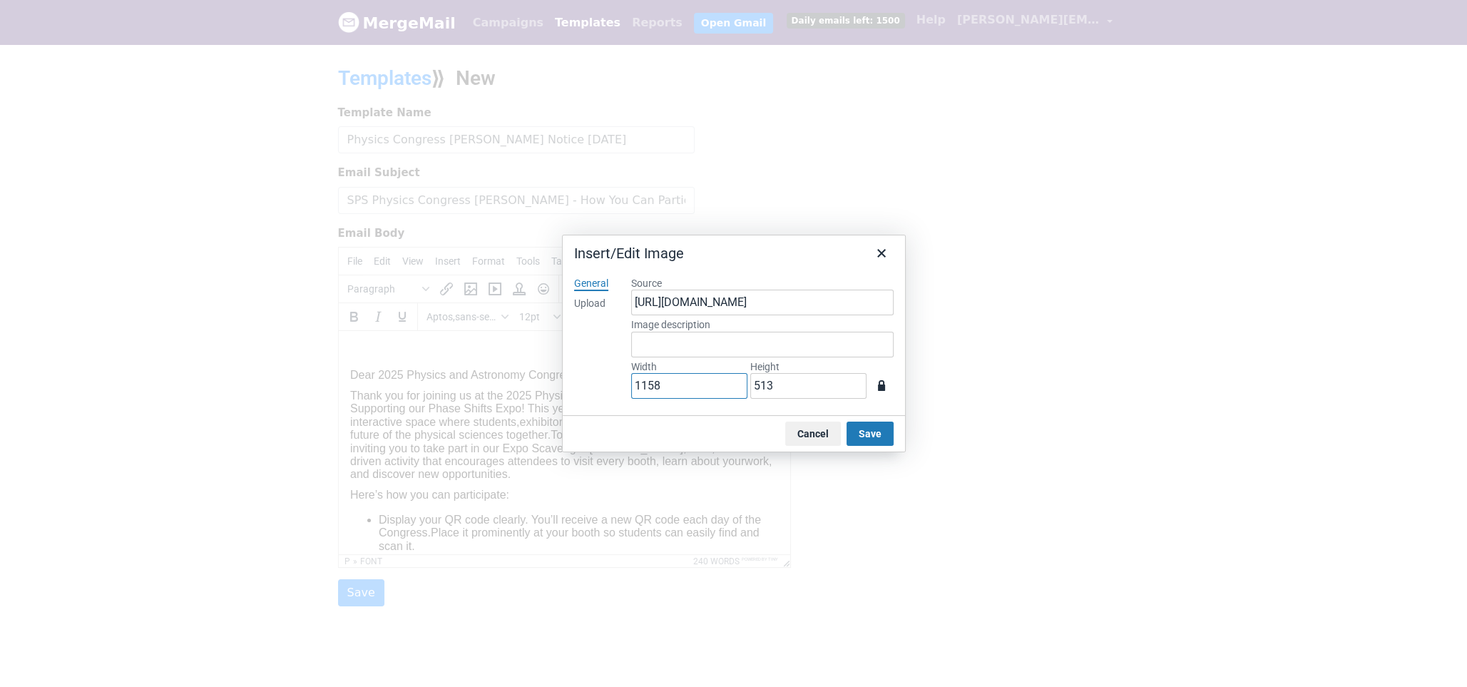
type input "115"
type input "51"
type input "11"
type input "5"
type input "1"
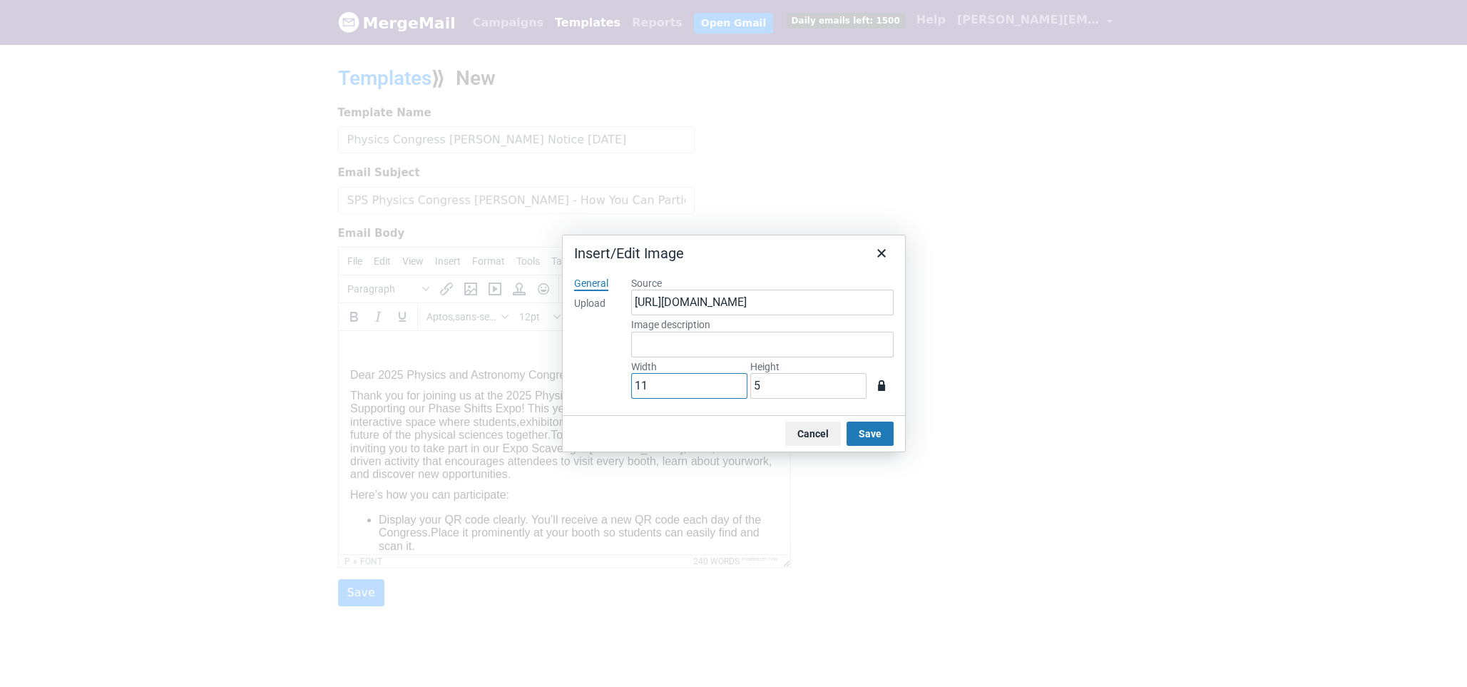
type input "0"
type input "2"
type input "1"
type input "20"
type input "9"
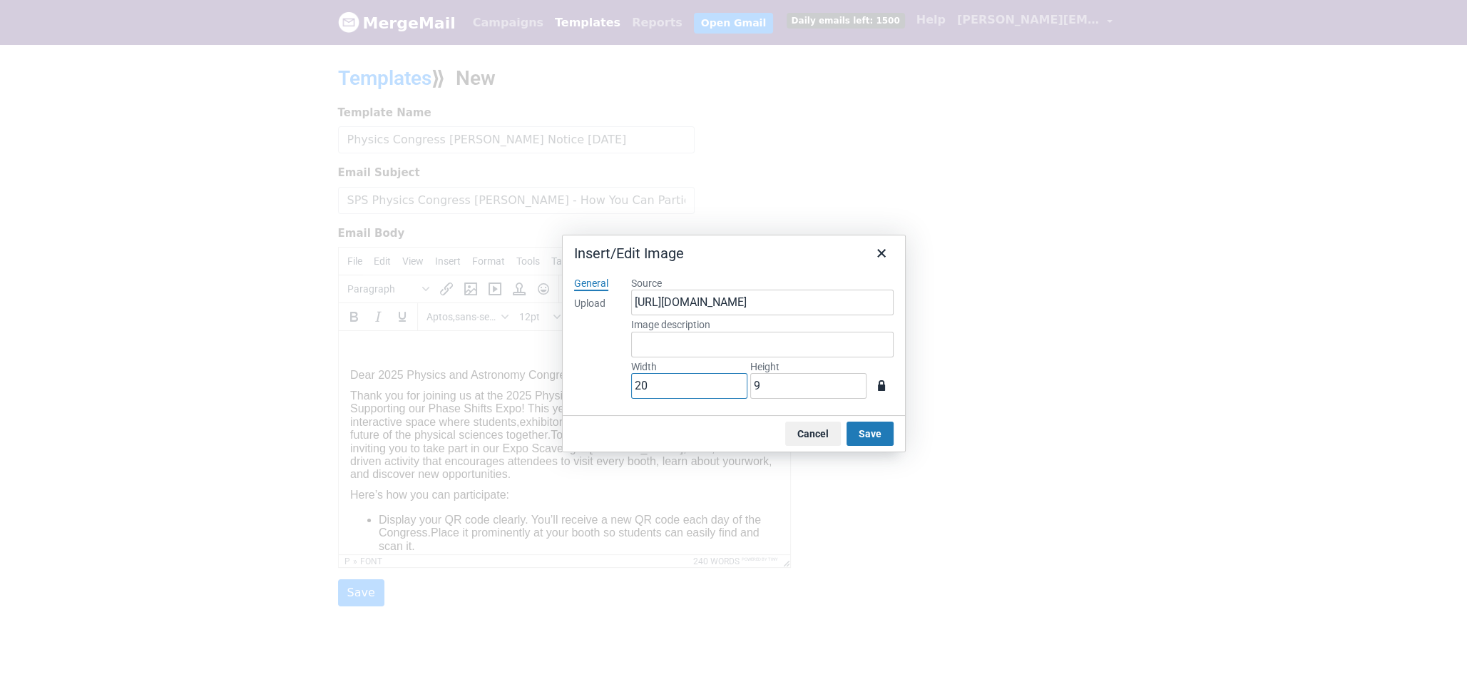
type input "200"
type input "89"
click at [861, 427] on button "Save" at bounding box center [869, 433] width 47 height 24
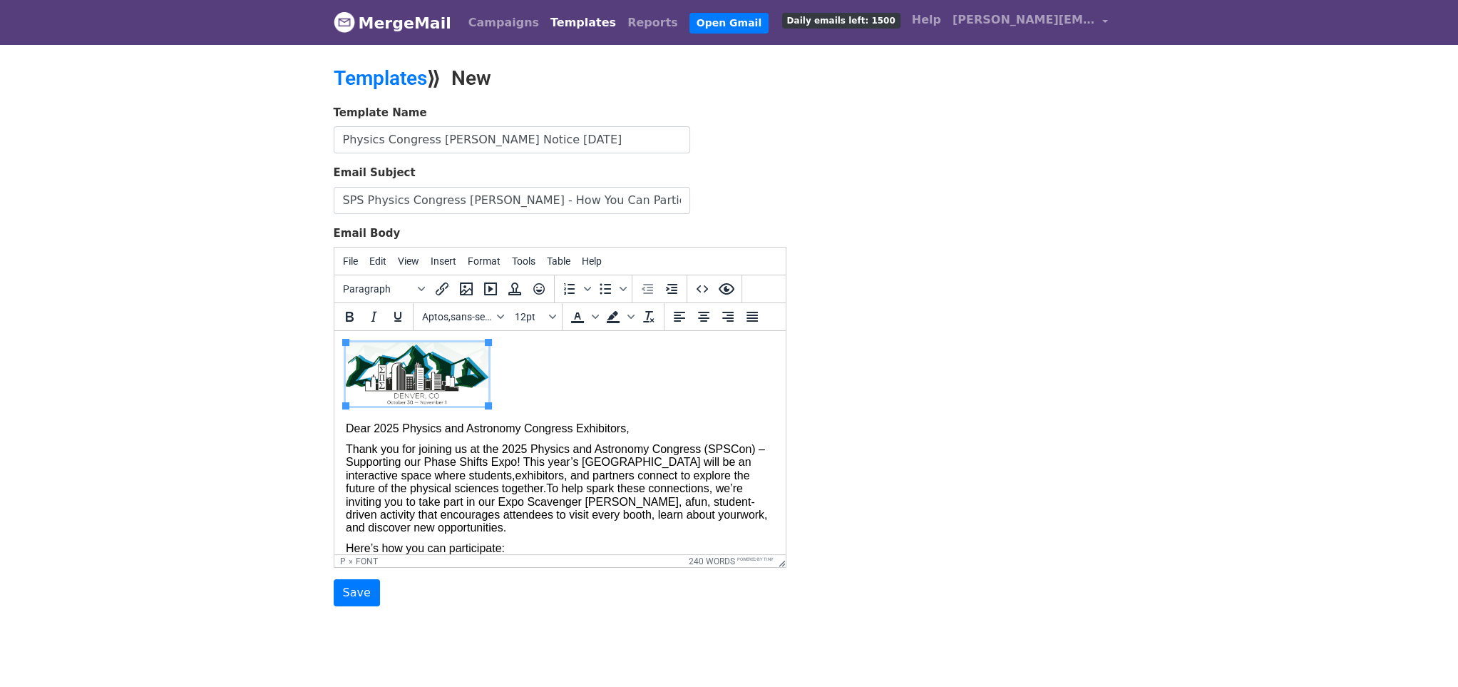
click at [610, 394] on p "Dear 2025 Physics and Astronomy Congress Exhibitors," at bounding box center [559, 388] width 429 height 93
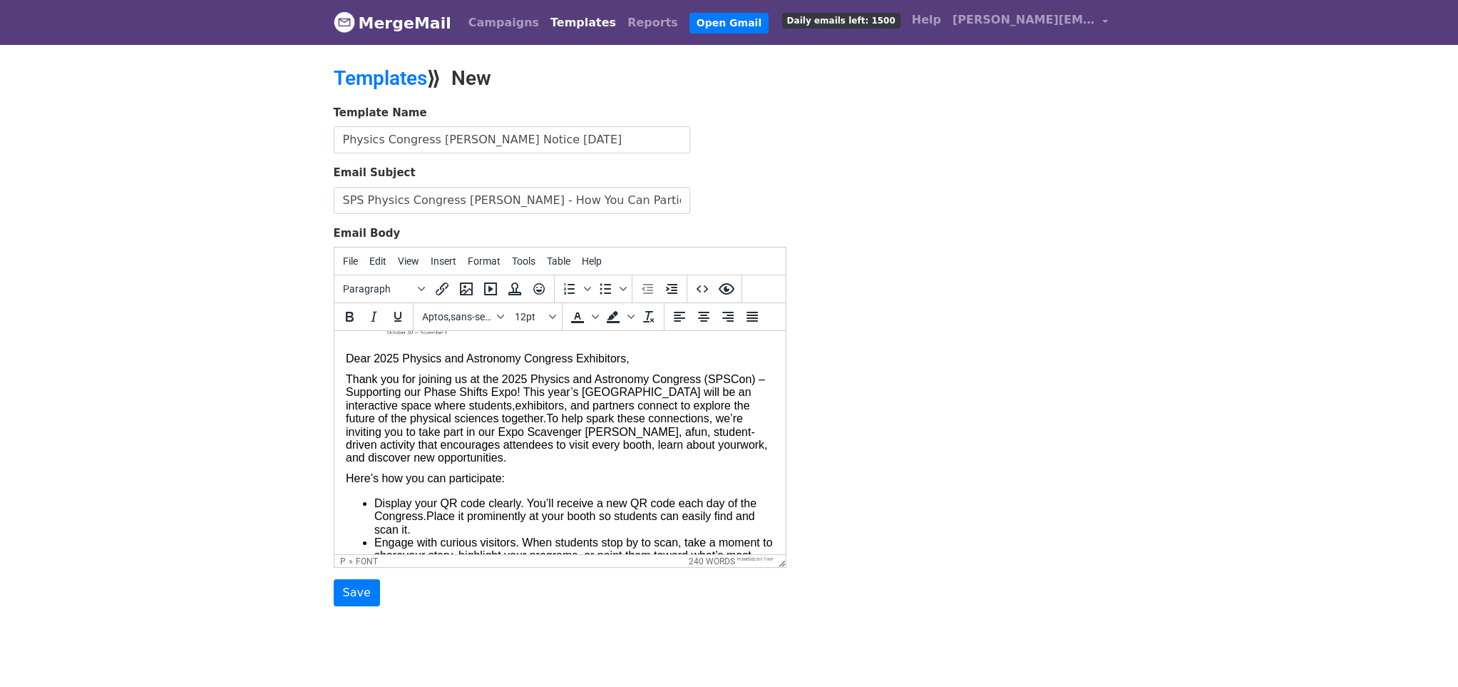
scroll to position [97, 0]
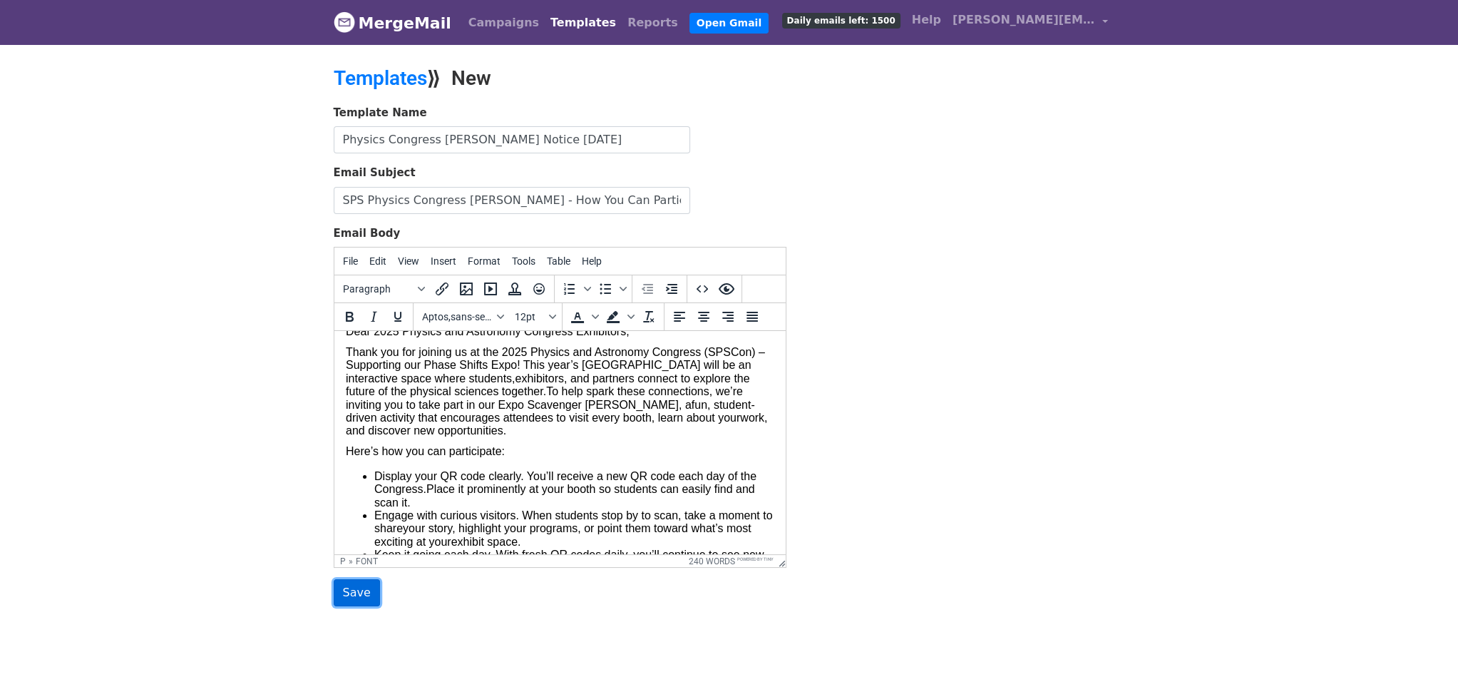
click at [341, 588] on input "Save" at bounding box center [357, 592] width 46 height 27
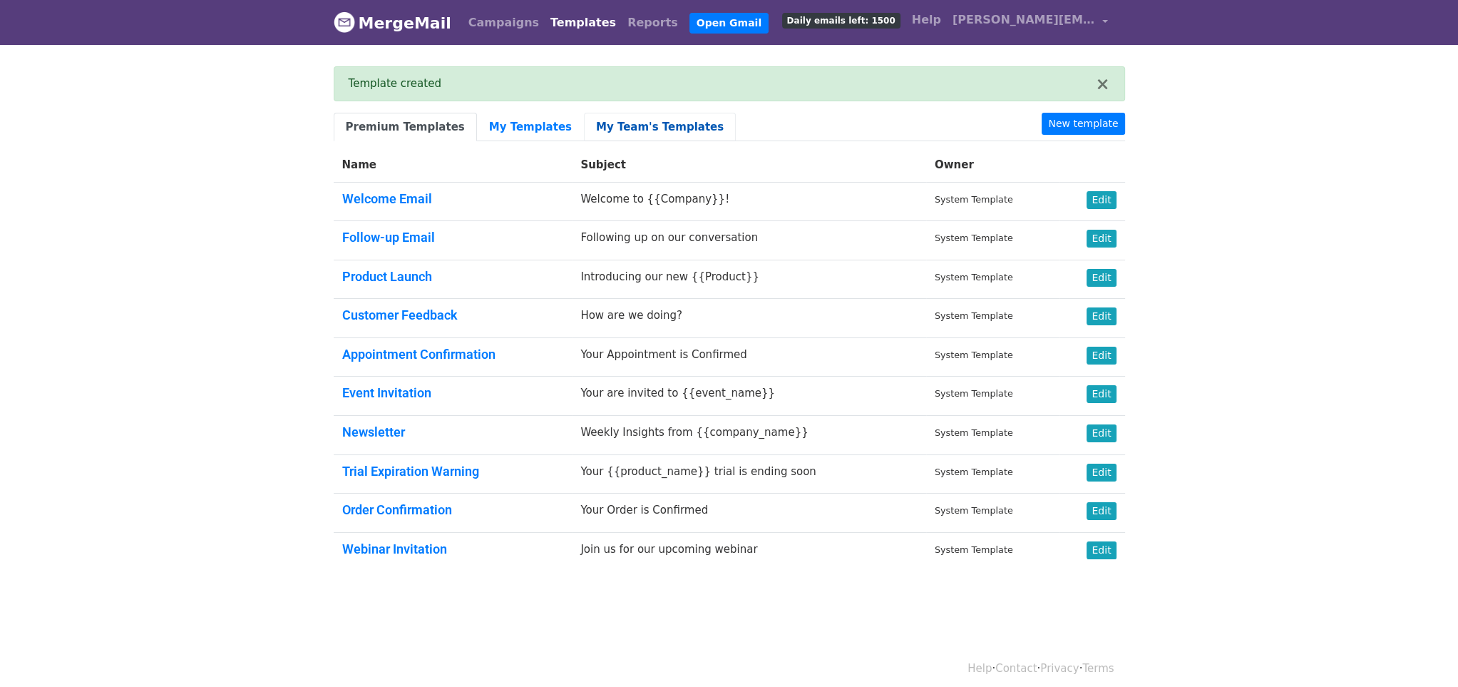
click at [650, 123] on link "My Team's Templates" at bounding box center [660, 127] width 152 height 29
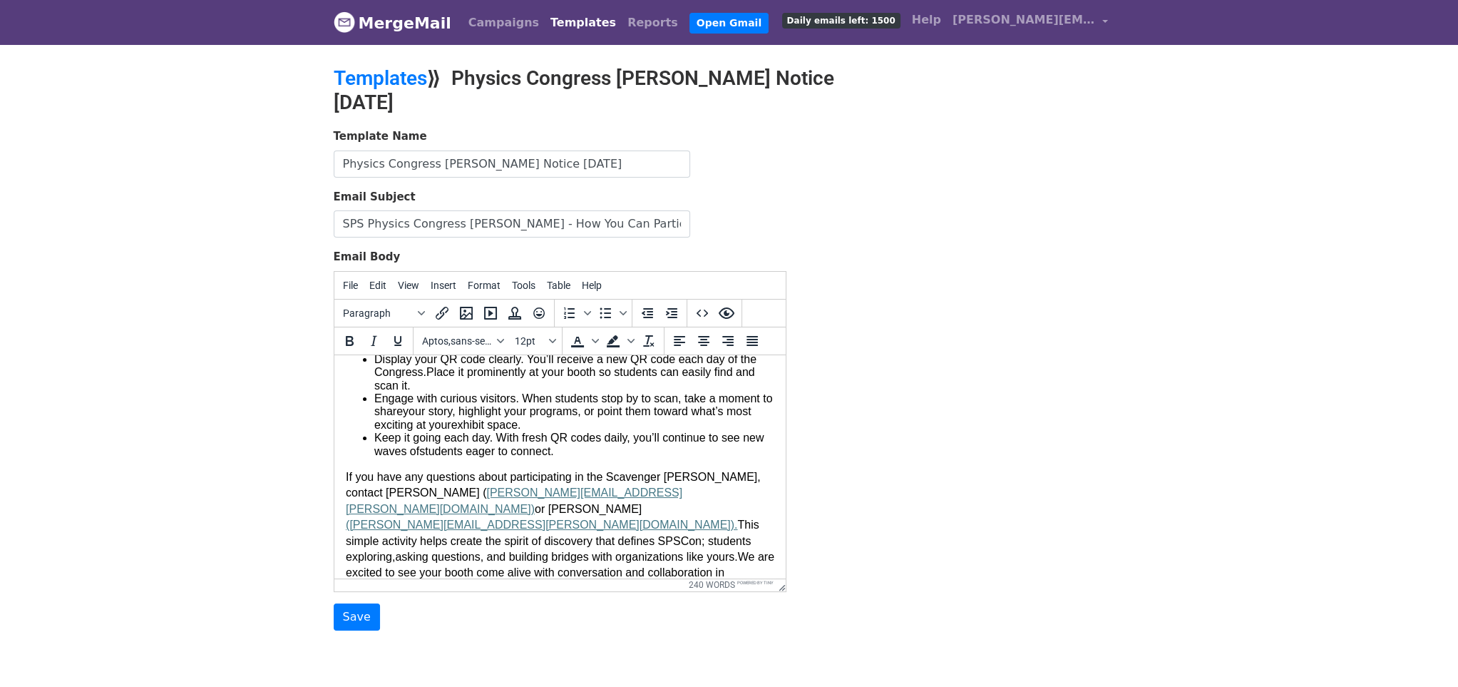
click at [644, 463] on body "Dear 2025 Physics and Astronomy Congress Exhibitors, Thank you for joining us a…" at bounding box center [559, 423] width 429 height 591
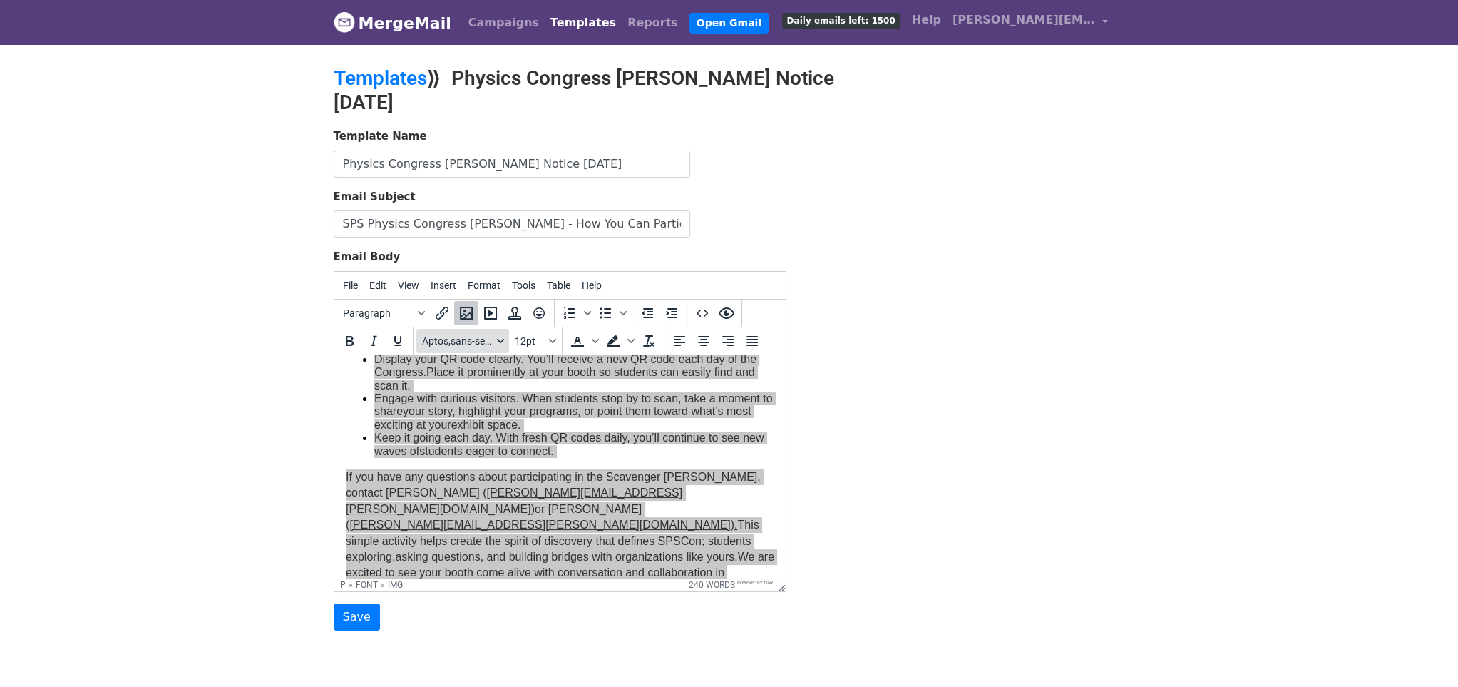
click at [497, 337] on icon "Fonts" at bounding box center [500, 340] width 7 height 7
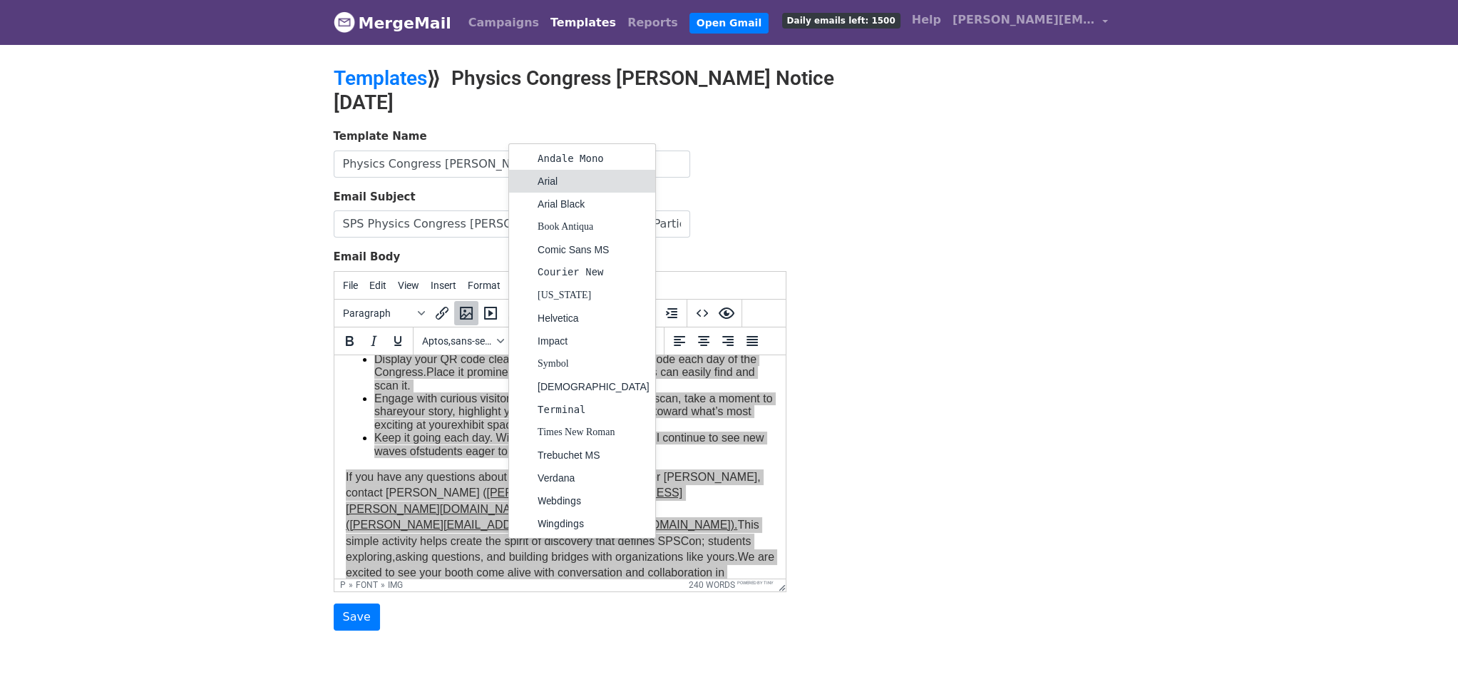
click at [558, 185] on div "Arial" at bounding box center [594, 181] width 112 height 17
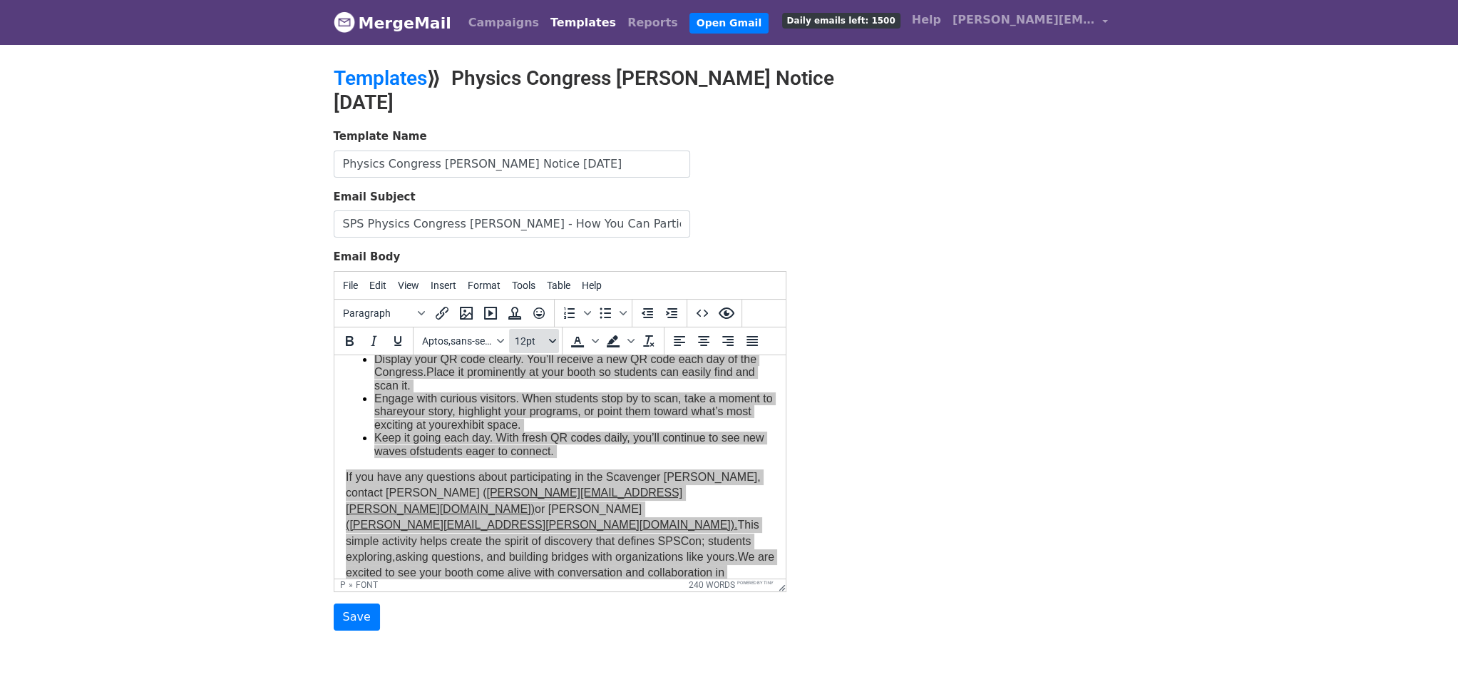
click at [549, 339] on icon "Font sizes" at bounding box center [552, 340] width 7 height 7
click at [538, 406] on div "12pt" at bounding box center [548, 413] width 21 height 17
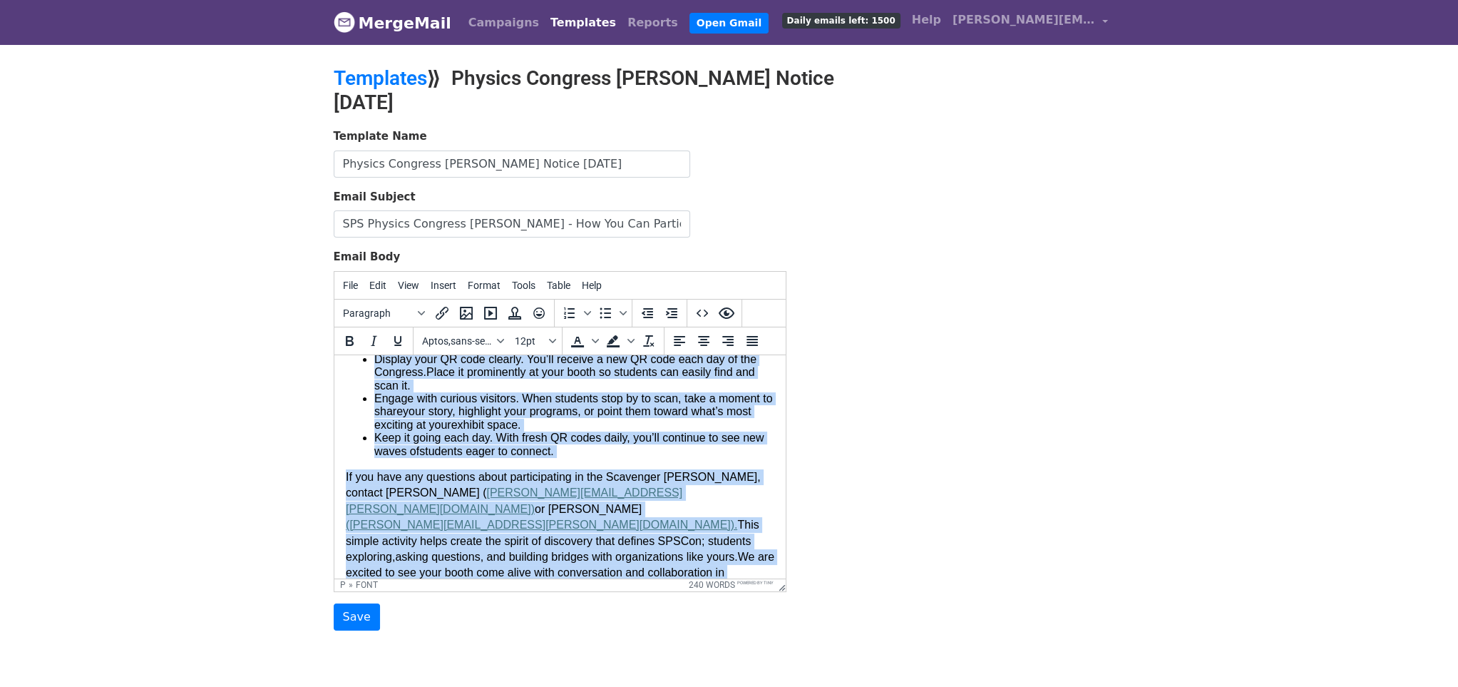
click at [640, 518] on font "This simple activity helps create the spirit of discovery that defines SPSCon; …" at bounding box center [552, 540] width 414 height 44
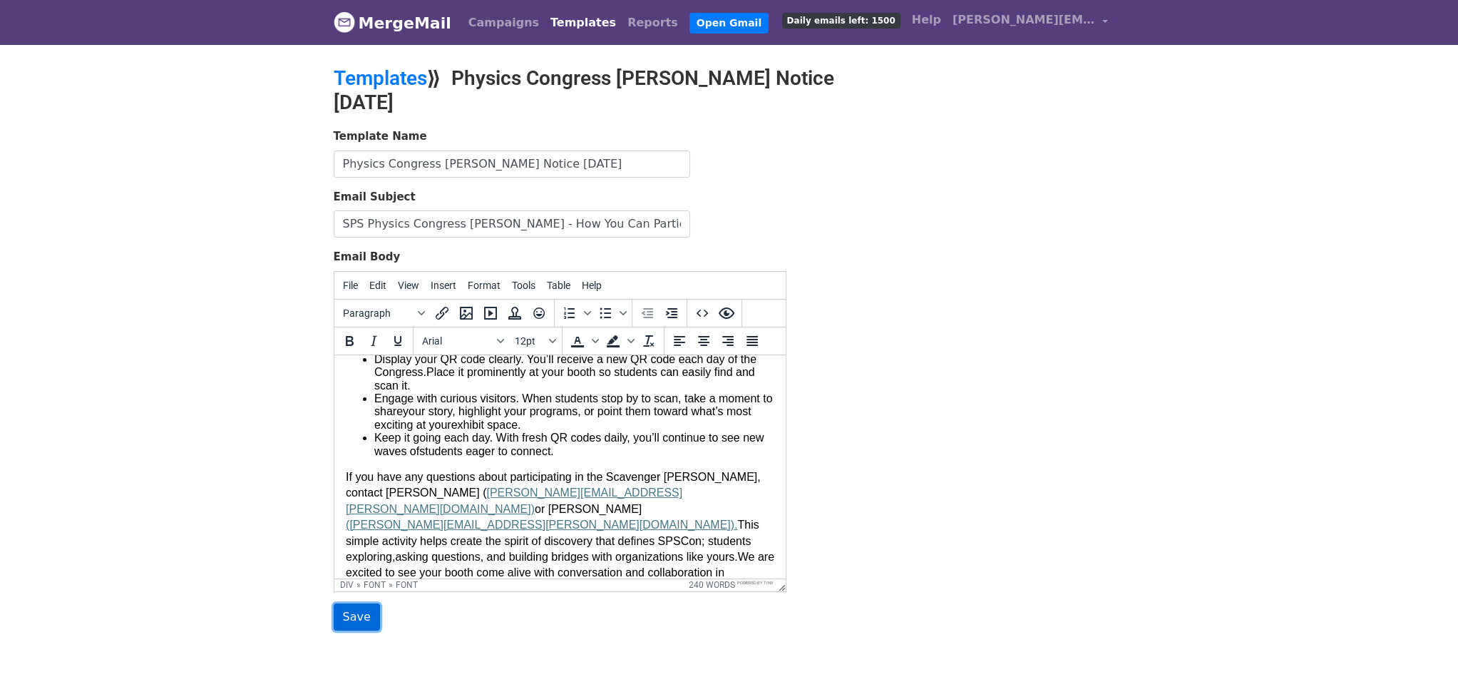
click at [366, 615] on input "Save" at bounding box center [357, 616] width 46 height 27
